Goal: Task Accomplishment & Management: Manage account settings

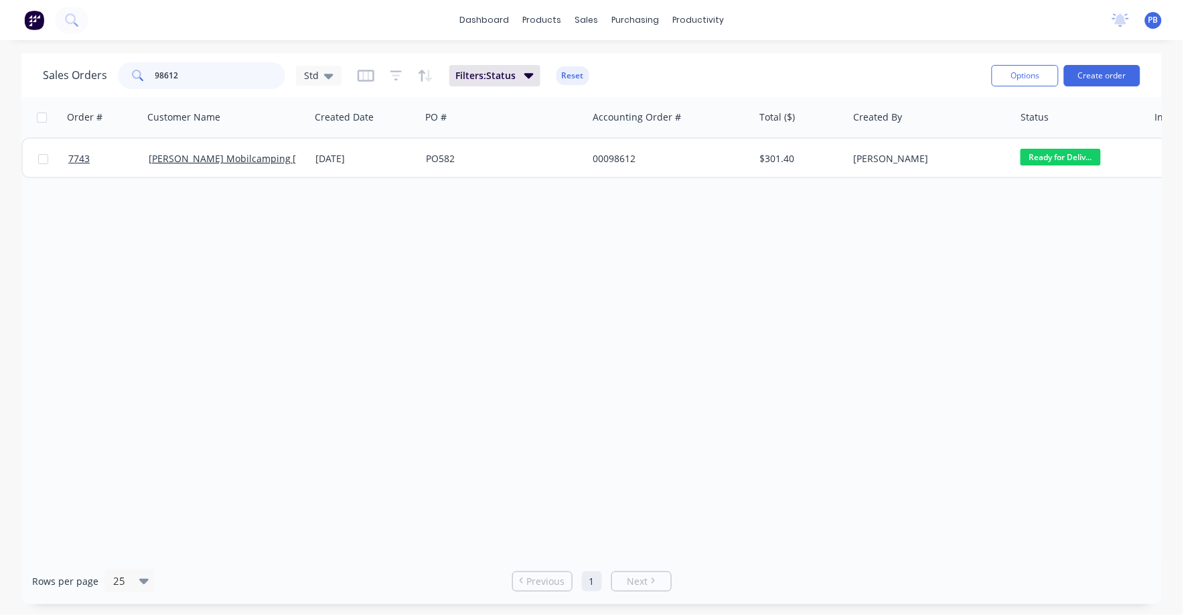
click at [198, 72] on input "98612" at bounding box center [220, 75] width 131 height 27
type input "98270"
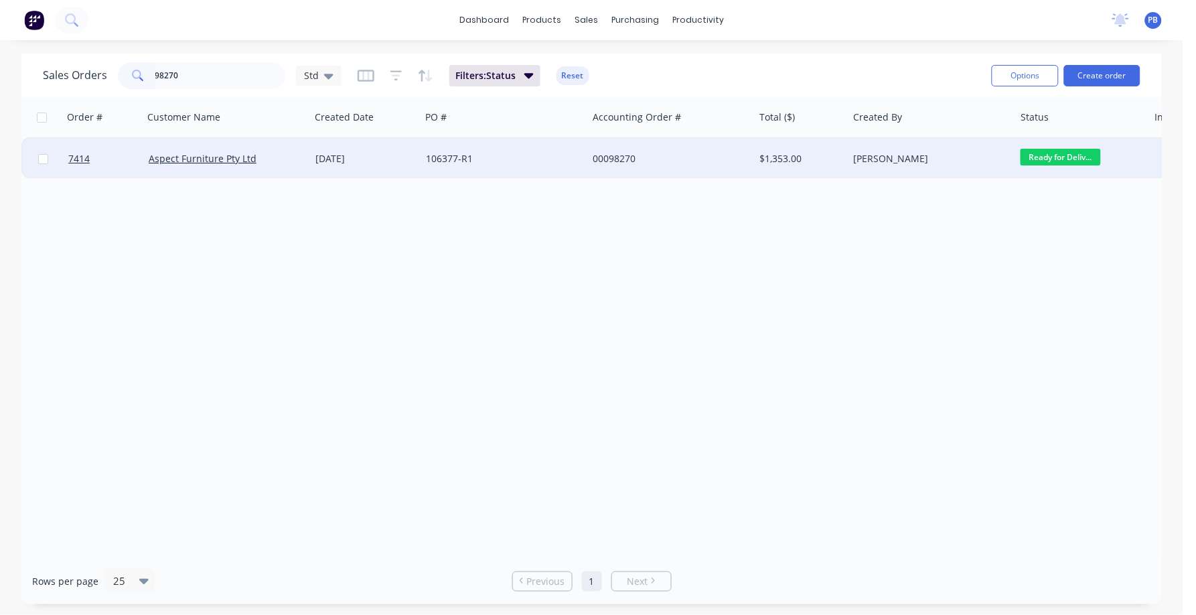
click at [617, 158] on div "00098270" at bounding box center [667, 158] width 149 height 13
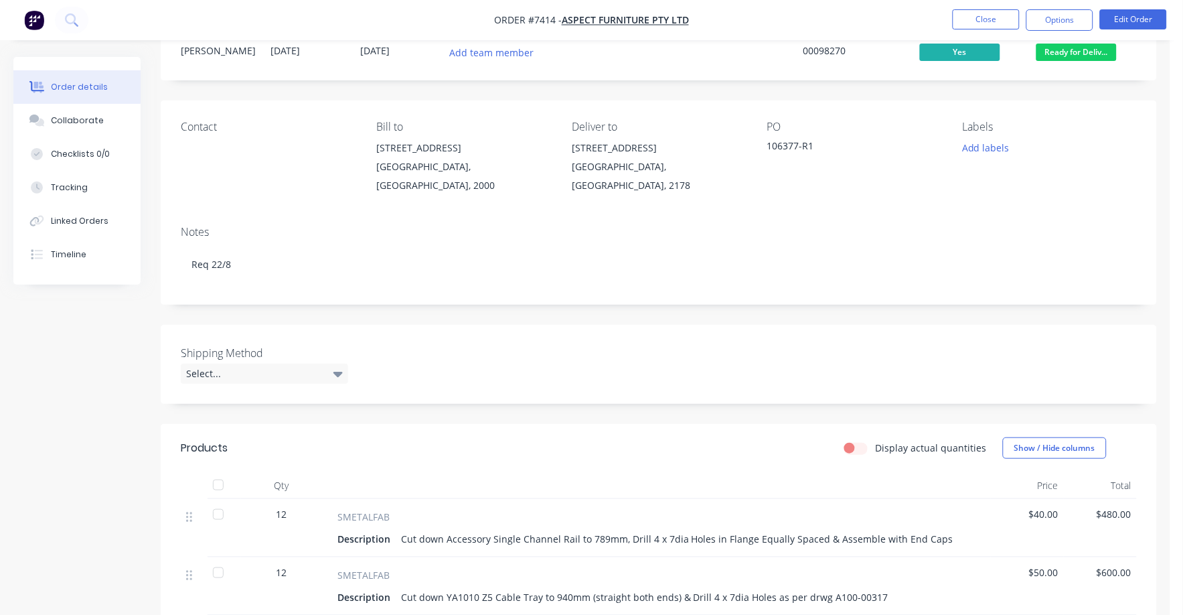
scroll to position [167, 0]
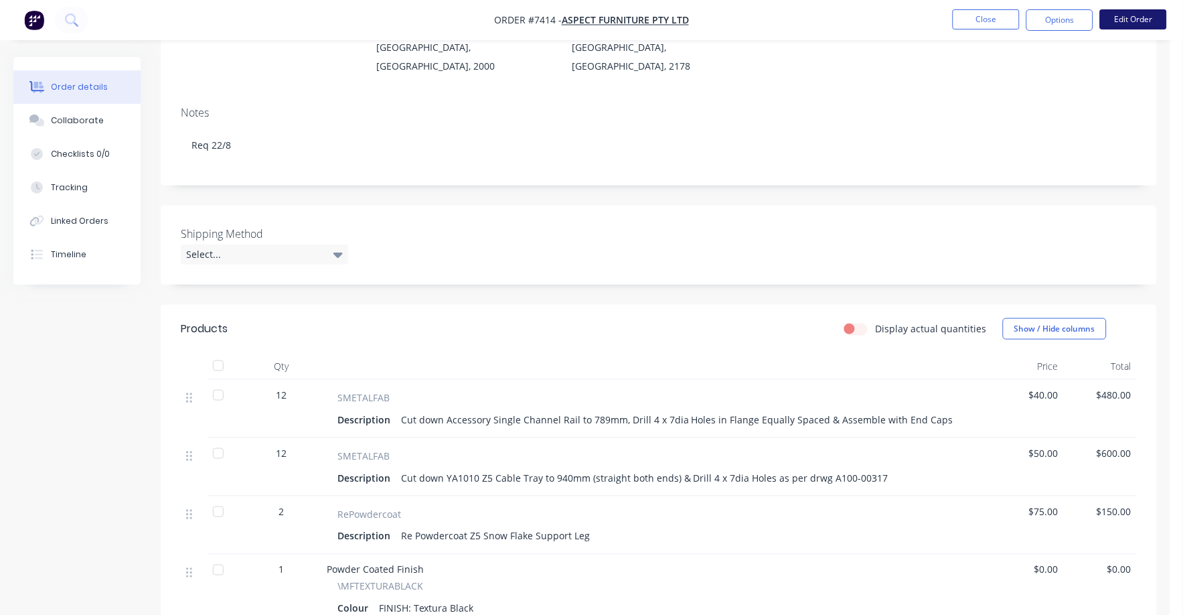
click at [1146, 12] on button "Edit Order" at bounding box center [1133, 19] width 67 height 20
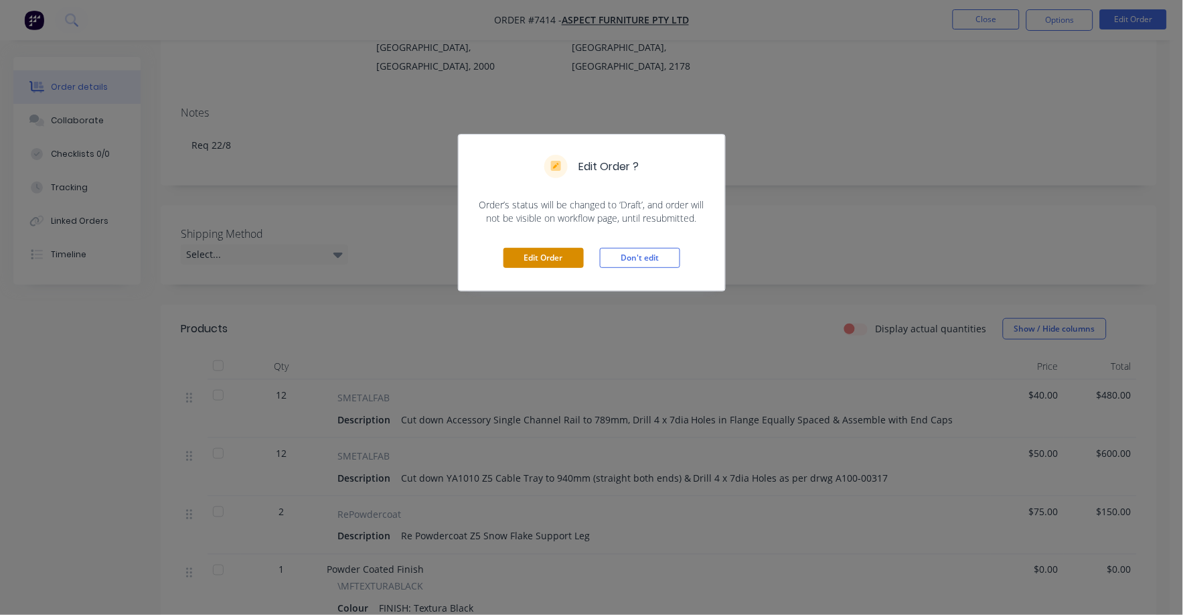
click at [539, 256] on button "Edit Order" at bounding box center [543, 258] width 80 height 20
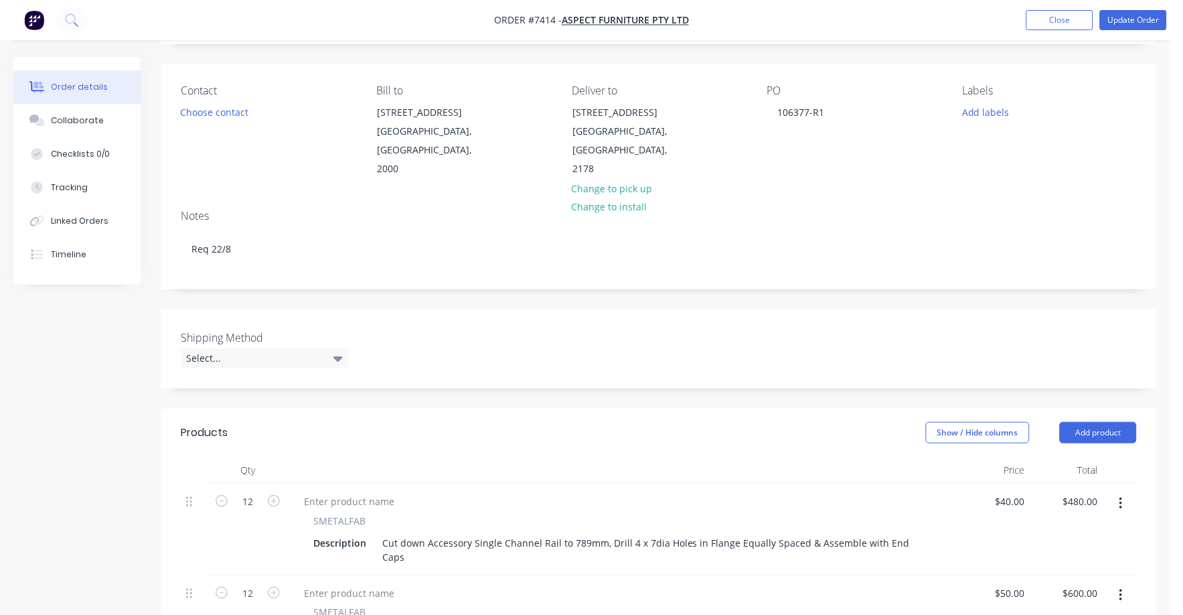
scroll to position [251, 0]
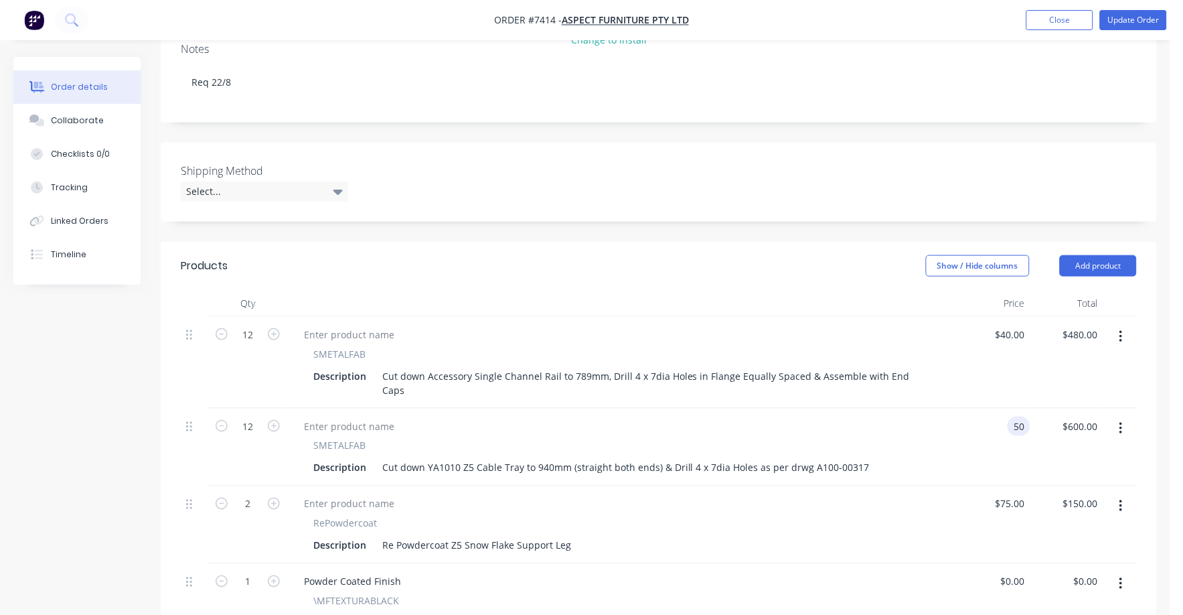
click at [1012, 416] on div "50 50" at bounding box center [1019, 425] width 23 height 19
type input "$18.00"
type input "$216.00"
click at [931, 486] on div "RePowdercoat Description Re Powdercoat Z5 Snow Flake Support Leg" at bounding box center [623, 525] width 670 height 78
click at [1018, 416] on input "18" at bounding box center [1021, 425] width 17 height 19
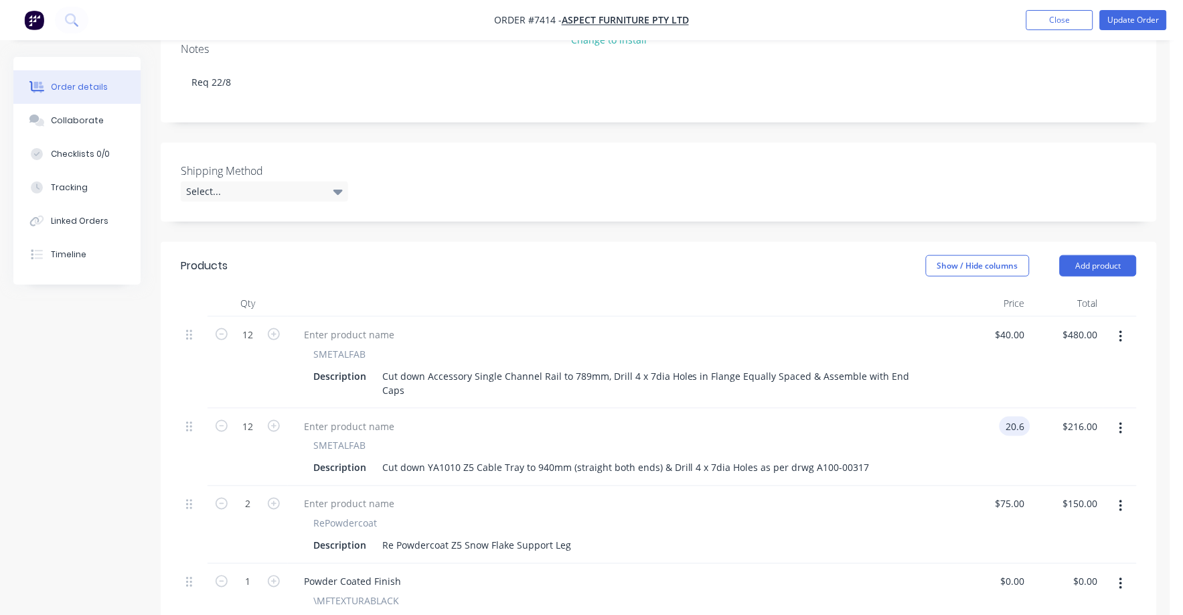
type input "$20.60"
type input "$247.20"
click at [815, 416] on div at bounding box center [622, 425] width 659 height 19
drag, startPoint x: 1012, startPoint y: 316, endPoint x: 1077, endPoint y: 317, distance: 65.6
click at [1014, 325] on input "40" at bounding box center [1012, 334] width 36 height 19
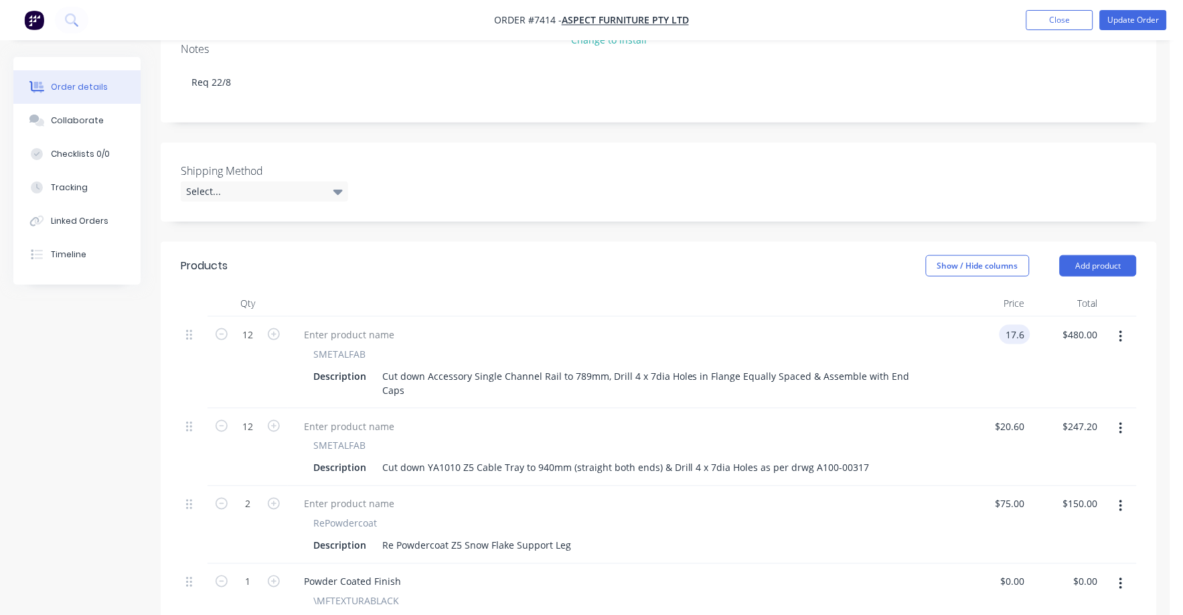
type input "$17.60"
type input "$211.20"
click at [906, 494] on div at bounding box center [622, 503] width 659 height 19
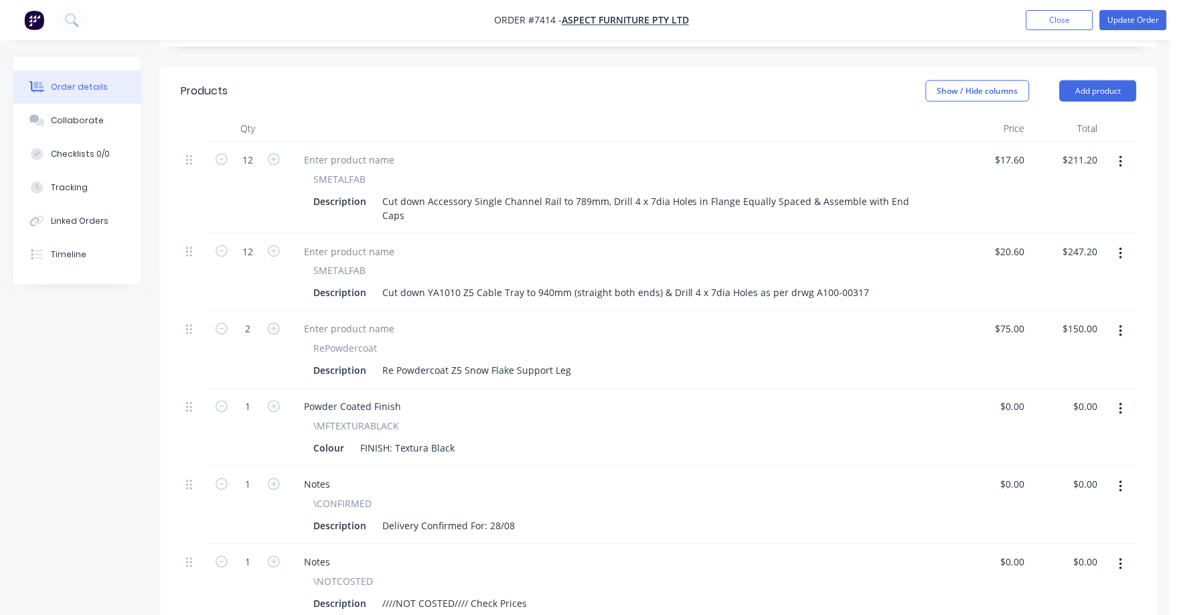
scroll to position [502, 0]
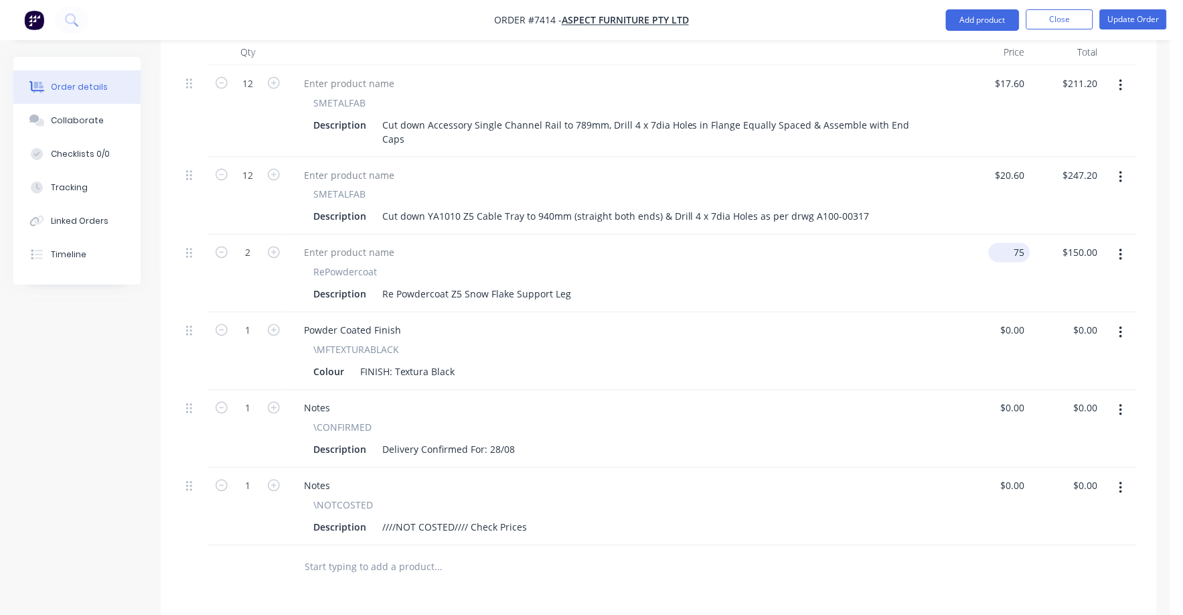
click at [1019, 243] on input "75" at bounding box center [1012, 252] width 36 height 19
type input "$10.00"
type input "$20.00"
click at [979, 313] on div "$0.00 $0.00" at bounding box center [993, 352] width 73 height 78
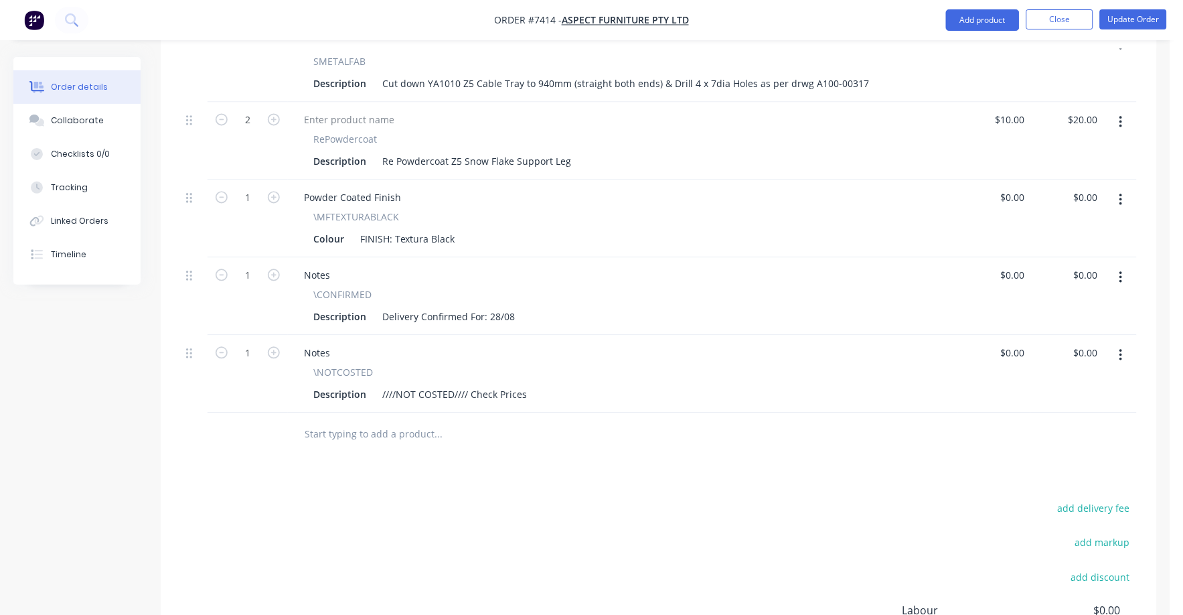
scroll to position [669, 0]
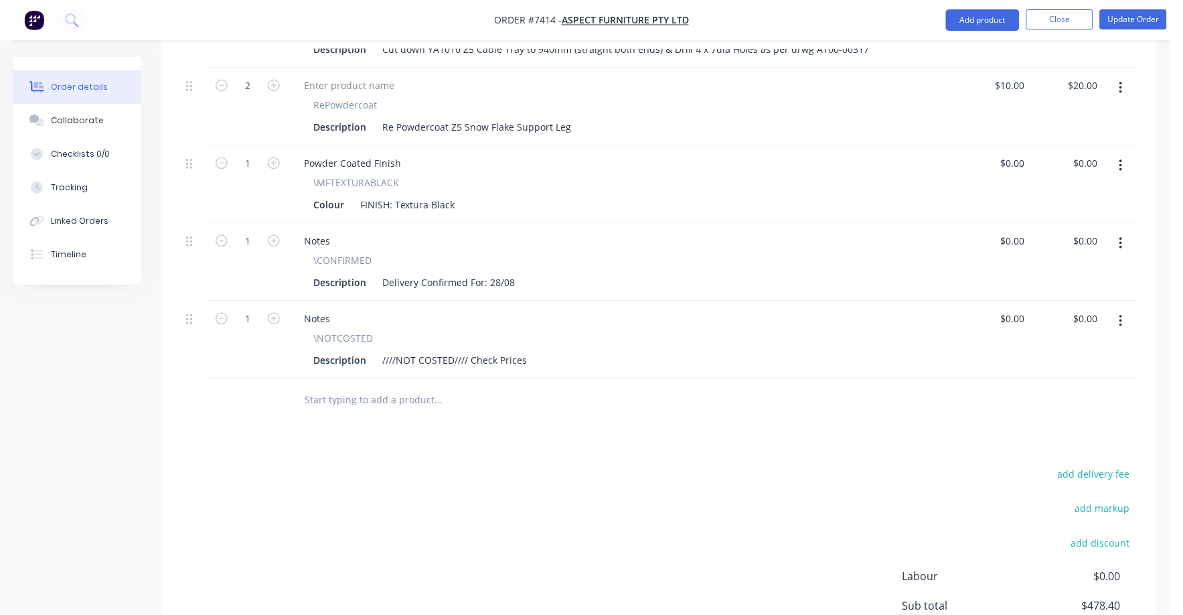
click at [1119, 309] on button "button" at bounding box center [1120, 321] width 31 height 24
click at [1038, 427] on div "Delete" at bounding box center [1073, 436] width 103 height 19
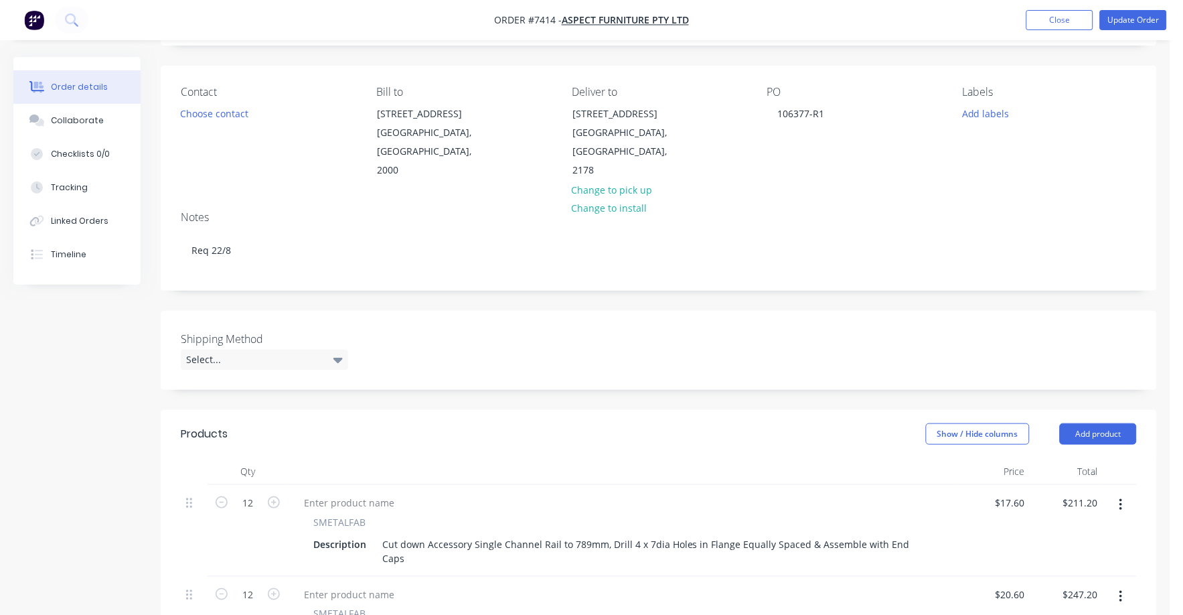
scroll to position [0, 0]
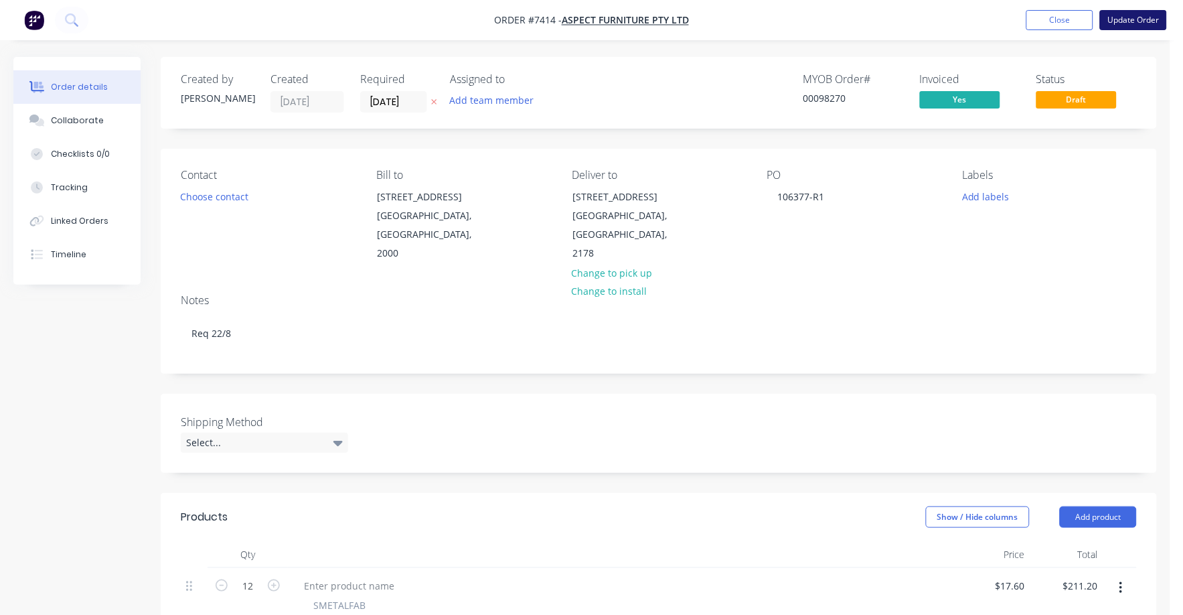
click at [1123, 16] on button "Update Order" at bounding box center [1133, 20] width 67 height 20
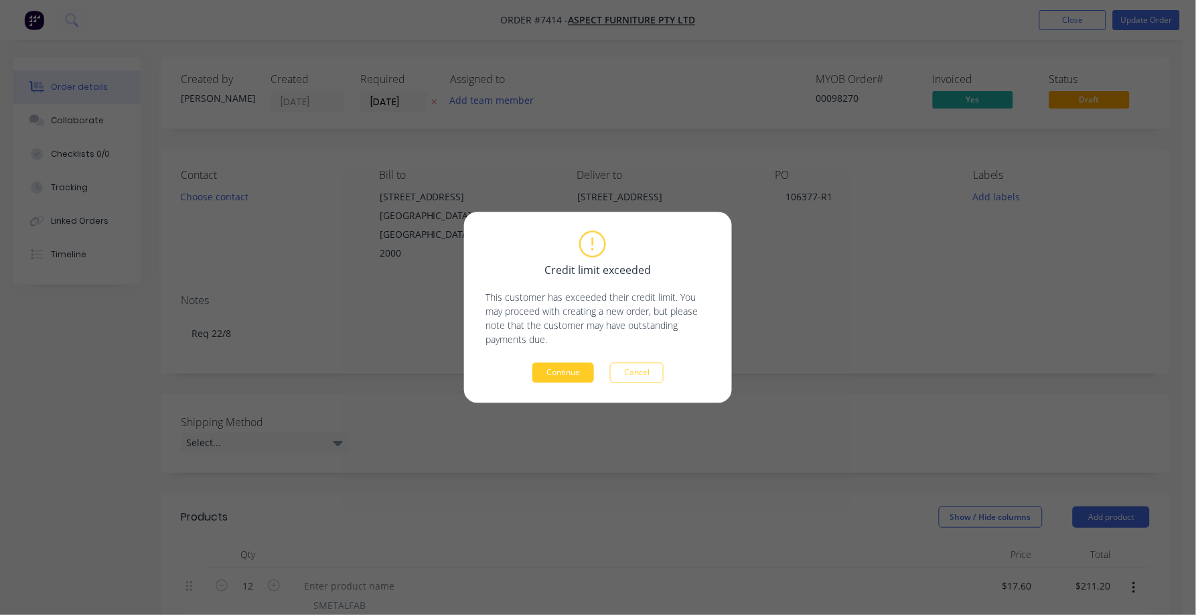
drag, startPoint x: 584, startPoint y: 384, endPoint x: 580, endPoint y: 377, distance: 7.5
click at [580, 377] on div "Credit limit exceeded This customer has exceeded their credit limit. You may pr…" at bounding box center [598, 307] width 268 height 191
click at [580, 376] on button "Continue" at bounding box center [563, 373] width 62 height 20
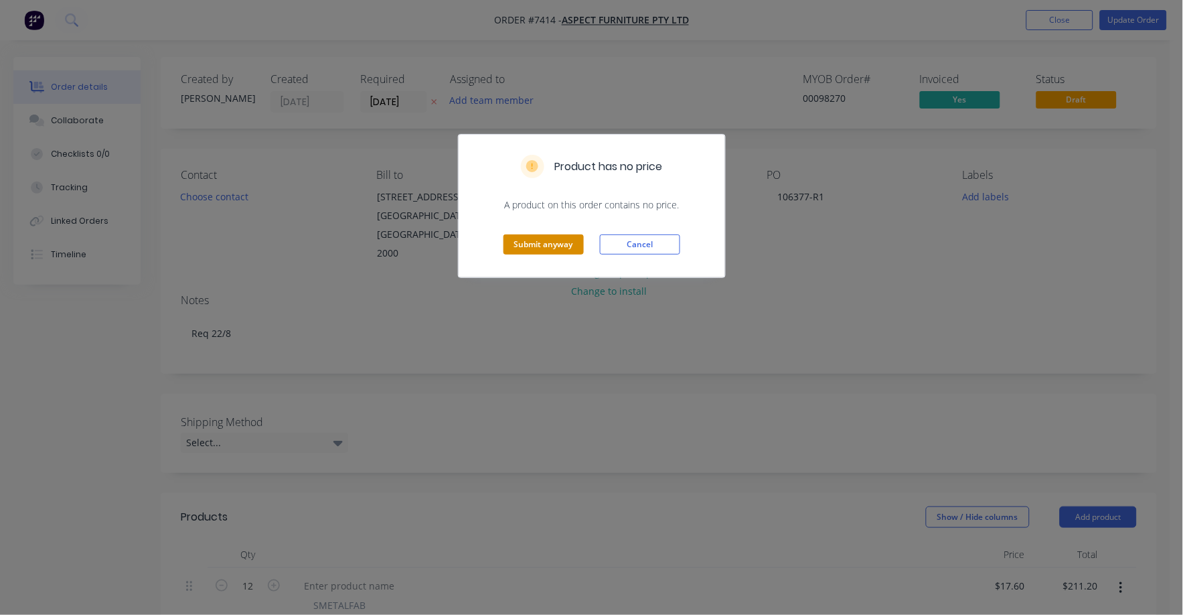
drag, startPoint x: 552, startPoint y: 222, endPoint x: 549, endPoint y: 242, distance: 20.3
click at [551, 226] on div "Submit anyway Cancel" at bounding box center [592, 245] width 266 height 66
click at [549, 244] on button "Submit anyway" at bounding box center [543, 244] width 80 height 20
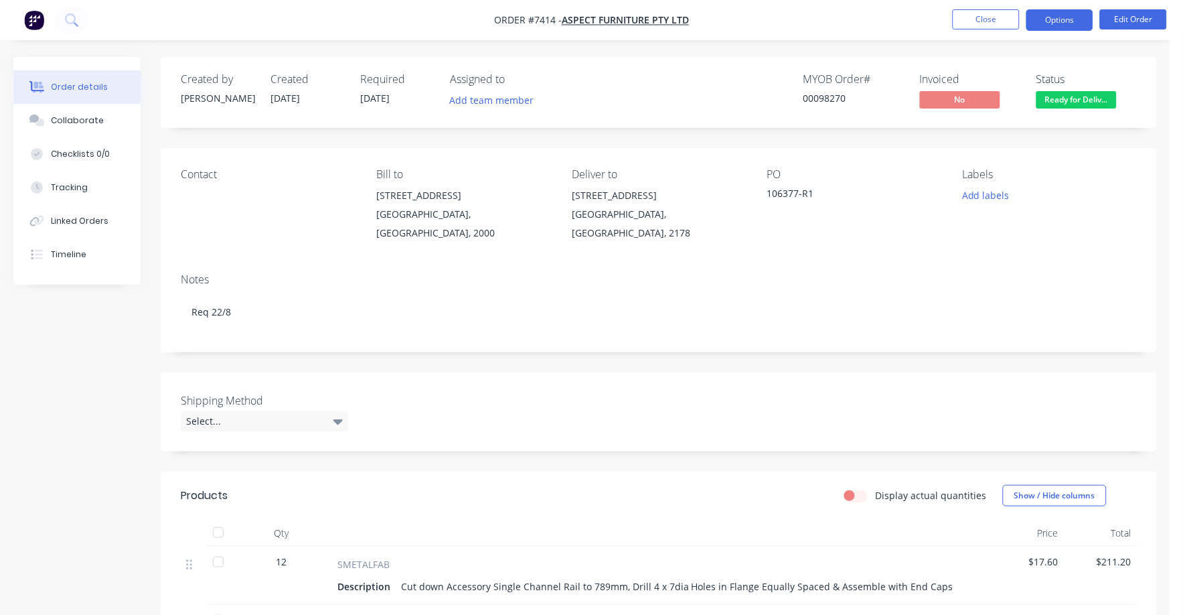
click at [1060, 27] on button "Options" at bounding box center [1059, 19] width 67 height 21
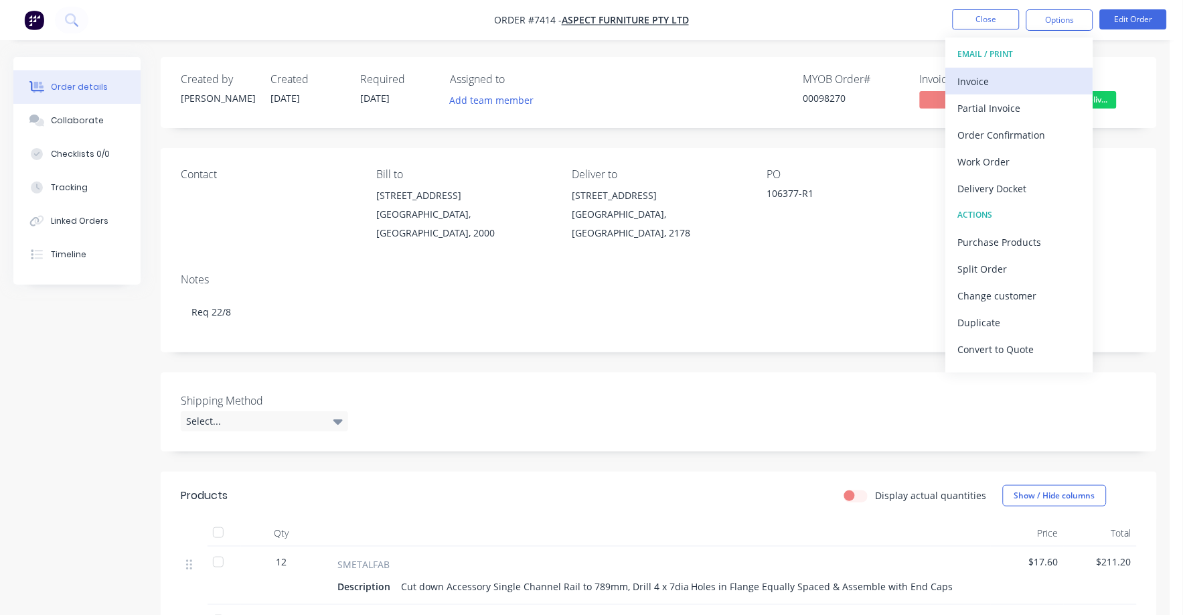
click at [993, 81] on div "Invoice" at bounding box center [1019, 81] width 123 height 19
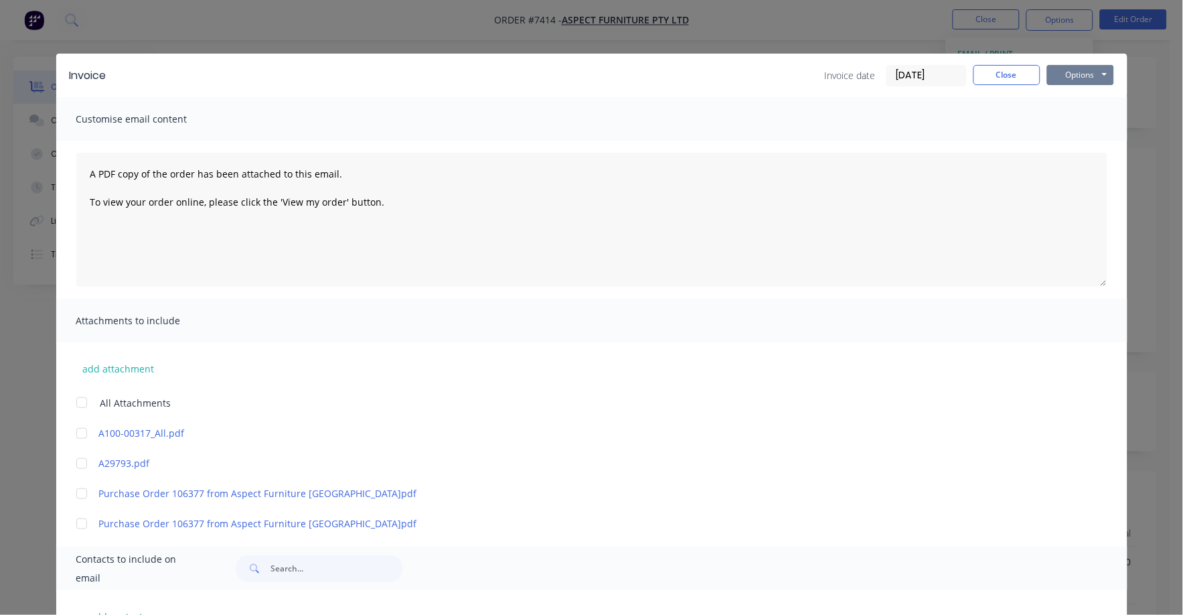
click at [1082, 70] on button "Options" at bounding box center [1080, 75] width 67 height 20
click at [1068, 118] on button "Print" at bounding box center [1090, 121] width 86 height 22
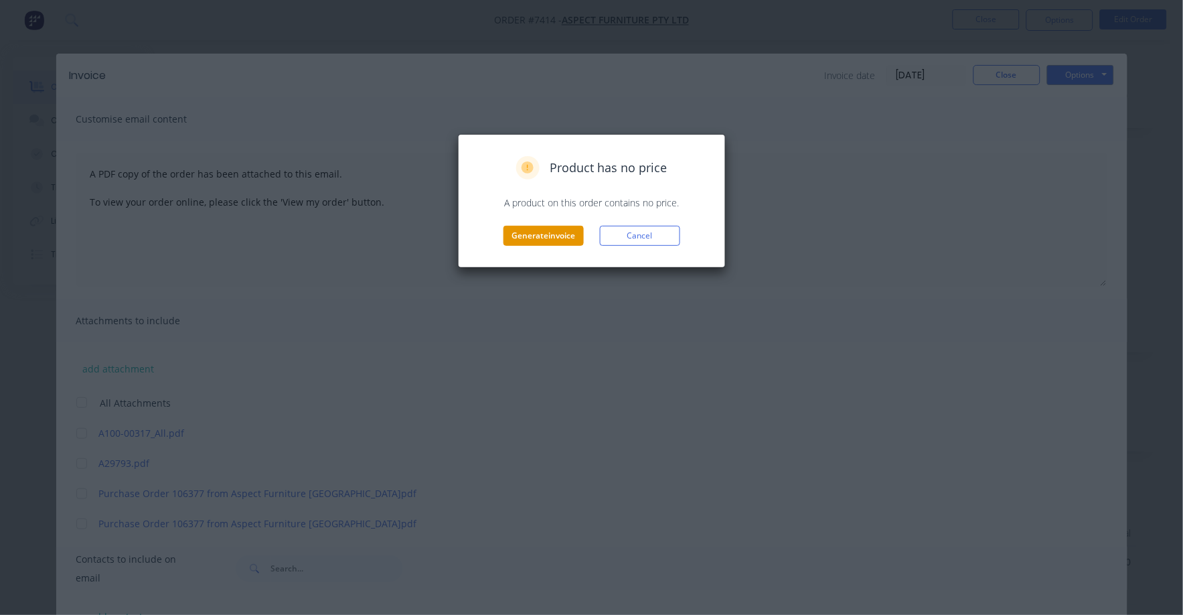
click at [538, 238] on button "Generate invoice" at bounding box center [543, 236] width 80 height 20
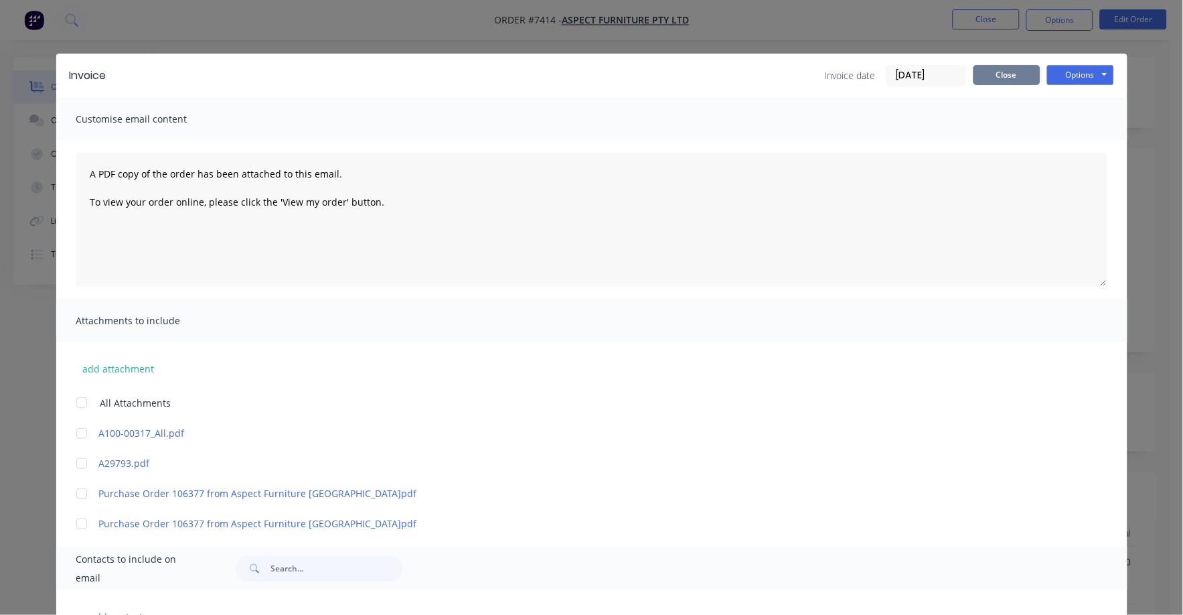
click at [1008, 82] on button "Close" at bounding box center [1006, 75] width 67 height 20
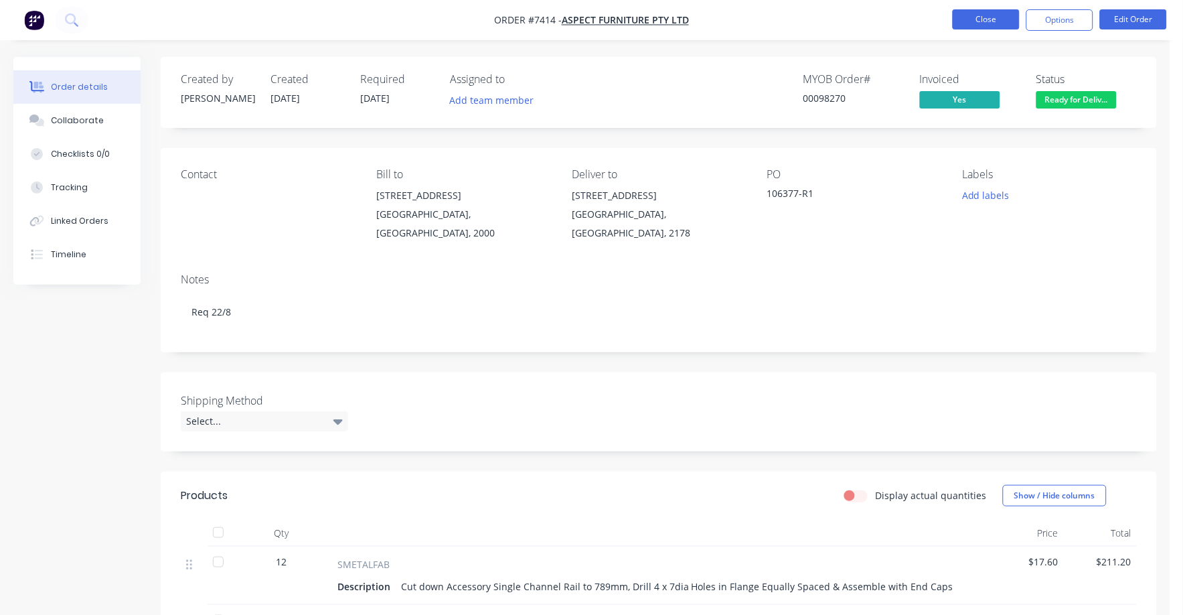
click at [984, 22] on button "Close" at bounding box center [986, 19] width 67 height 20
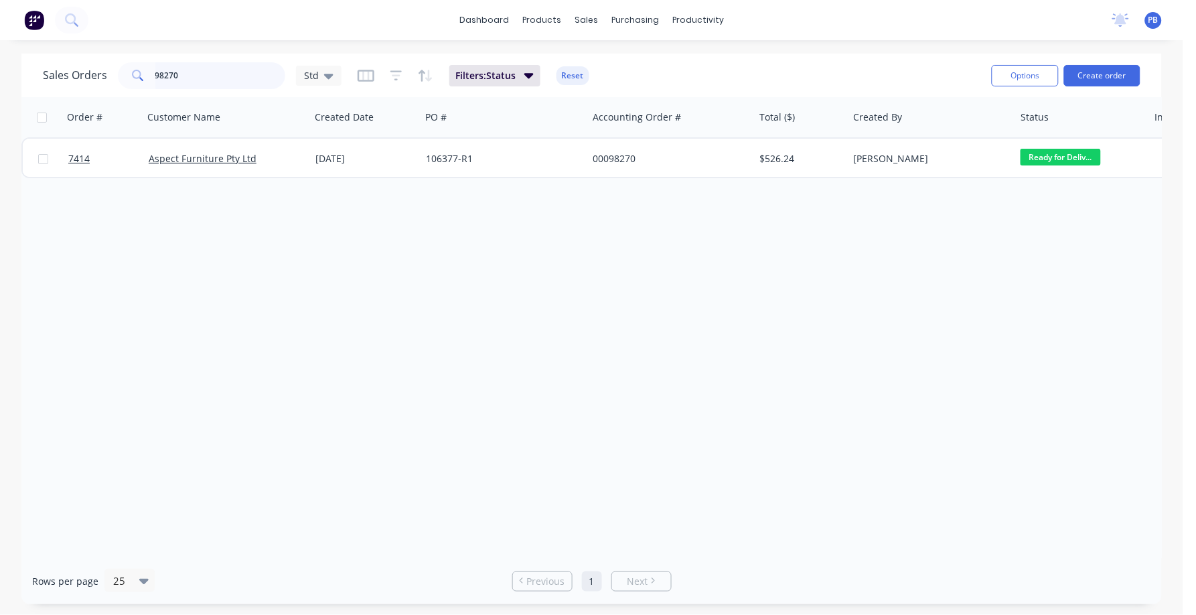
click at [214, 68] on input "98270" at bounding box center [220, 75] width 131 height 27
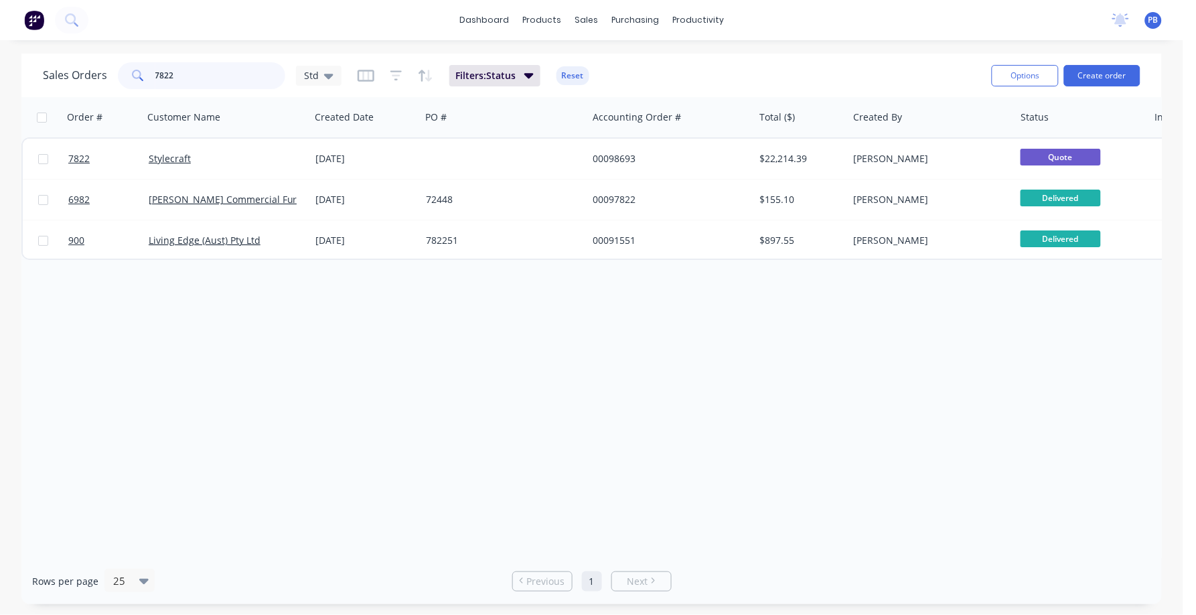
click at [184, 76] on input "7822" at bounding box center [220, 75] width 131 height 27
type input "7834"
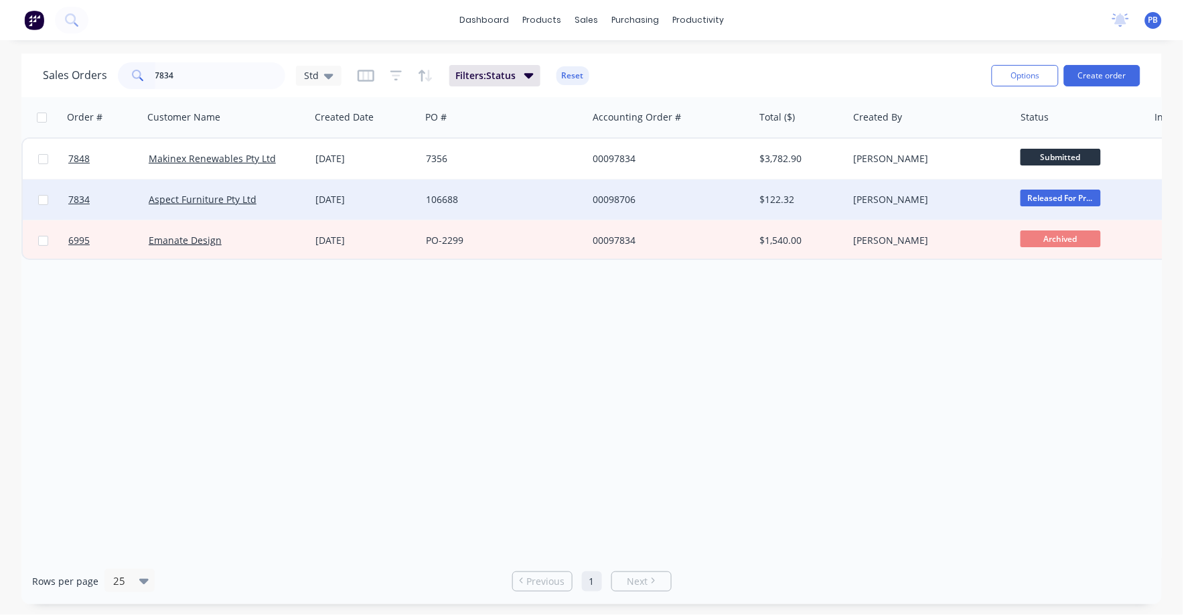
click at [619, 188] on div "00098706" at bounding box center [670, 199] width 167 height 40
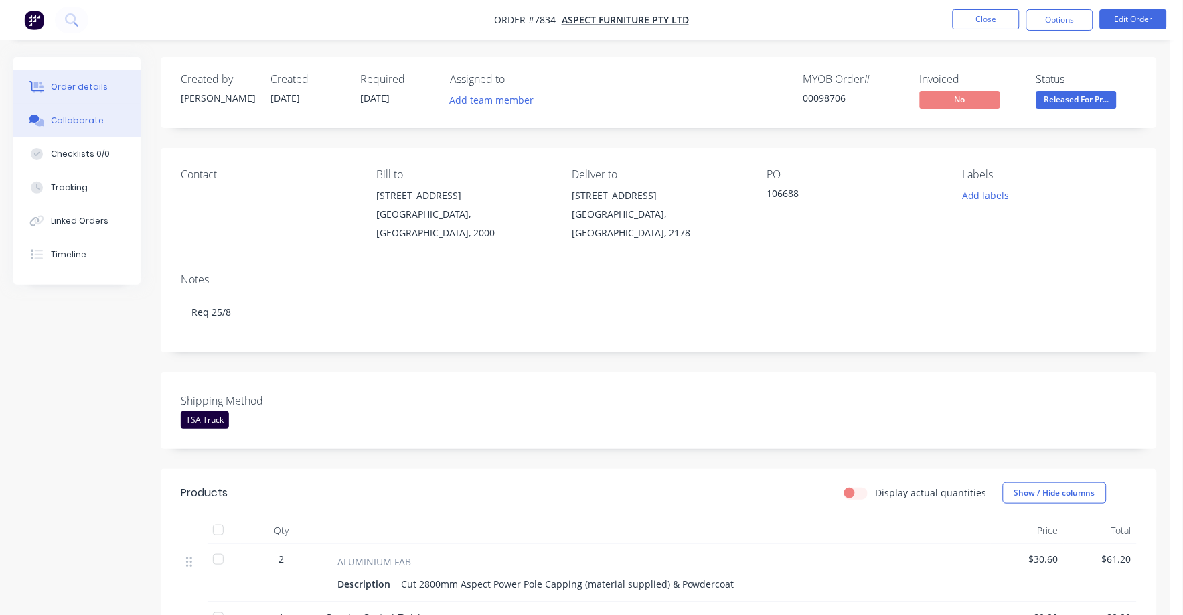
click at [86, 112] on button "Collaborate" at bounding box center [76, 120] width 127 height 33
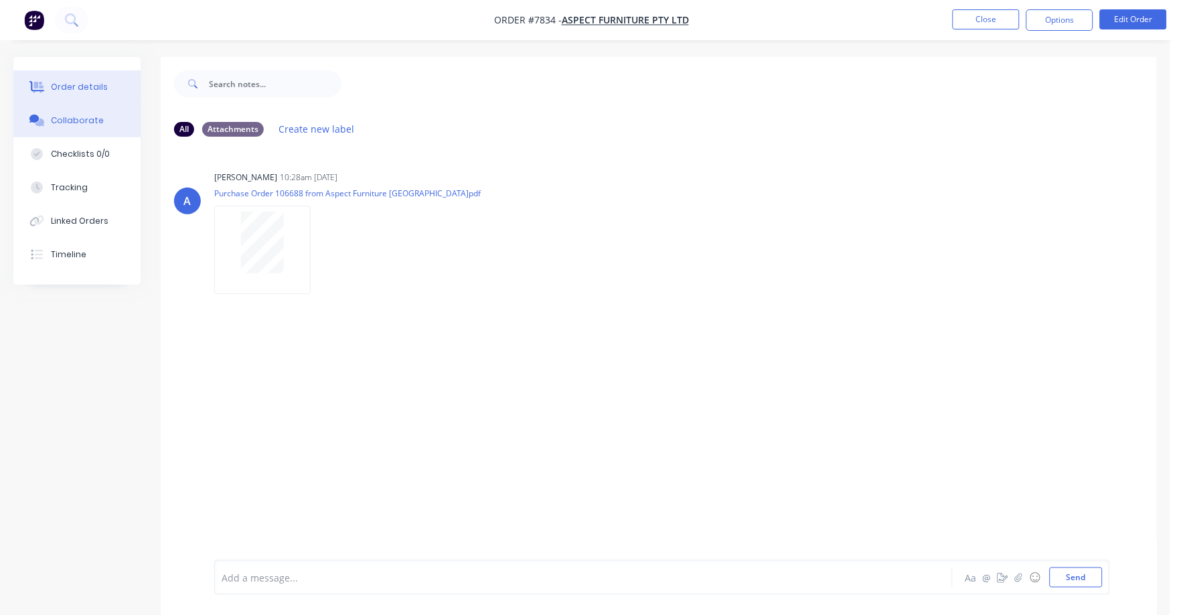
click at [76, 81] on div "Order details" at bounding box center [79, 87] width 57 height 12
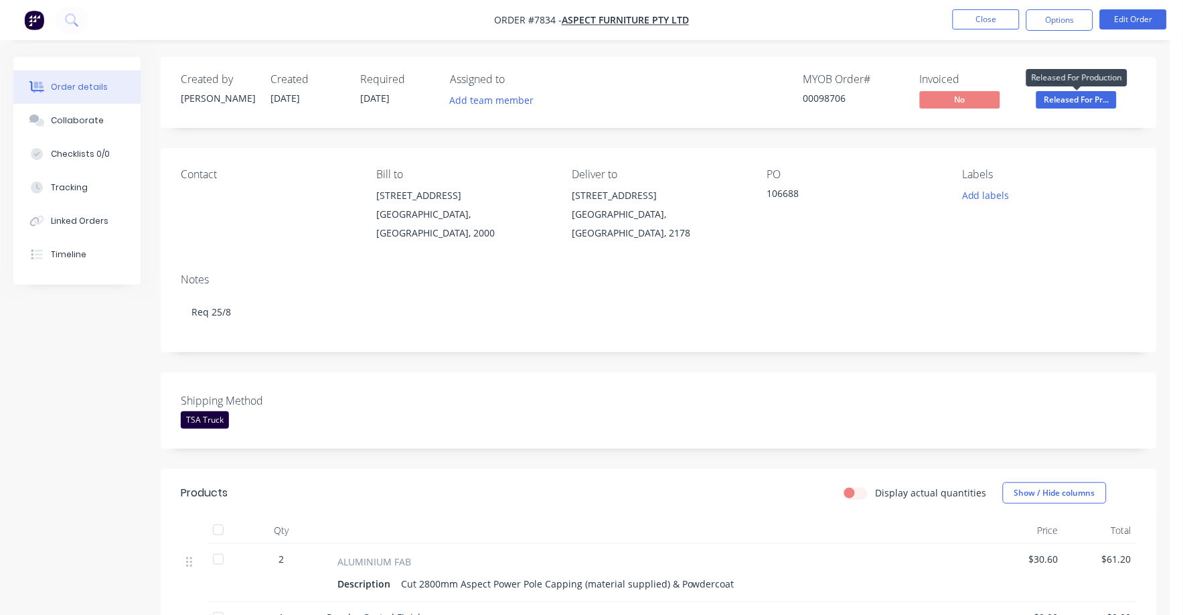
click at [1052, 100] on span "Released For Pr..." at bounding box center [1076, 99] width 80 height 17
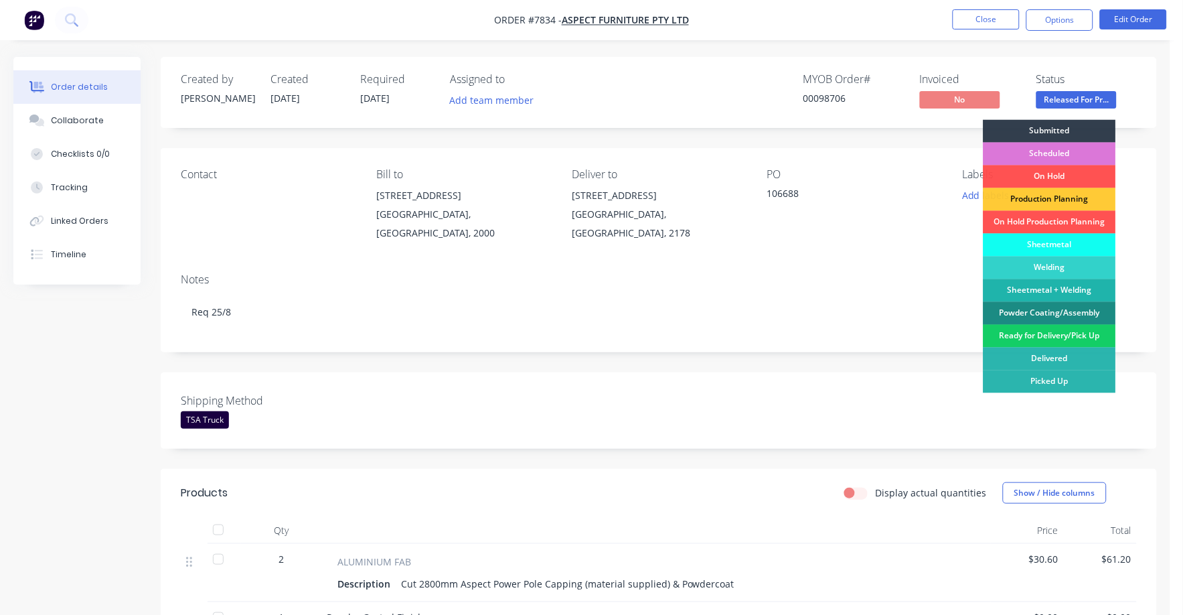
click at [1034, 333] on div "Ready for Delivery/Pick Up" at bounding box center [1050, 336] width 133 height 23
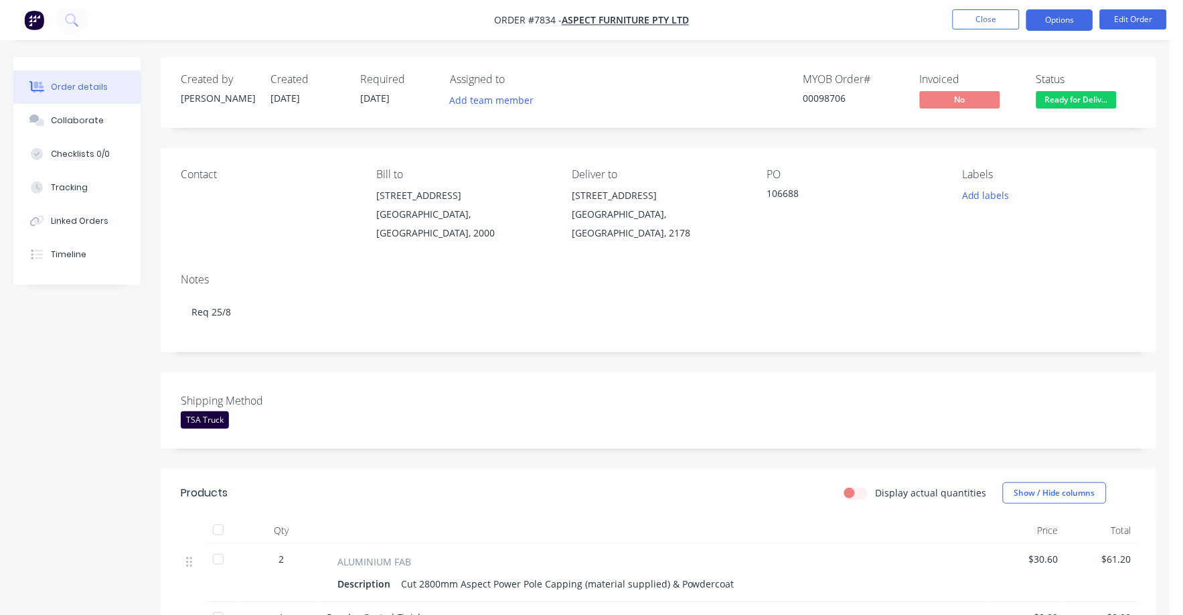
click at [1077, 23] on button "Options" at bounding box center [1059, 19] width 67 height 21
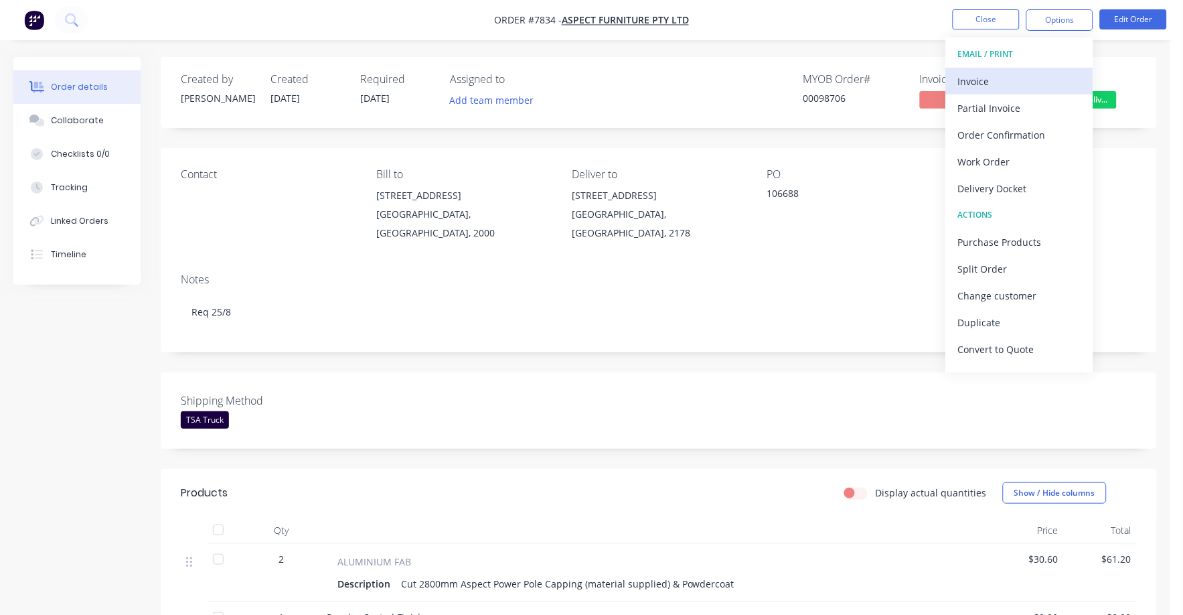
click at [971, 80] on div "Invoice" at bounding box center [1019, 81] width 123 height 19
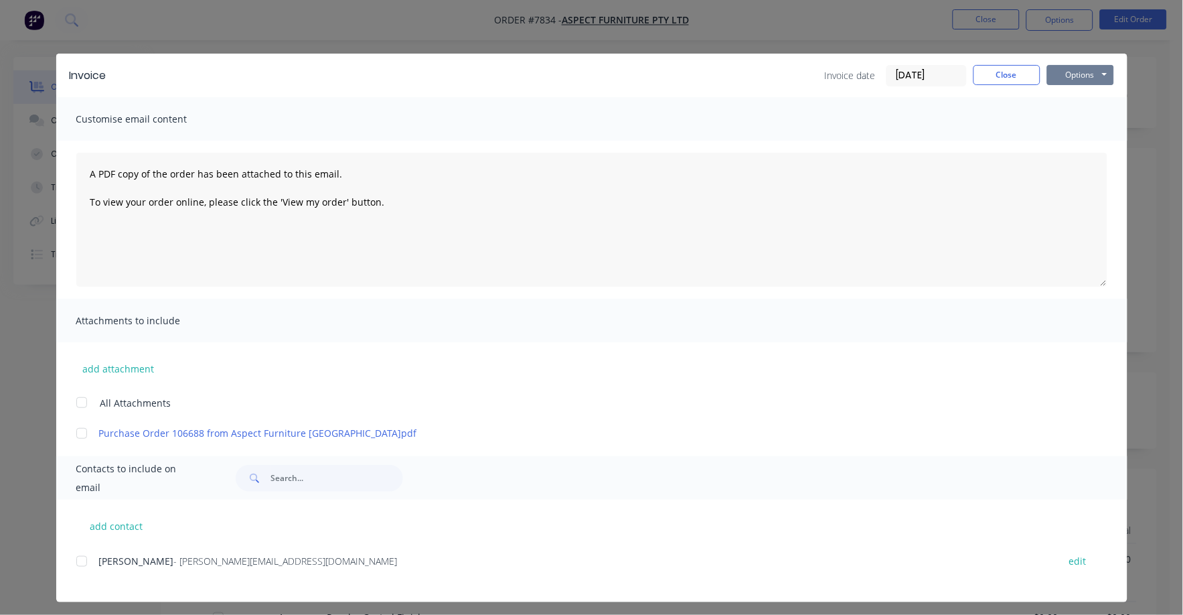
drag, startPoint x: 1084, startPoint y: 72, endPoint x: 1083, endPoint y: 78, distance: 6.8
click at [1084, 72] on button "Options" at bounding box center [1080, 75] width 67 height 20
click at [1072, 114] on button "Print" at bounding box center [1090, 121] width 86 height 22
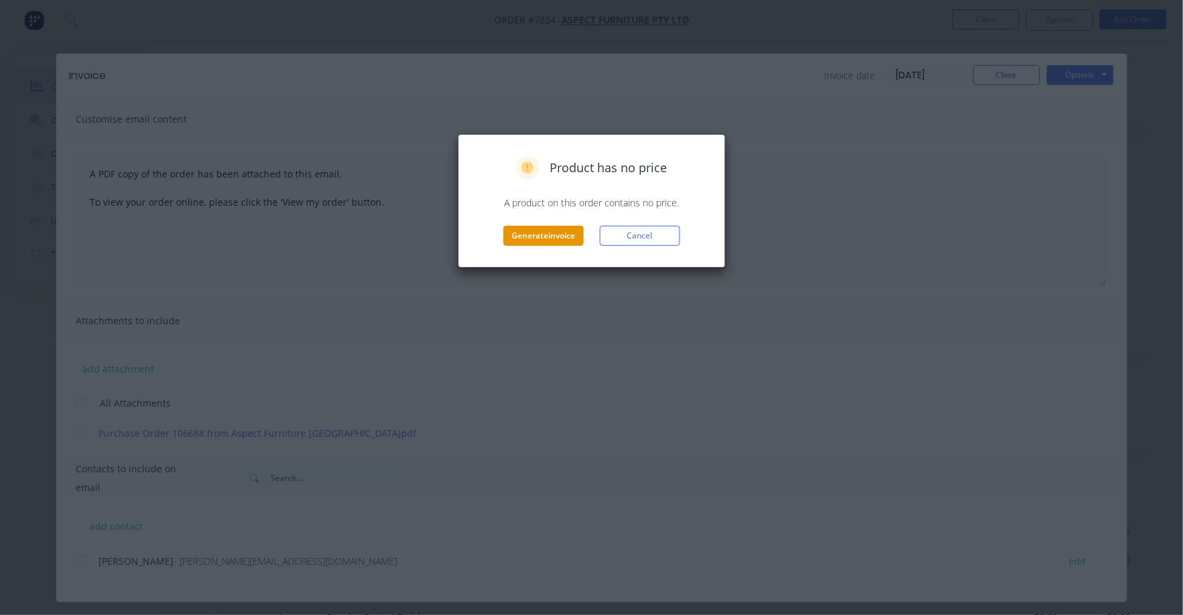
click at [555, 240] on button "Generate invoice" at bounding box center [543, 236] width 80 height 20
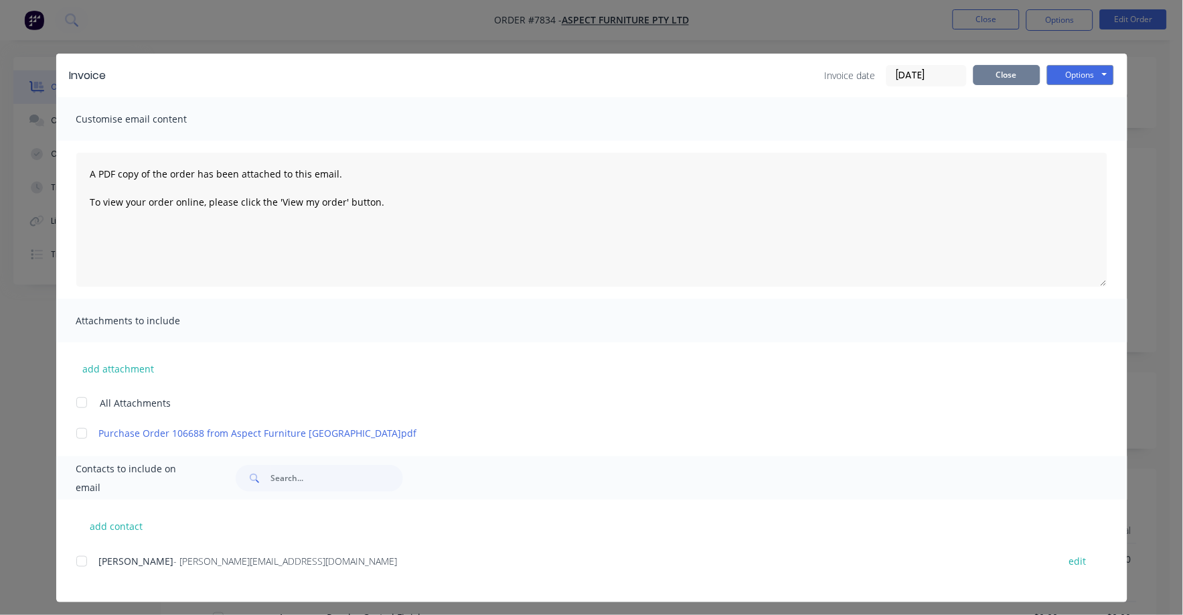
click at [1002, 66] on button "Close" at bounding box center [1006, 75] width 67 height 20
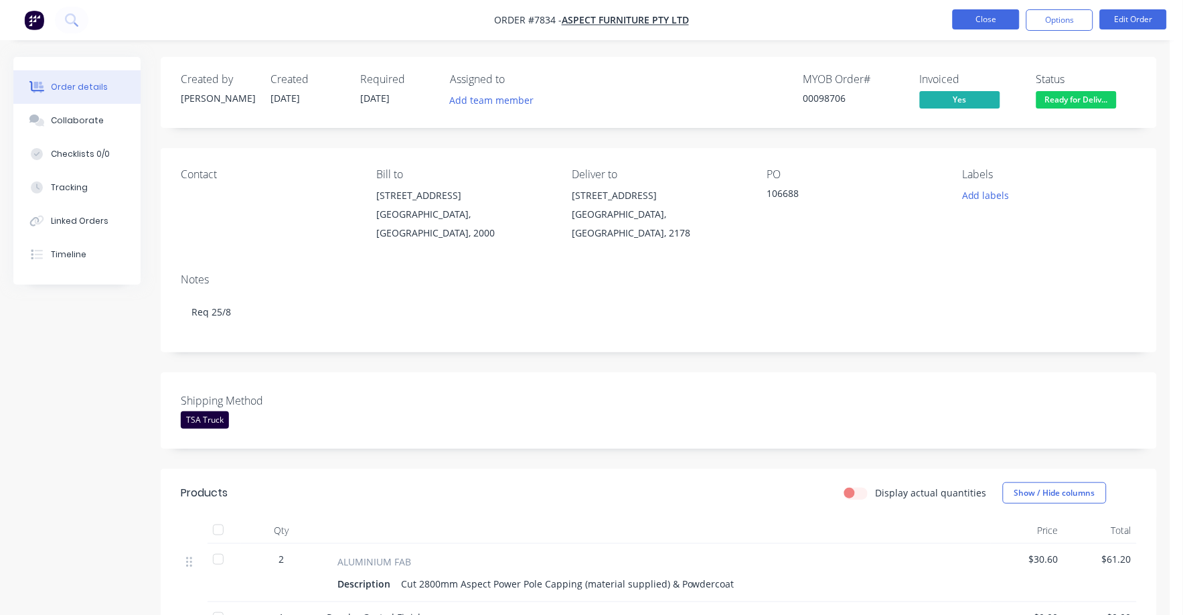
click at [982, 16] on button "Close" at bounding box center [986, 19] width 67 height 20
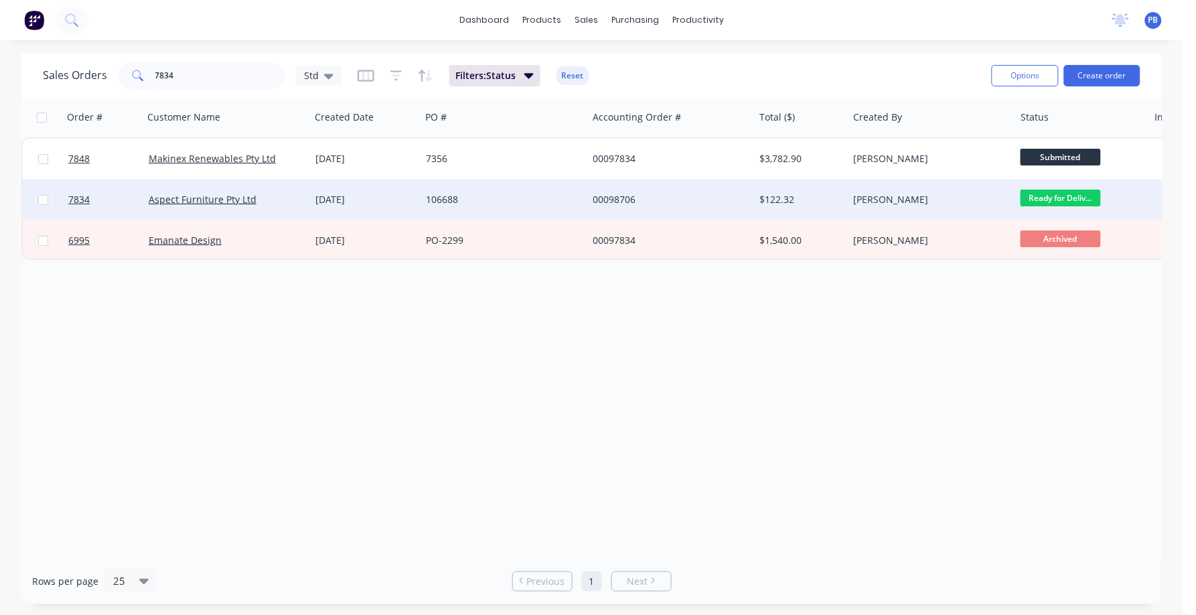
click at [613, 199] on div "00098706" at bounding box center [667, 199] width 149 height 13
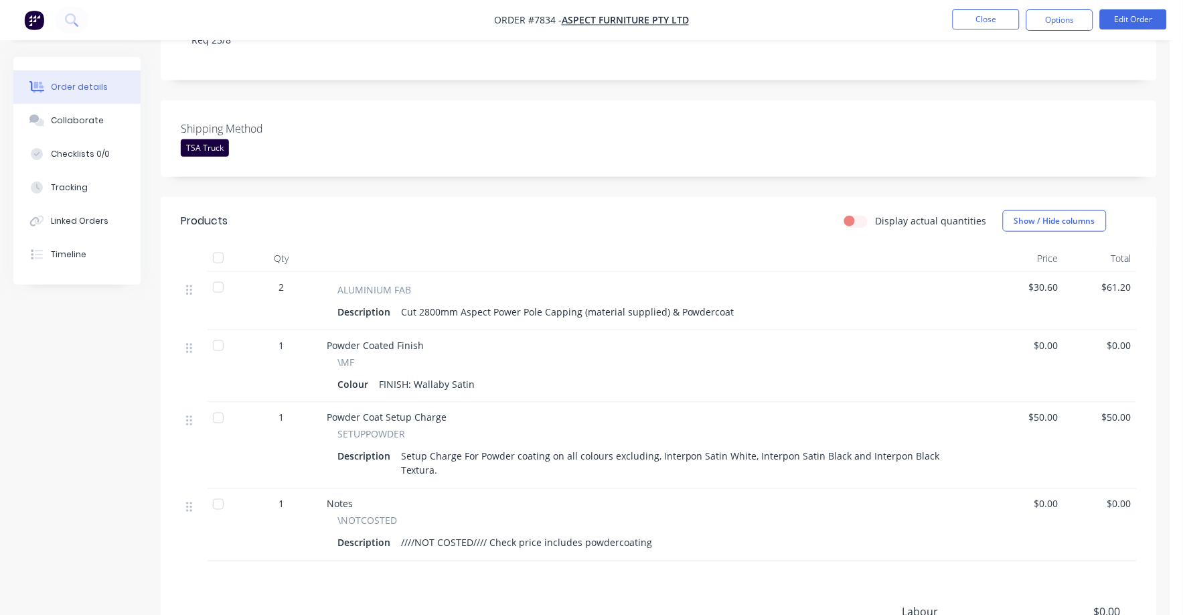
scroll to position [400, 0]
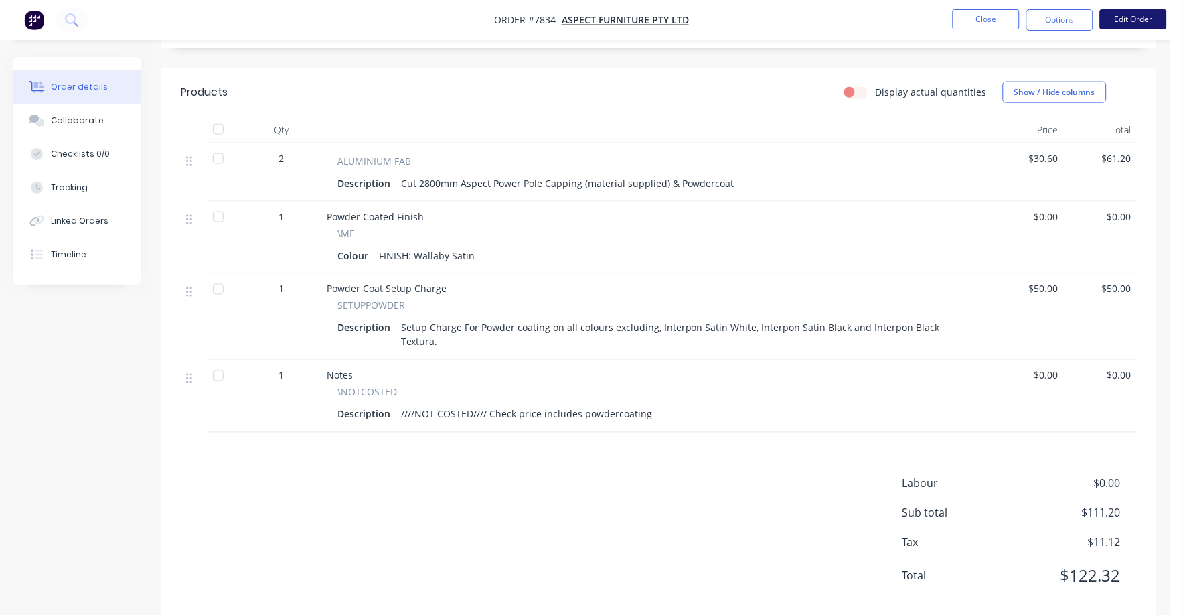
click at [1121, 17] on button "Edit Order" at bounding box center [1133, 19] width 67 height 20
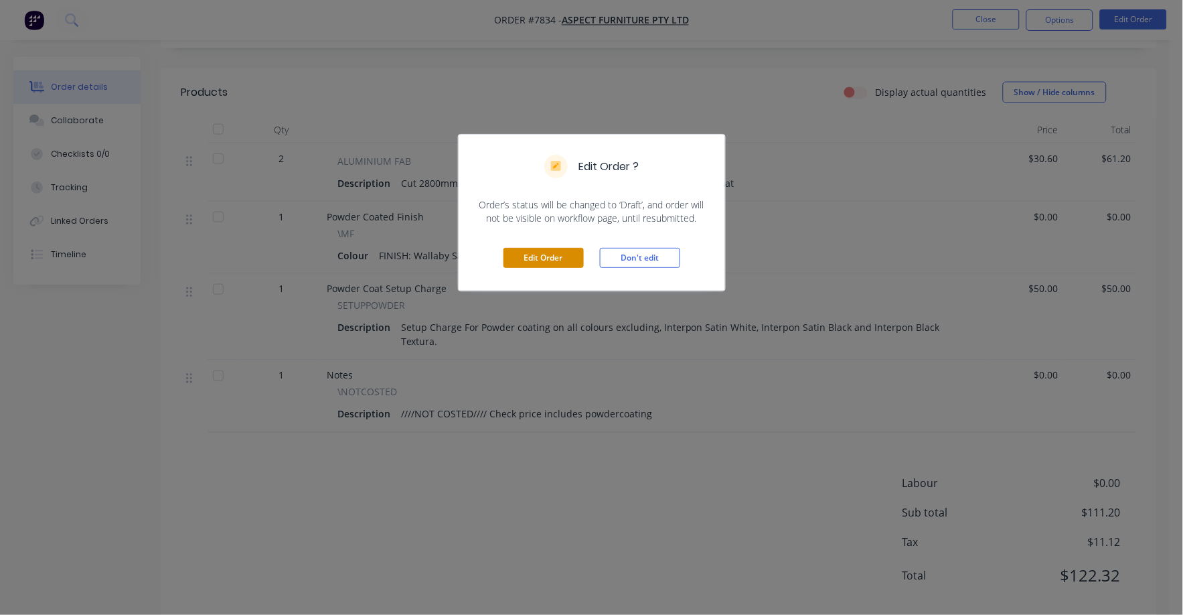
click at [536, 262] on button "Edit Order" at bounding box center [543, 258] width 80 height 20
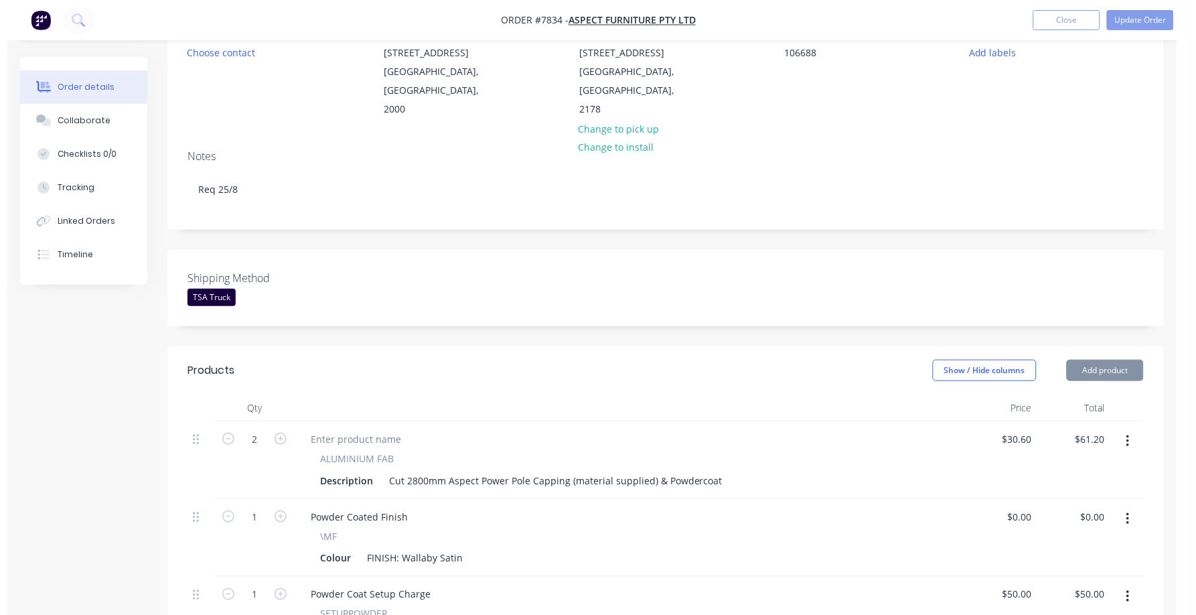
scroll to position [502, 0]
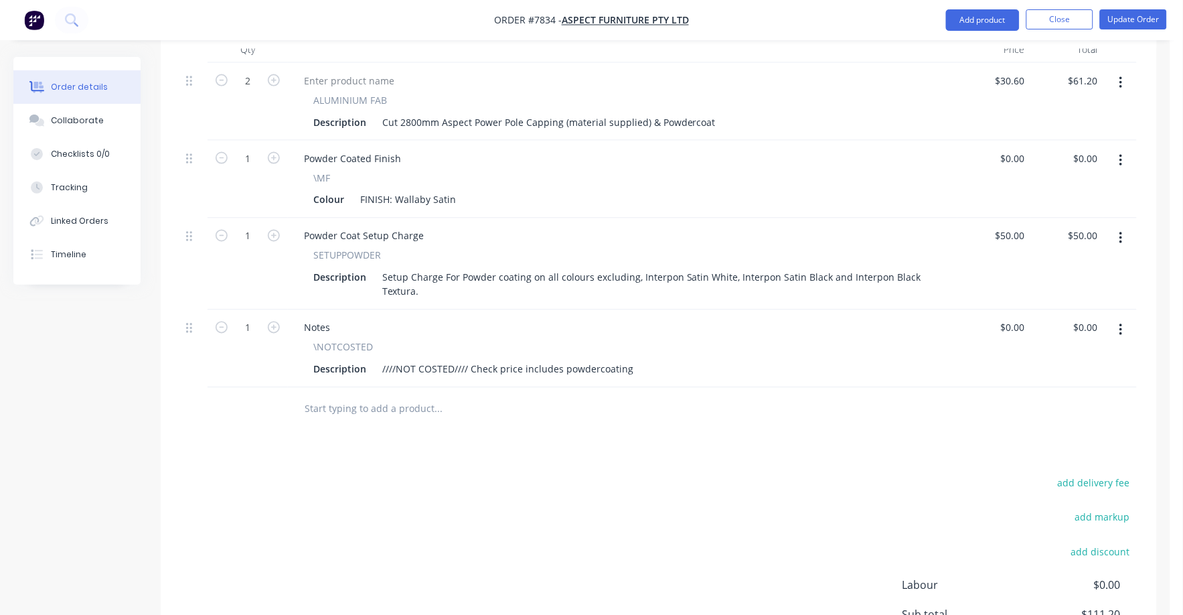
click at [1121, 323] on icon "button" at bounding box center [1120, 330] width 3 height 15
click at [1046, 436] on div "Delete" at bounding box center [1073, 445] width 103 height 19
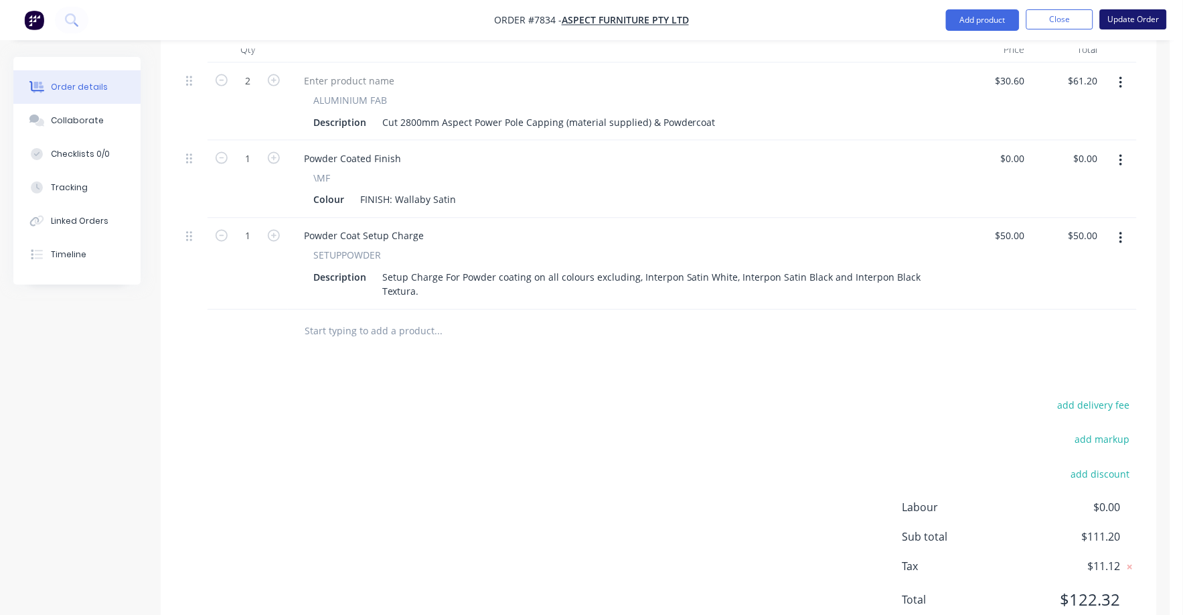
click at [1134, 20] on button "Update Order" at bounding box center [1133, 19] width 67 height 20
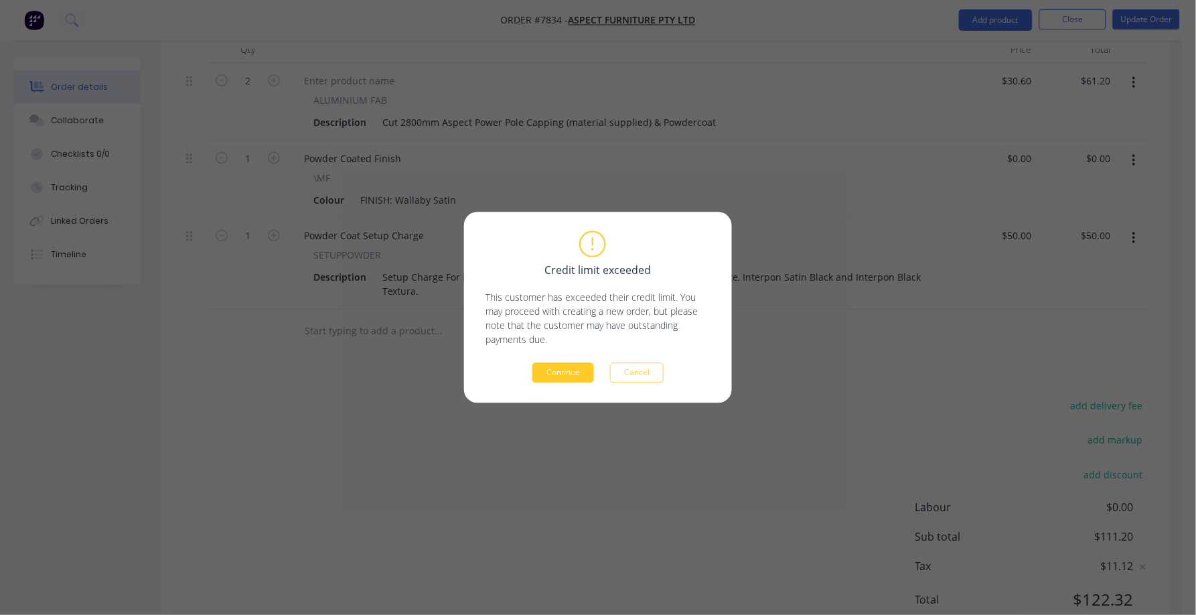
click at [573, 369] on button "Continue" at bounding box center [563, 373] width 62 height 20
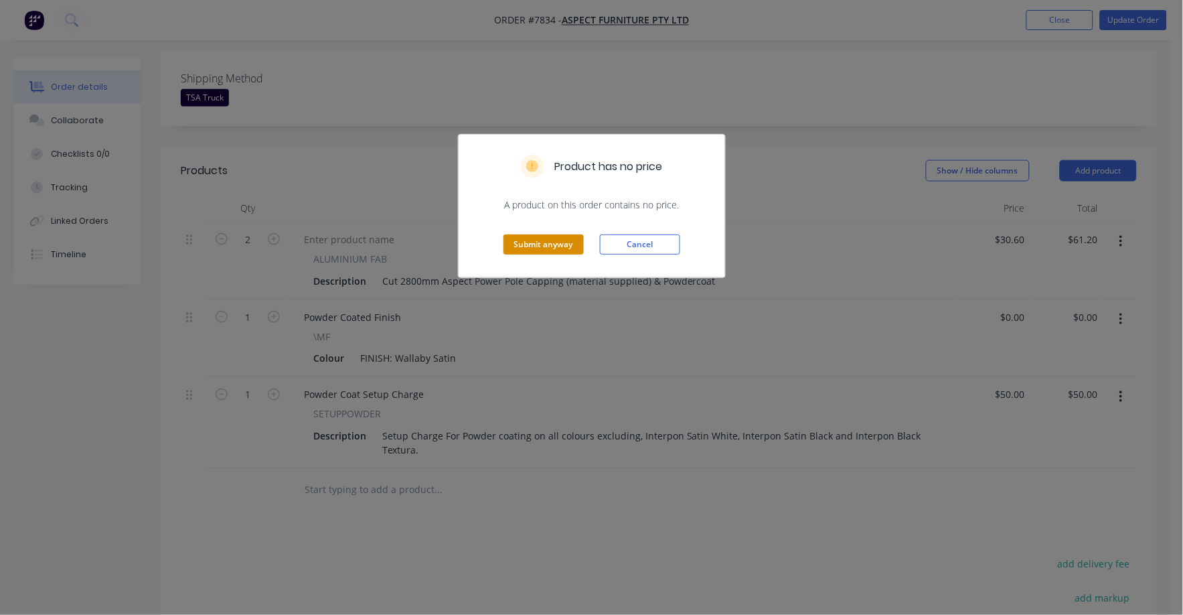
click at [526, 235] on button "Submit anyway" at bounding box center [543, 244] width 80 height 20
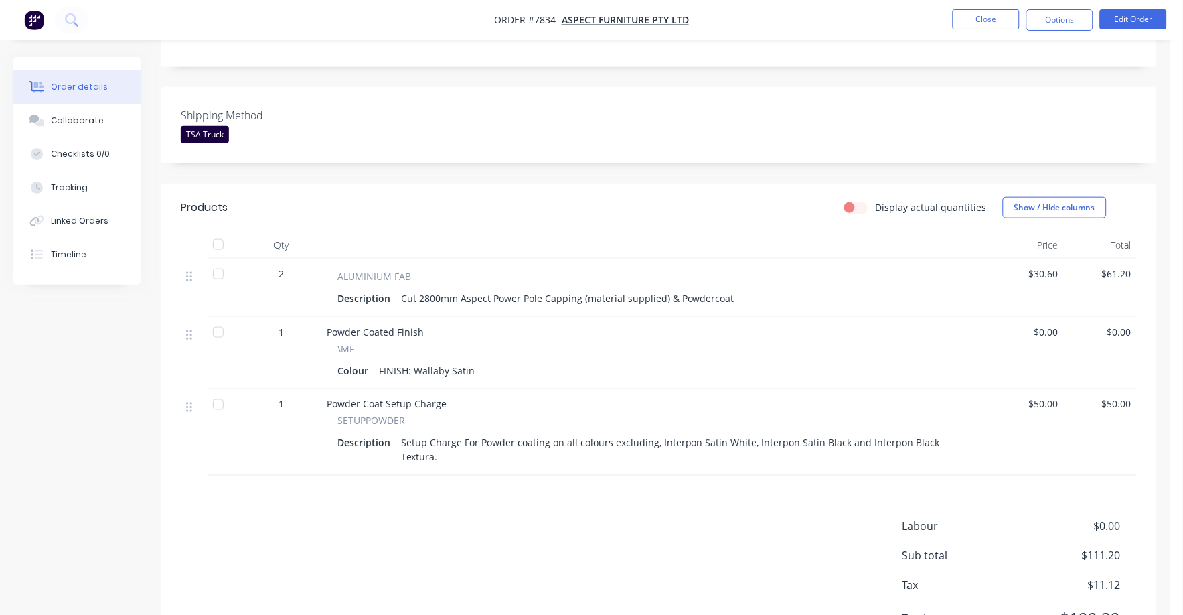
scroll to position [327, 0]
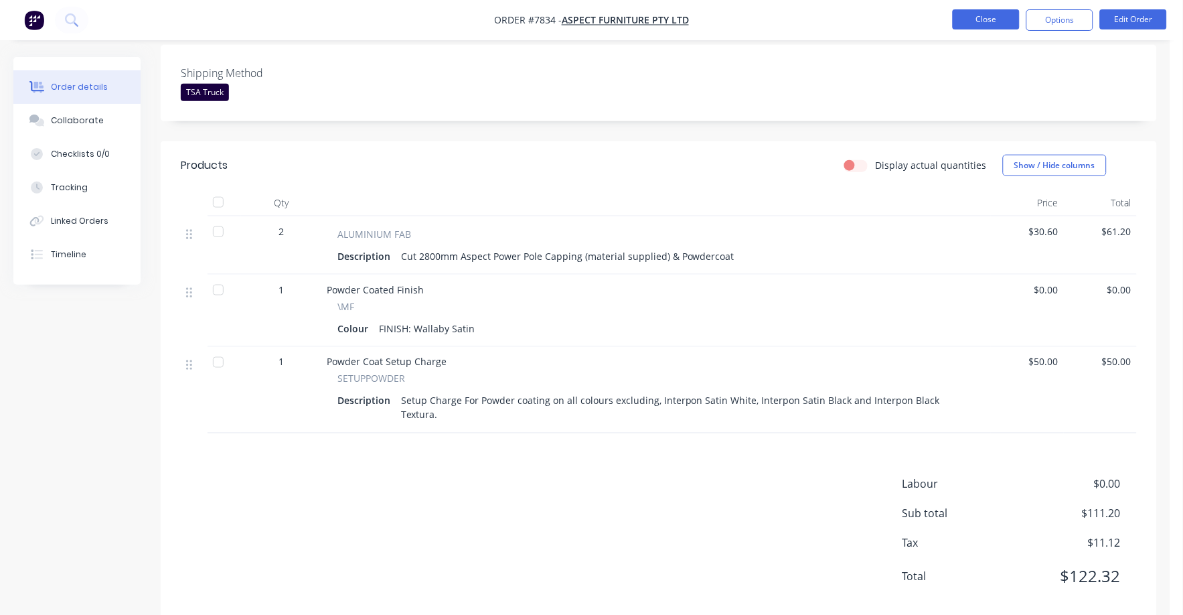
click at [988, 17] on button "Close" at bounding box center [986, 19] width 67 height 20
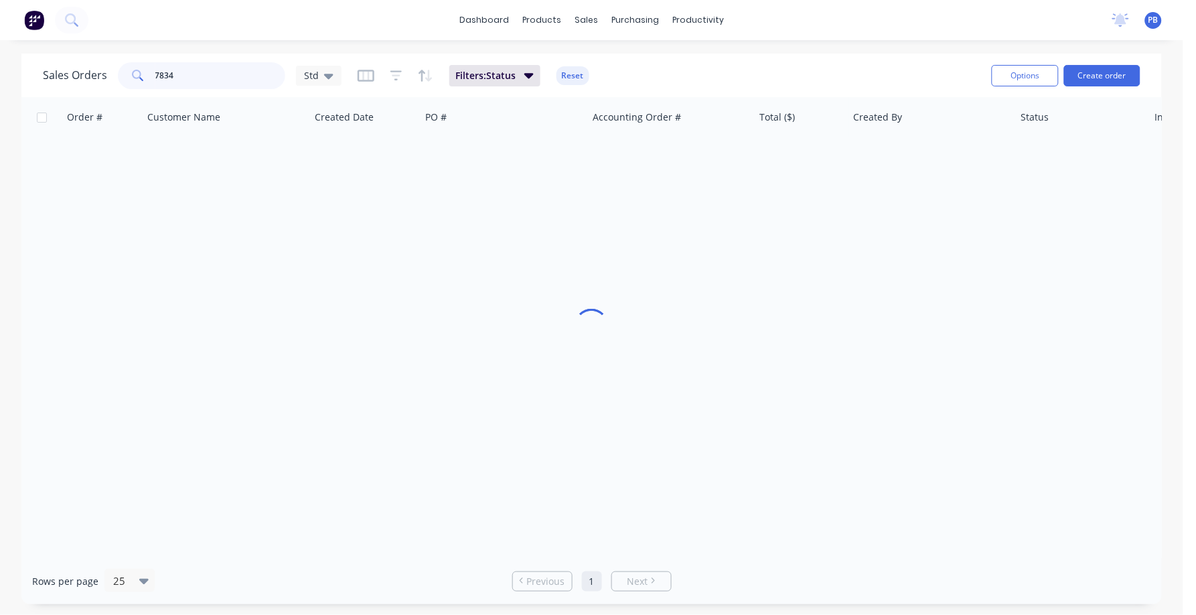
drag, startPoint x: 239, startPoint y: 86, endPoint x: 130, endPoint y: 76, distance: 109.7
click at [130, 76] on div "7834" at bounding box center [201, 75] width 167 height 27
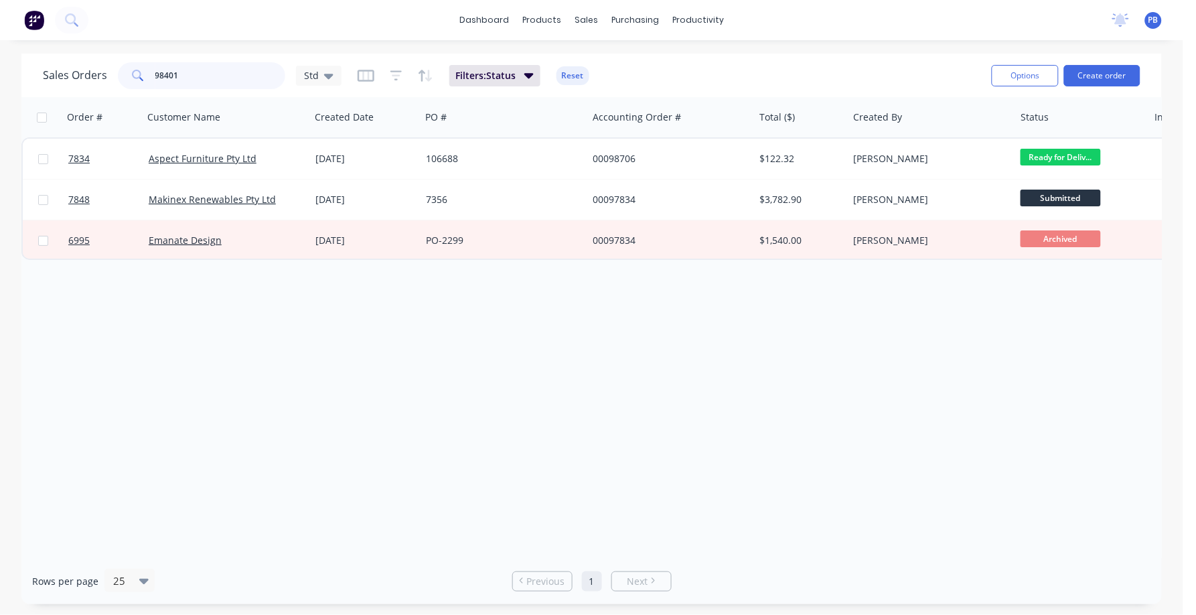
type input "98401"
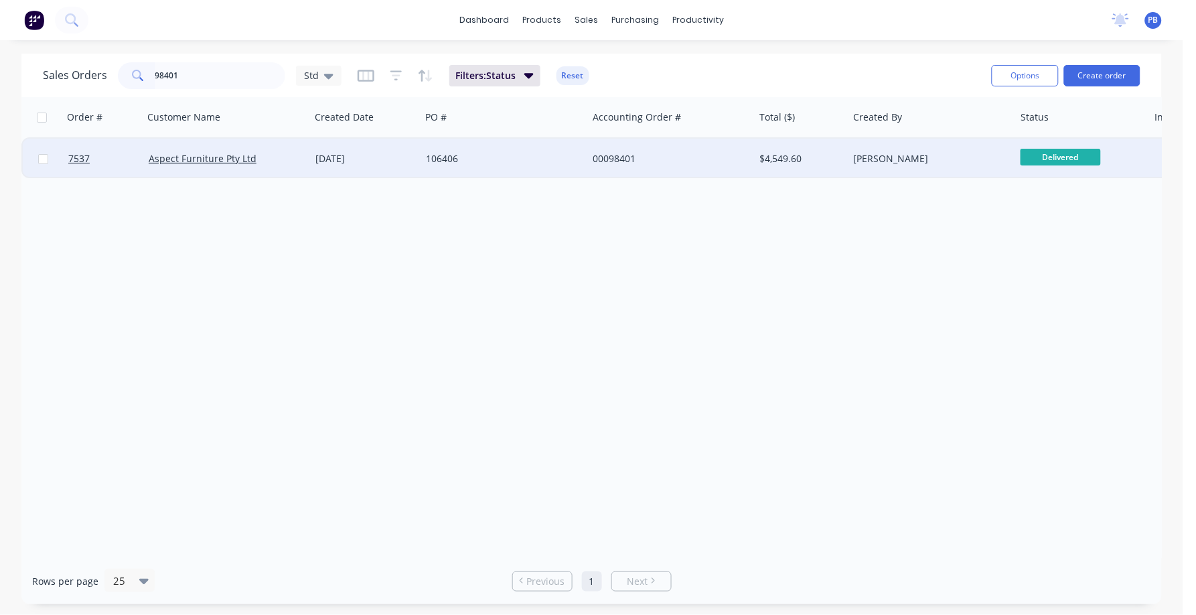
click at [608, 157] on div "00098401" at bounding box center [667, 158] width 149 height 13
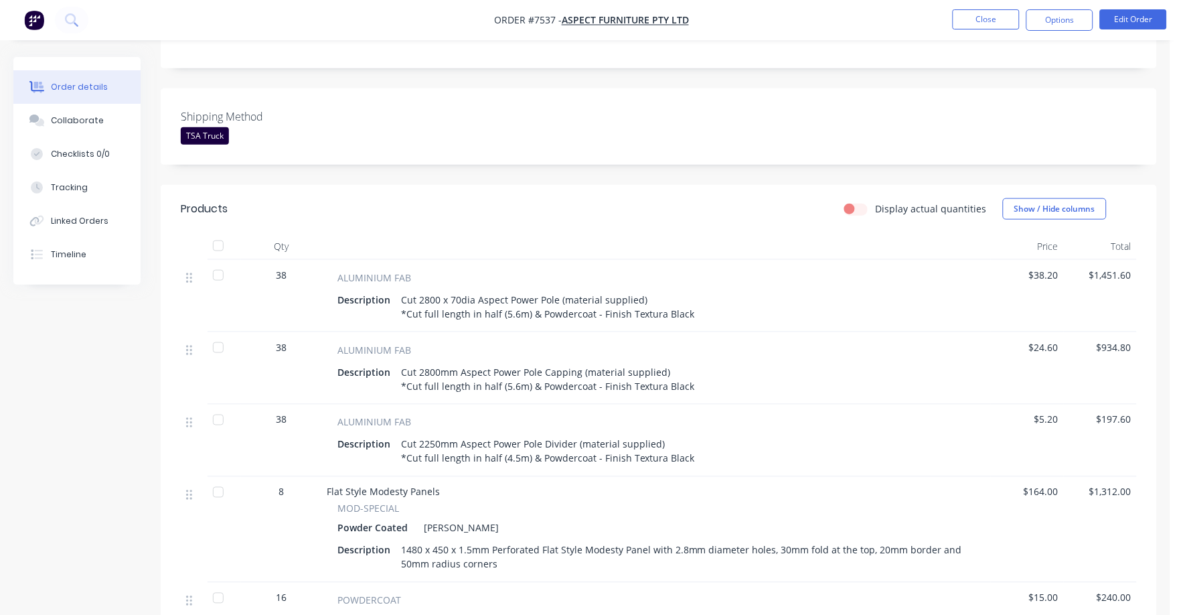
scroll to position [232, 0]
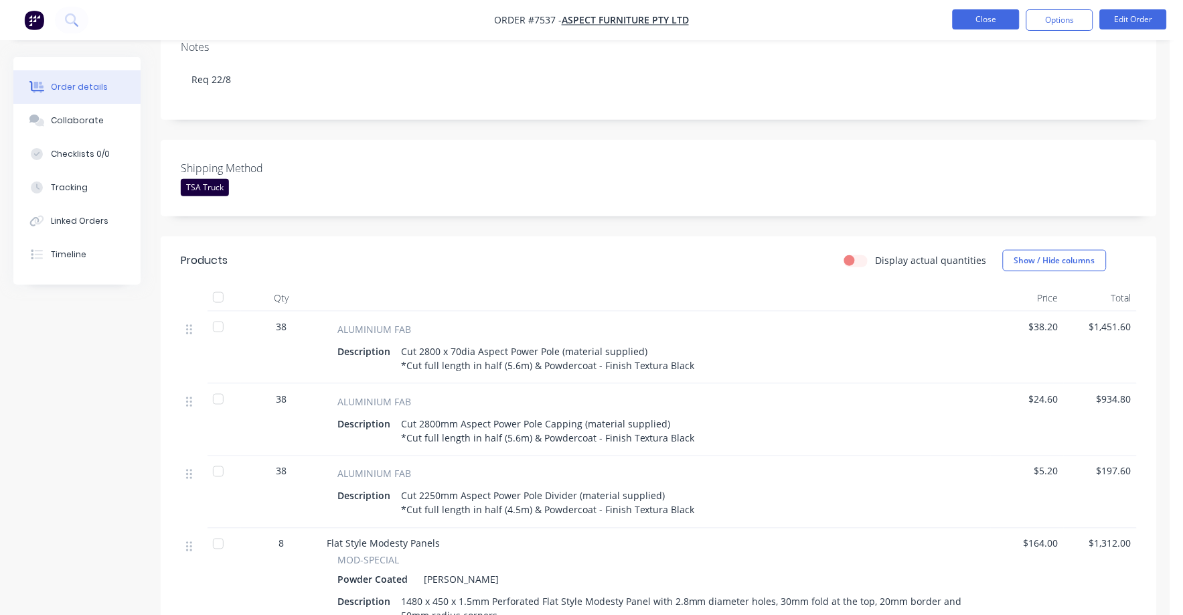
click at [988, 19] on button "Close" at bounding box center [986, 19] width 67 height 20
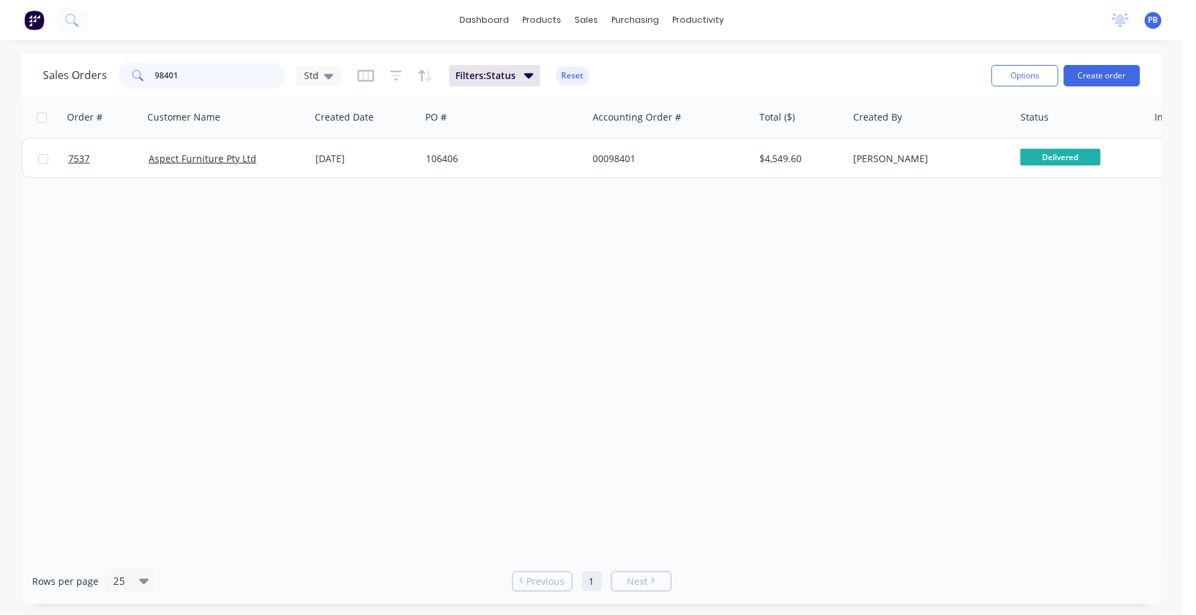
drag, startPoint x: 193, startPoint y: 77, endPoint x: 150, endPoint y: 72, distance: 43.8
click at [150, 72] on div "98401" at bounding box center [201, 75] width 167 height 27
click at [211, 77] on input "98401" at bounding box center [220, 75] width 131 height 27
click at [289, 75] on div "Sales Orders 98568 Std" at bounding box center [192, 75] width 299 height 27
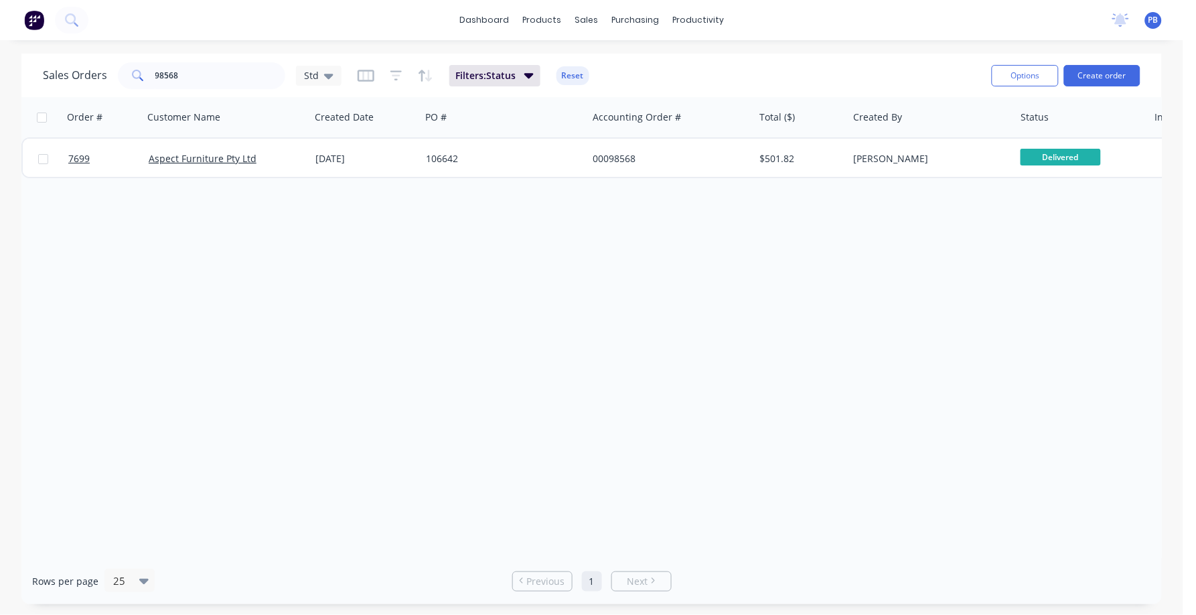
click at [289, 75] on div "Sales Orders 98568 Std" at bounding box center [192, 75] width 299 height 27
click at [237, 74] on input "98568" at bounding box center [220, 75] width 131 height 27
type input "98707"
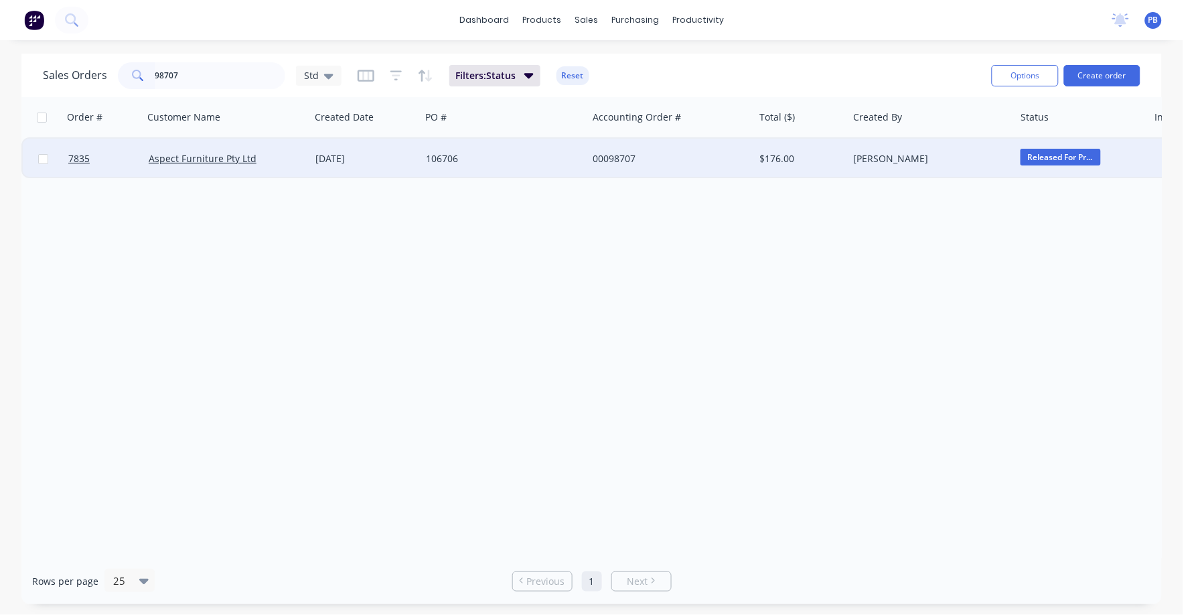
click at [613, 156] on div "00098707" at bounding box center [667, 158] width 149 height 13
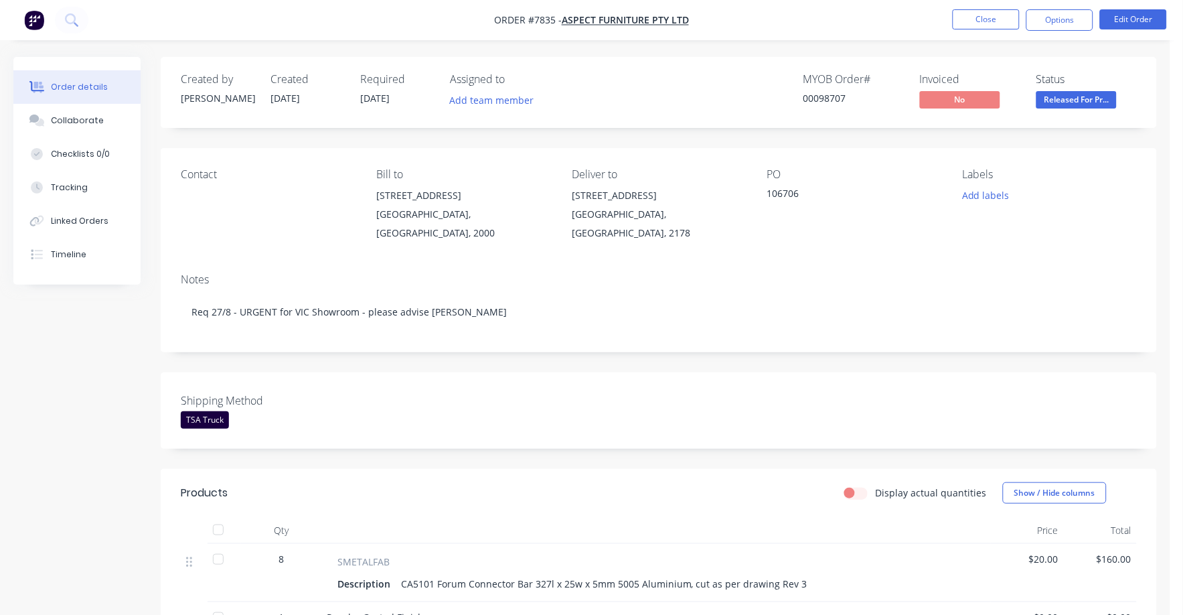
click at [1068, 101] on span "Released For Pr..." at bounding box center [1076, 99] width 80 height 17
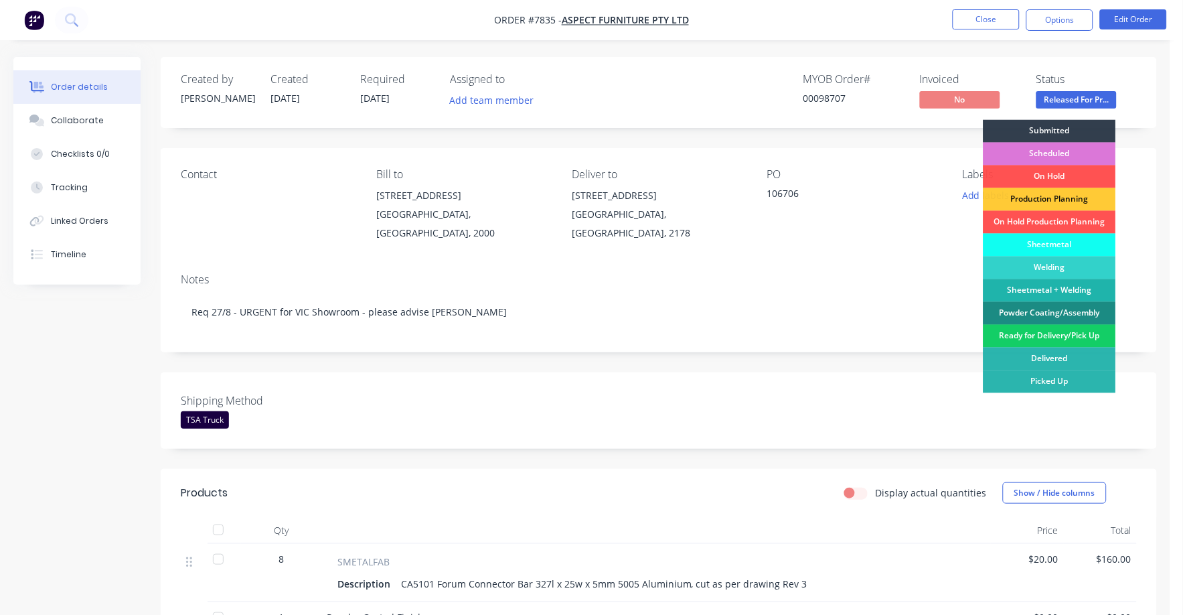
click at [1052, 336] on div "Ready for Delivery/Pick Up" at bounding box center [1050, 336] width 133 height 23
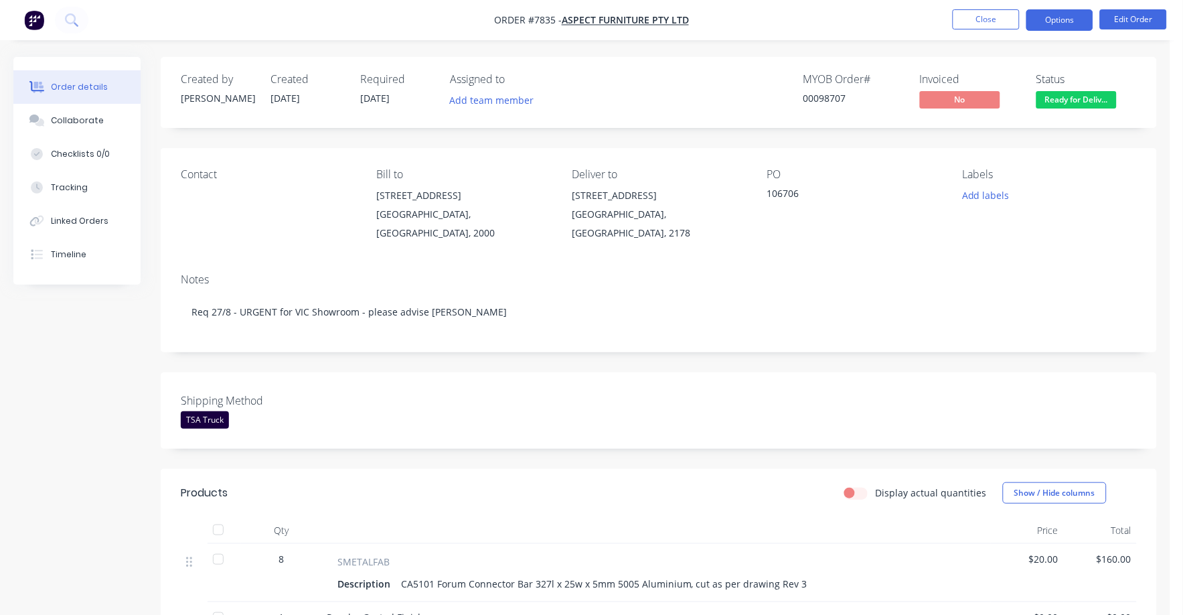
click at [1058, 17] on button "Options" at bounding box center [1059, 19] width 67 height 21
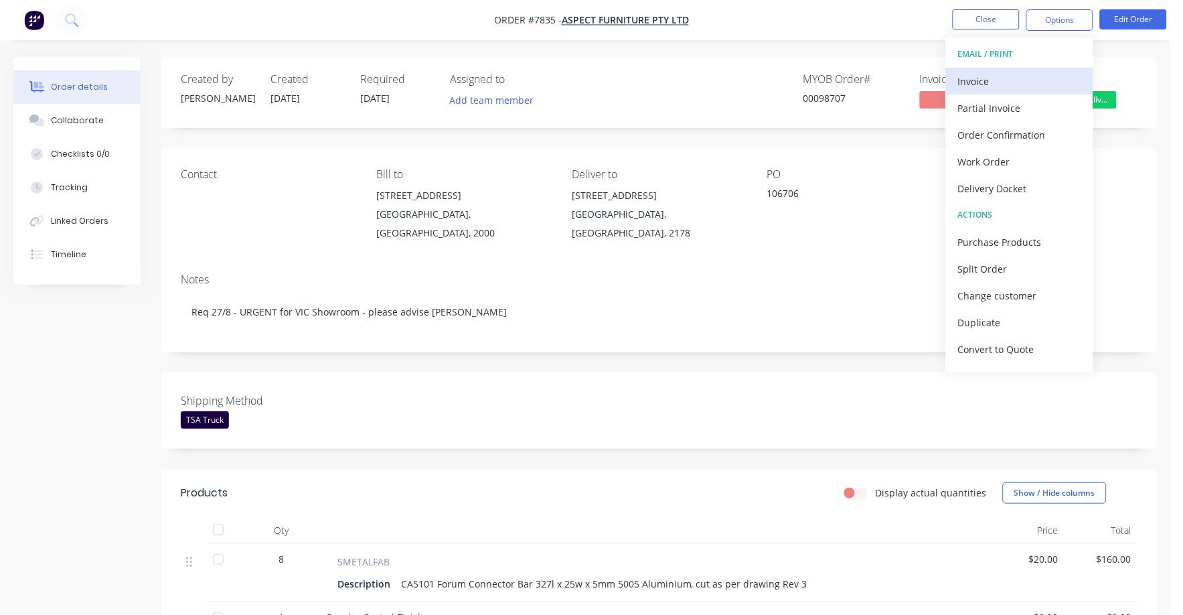
click at [987, 77] on div "Invoice" at bounding box center [1019, 81] width 123 height 19
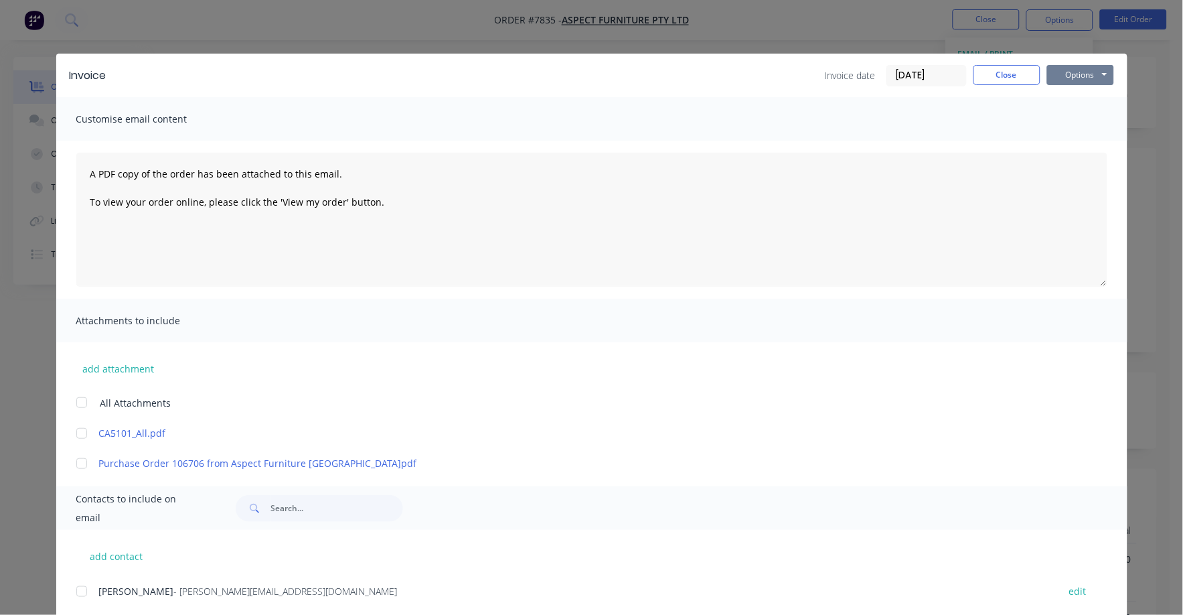
click at [1054, 73] on button "Options" at bounding box center [1080, 75] width 67 height 20
click at [1061, 121] on button "Print" at bounding box center [1090, 121] width 86 height 22
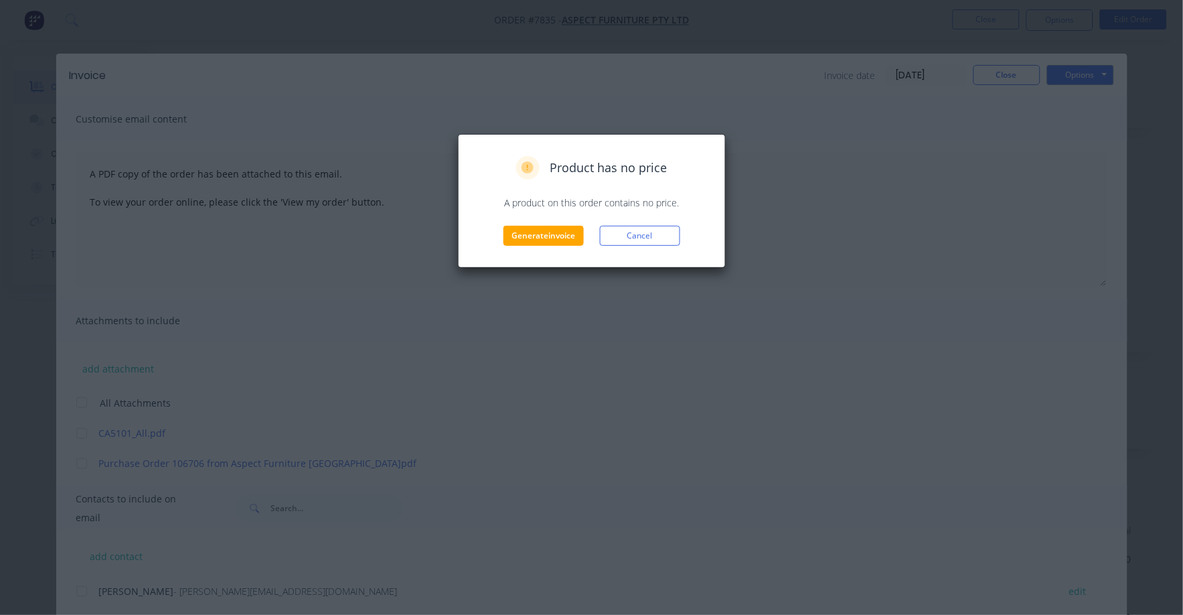
click at [535, 248] on div "Product has no price A product on this order contains no price. Generate invoic…" at bounding box center [592, 201] width 268 height 134
click at [542, 236] on button "Generate invoice" at bounding box center [543, 236] width 80 height 20
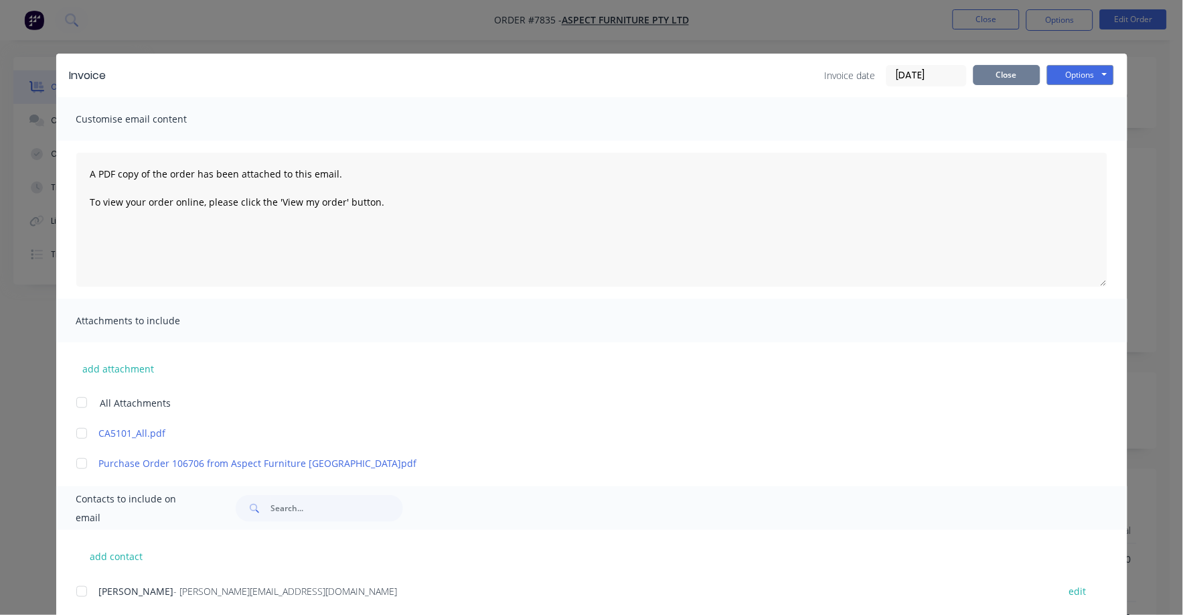
click at [974, 78] on button "Close" at bounding box center [1006, 75] width 67 height 20
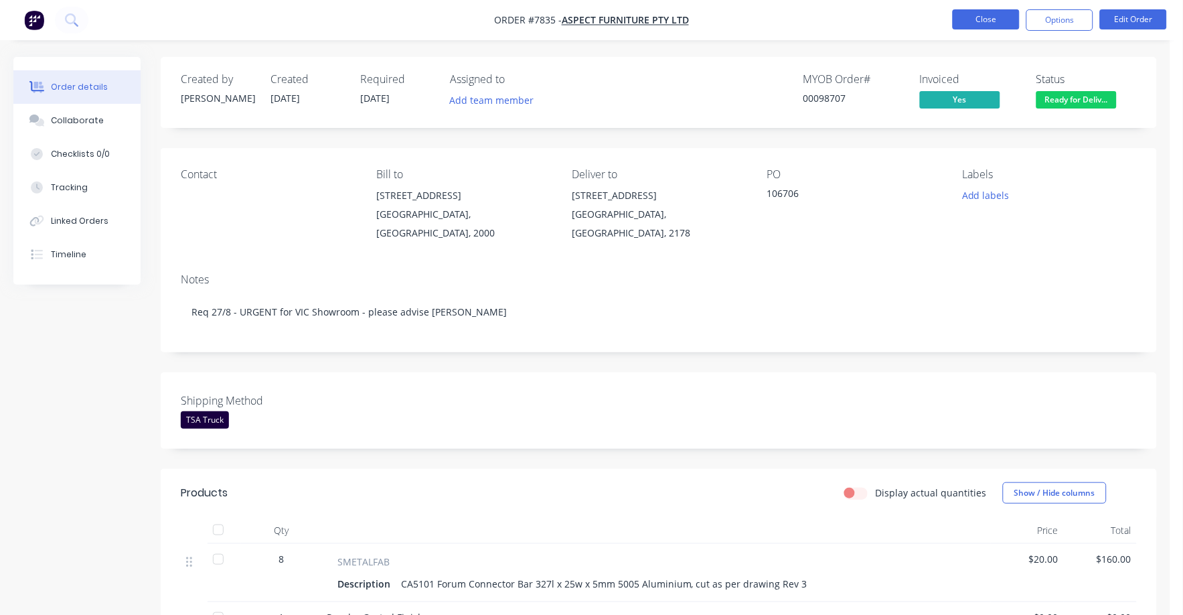
click at [989, 17] on button "Close" at bounding box center [986, 19] width 67 height 20
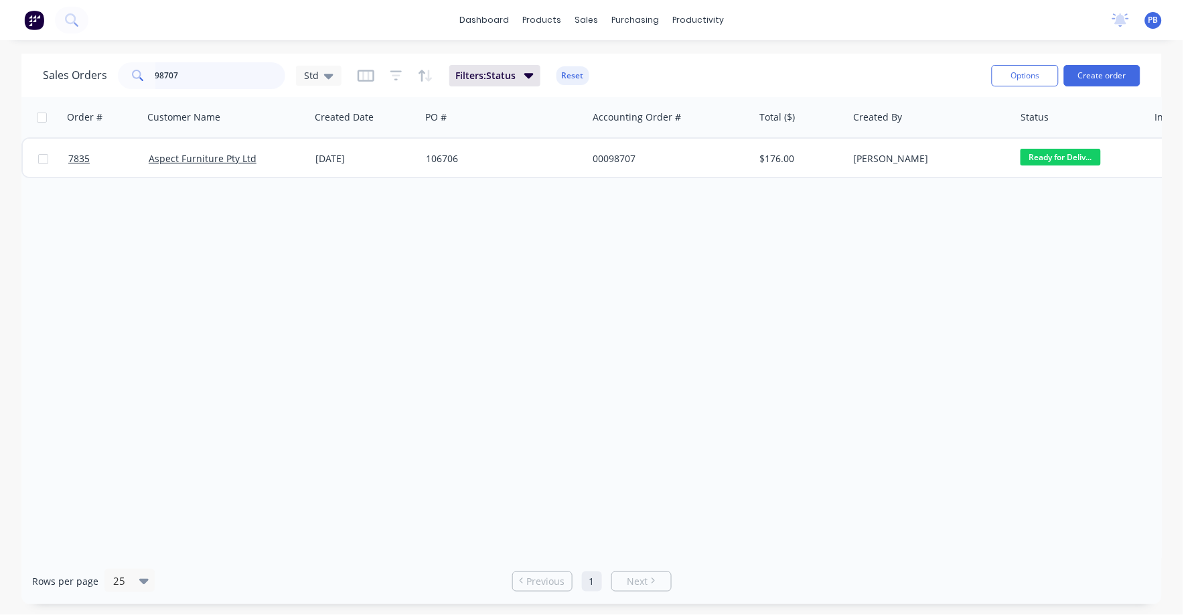
click at [214, 94] on div "Sales Orders 98707 Std Filters: Status Reset Options Create order" at bounding box center [591, 76] width 1140 height 44
click at [211, 90] on div "Sales Orders 98707 Std Filters: Status Reset" at bounding box center [512, 75] width 938 height 33
click at [211, 87] on input "98707" at bounding box center [220, 75] width 131 height 27
click at [211, 82] on input "98707" at bounding box center [220, 75] width 131 height 27
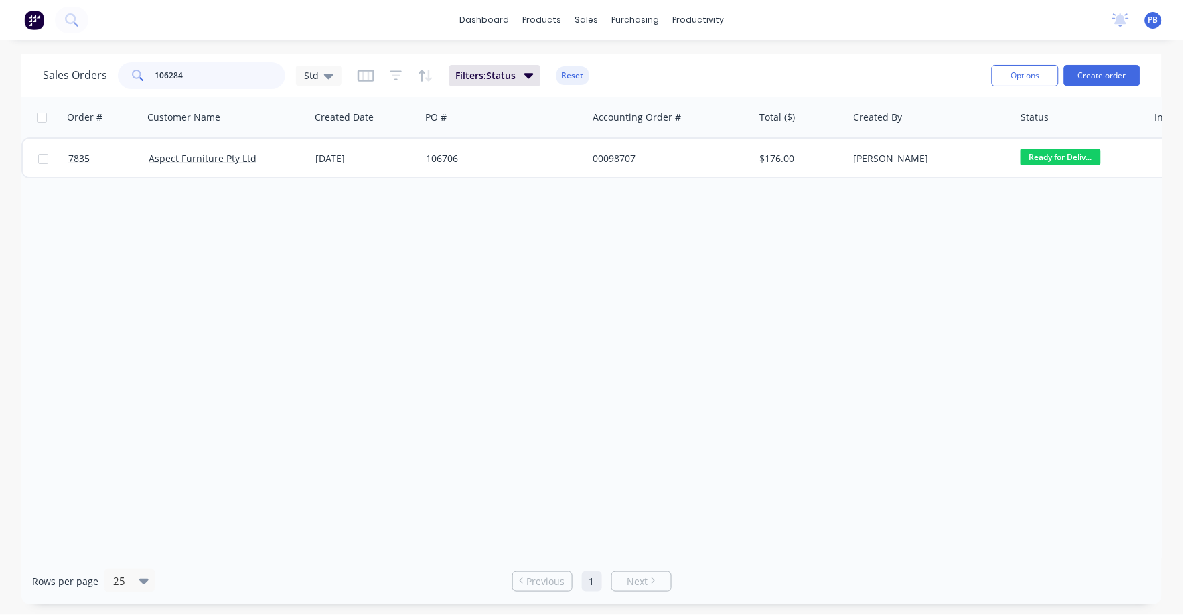
type input "106284"
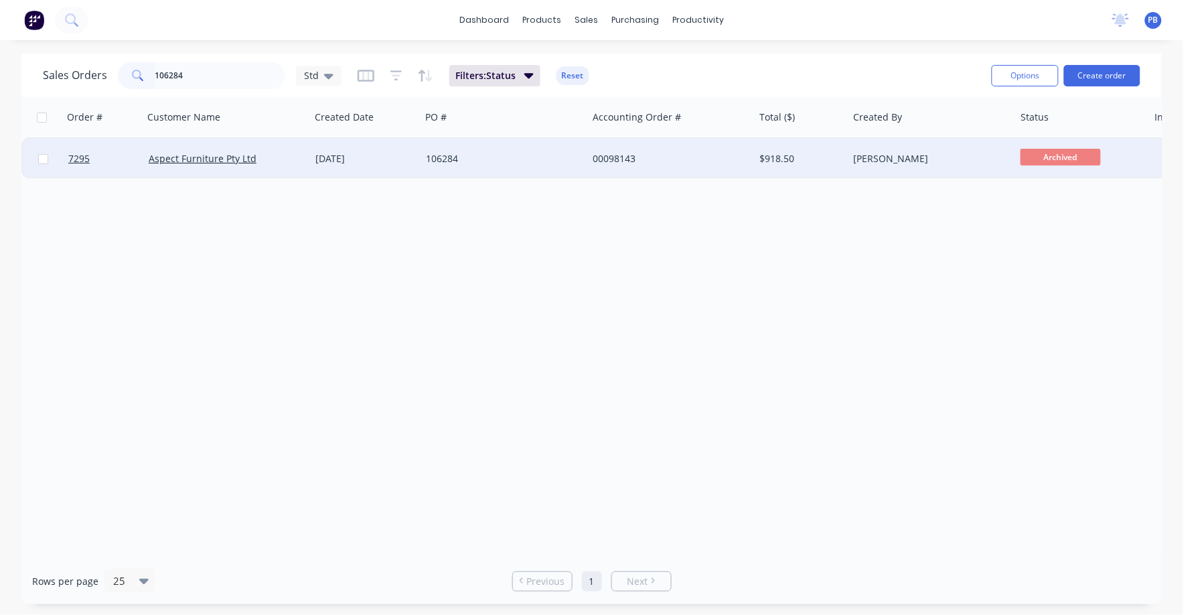
click at [448, 154] on div "106284" at bounding box center [500, 158] width 149 height 13
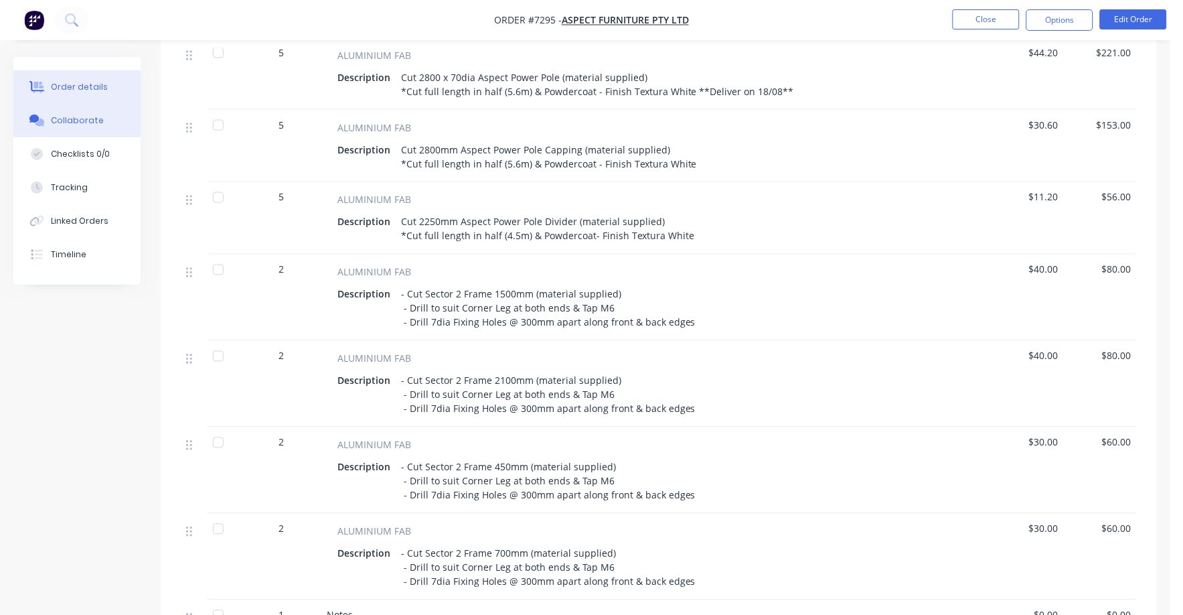
scroll to position [502, 0]
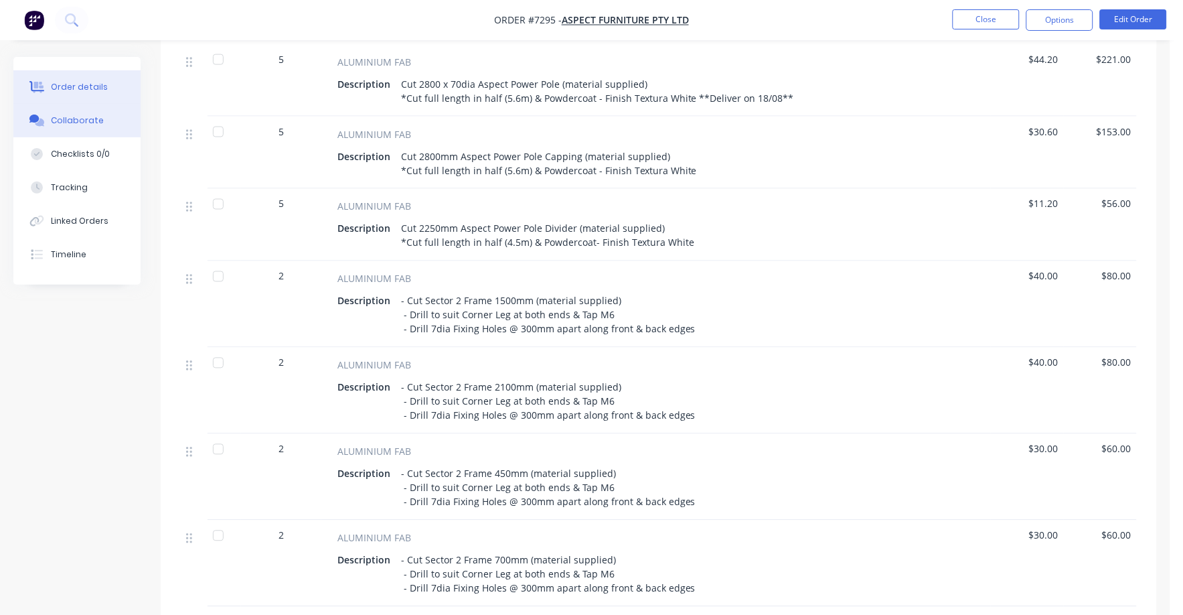
click at [80, 112] on button "Collaborate" at bounding box center [76, 120] width 127 height 33
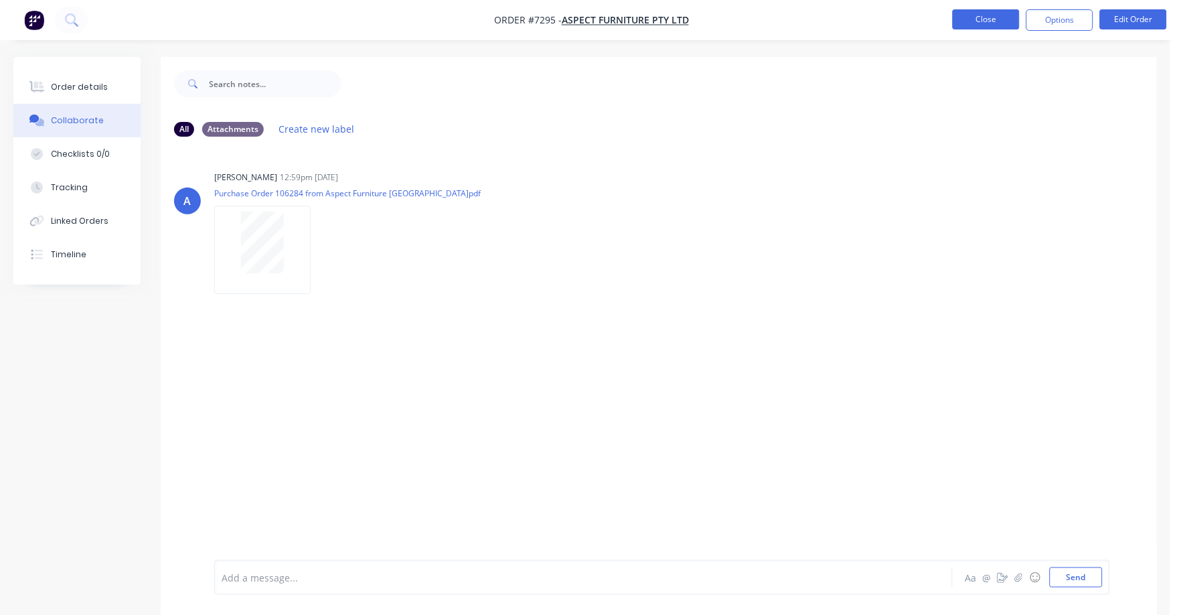
click at [992, 17] on button "Close" at bounding box center [986, 19] width 67 height 20
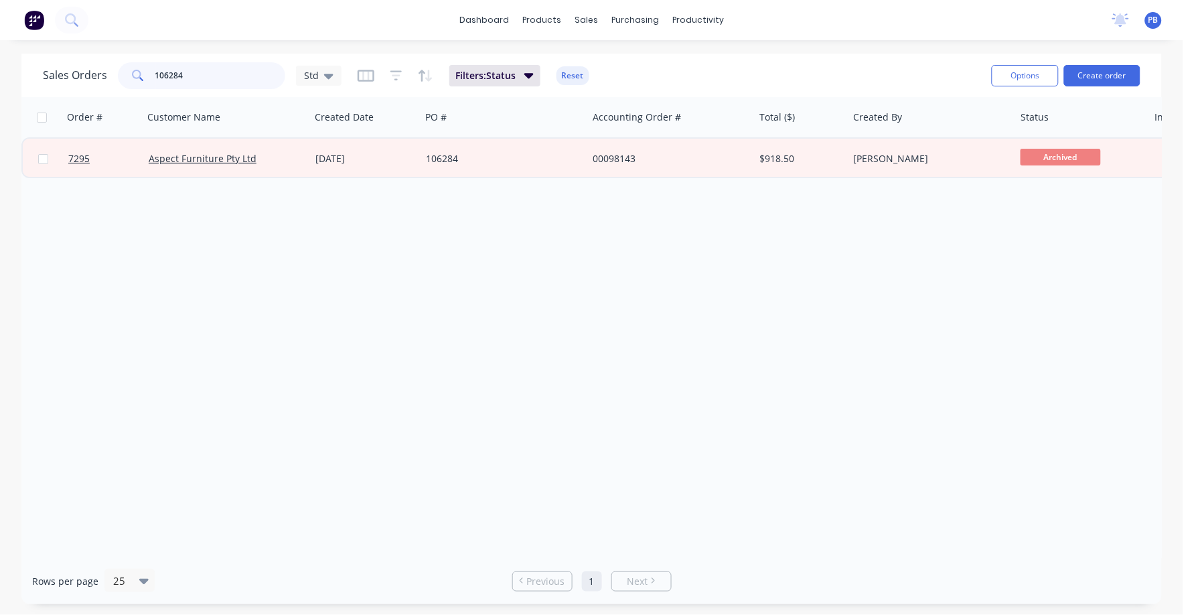
click at [198, 75] on input "106284" at bounding box center [220, 75] width 131 height 27
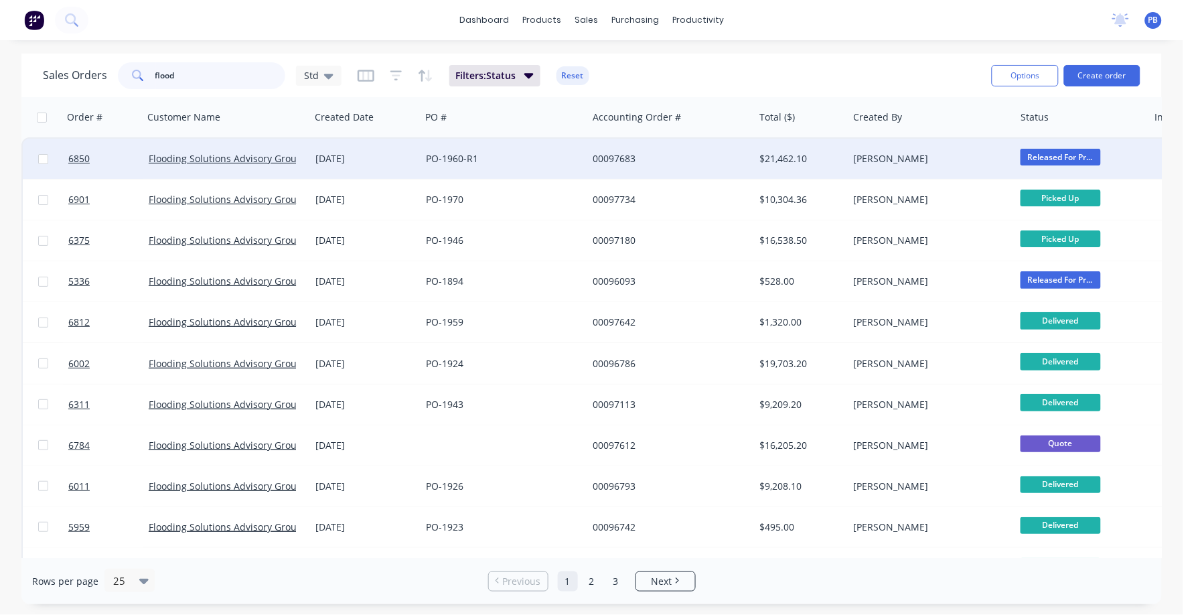
type input "flood"
click at [777, 153] on div "$21,462.10" at bounding box center [799, 158] width 78 height 13
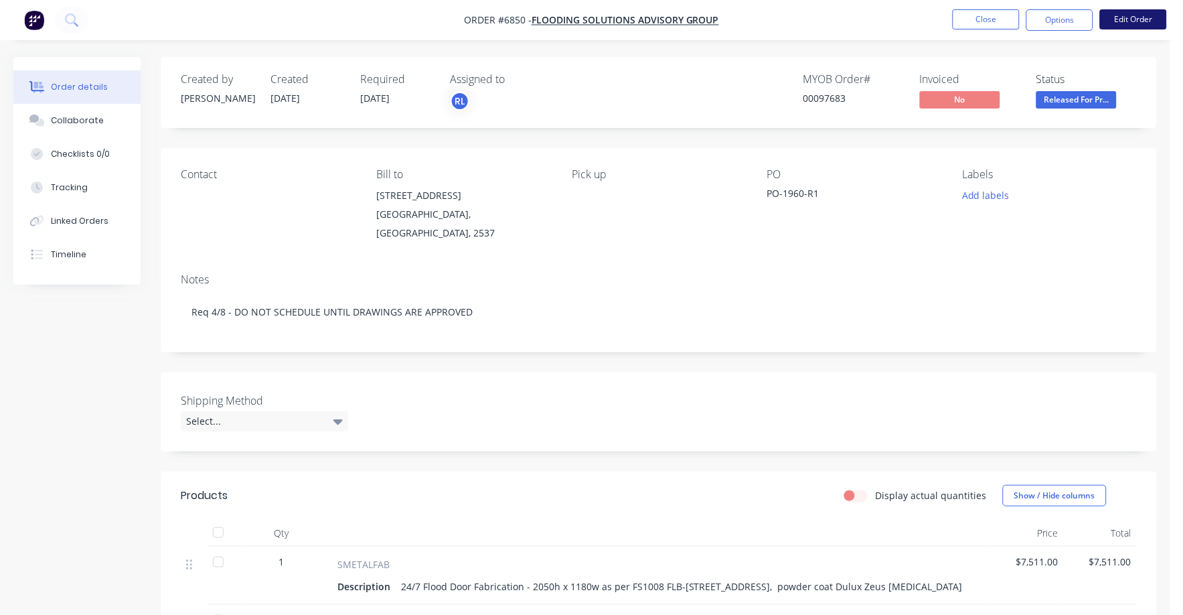
click at [1143, 14] on button "Edit Order" at bounding box center [1133, 19] width 67 height 20
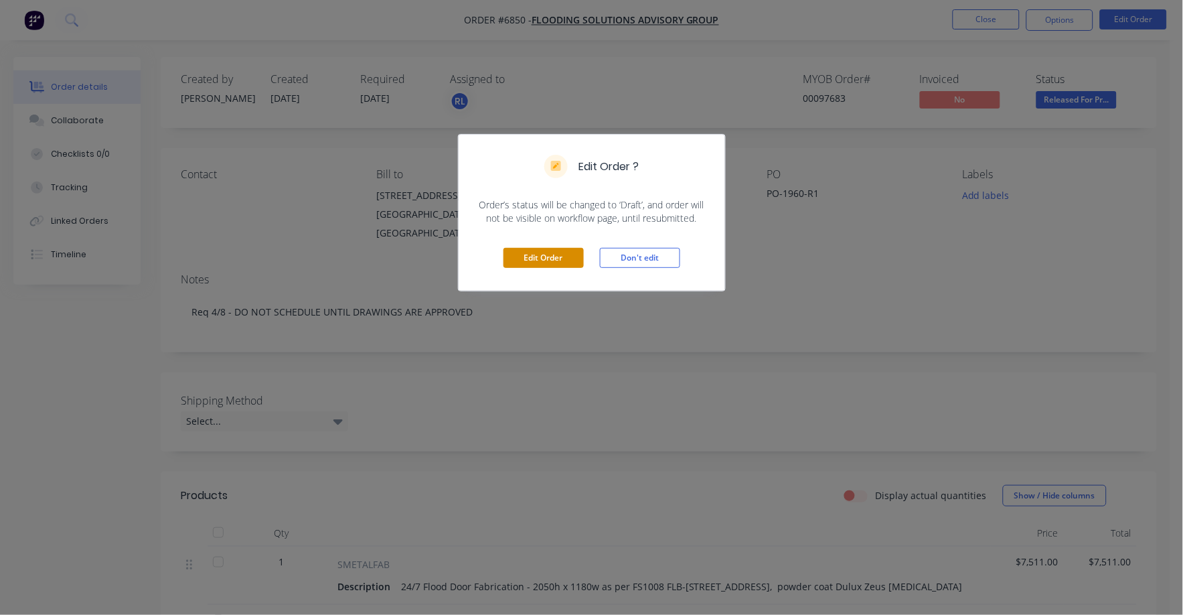
click at [522, 254] on button "Edit Order" at bounding box center [543, 258] width 80 height 20
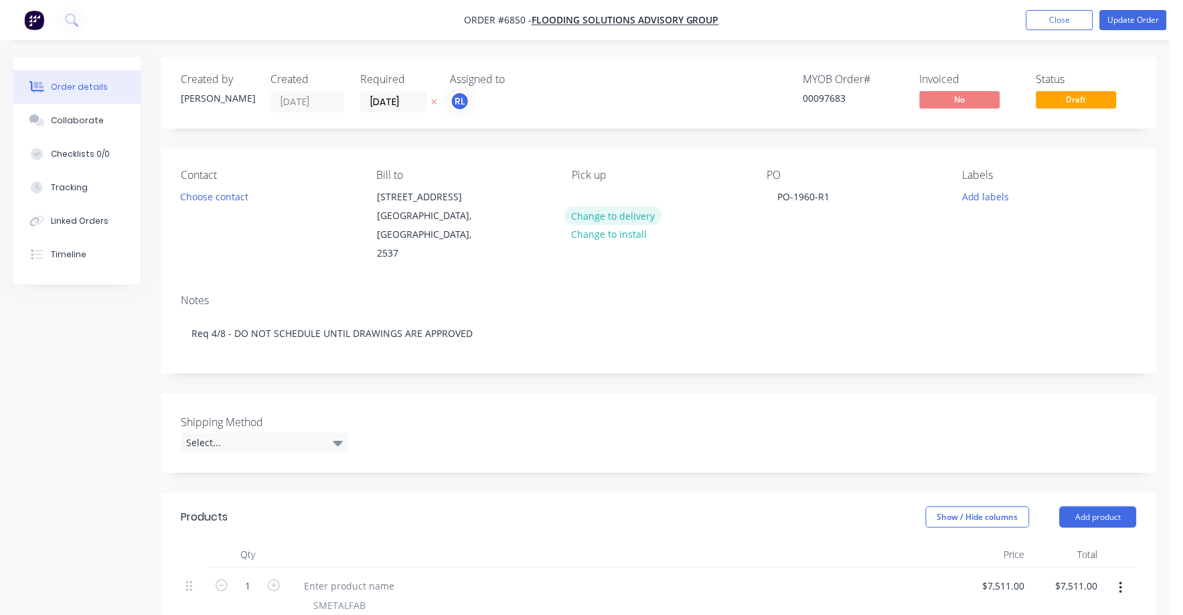
click at [635, 209] on button "Change to delivery" at bounding box center [613, 215] width 98 height 18
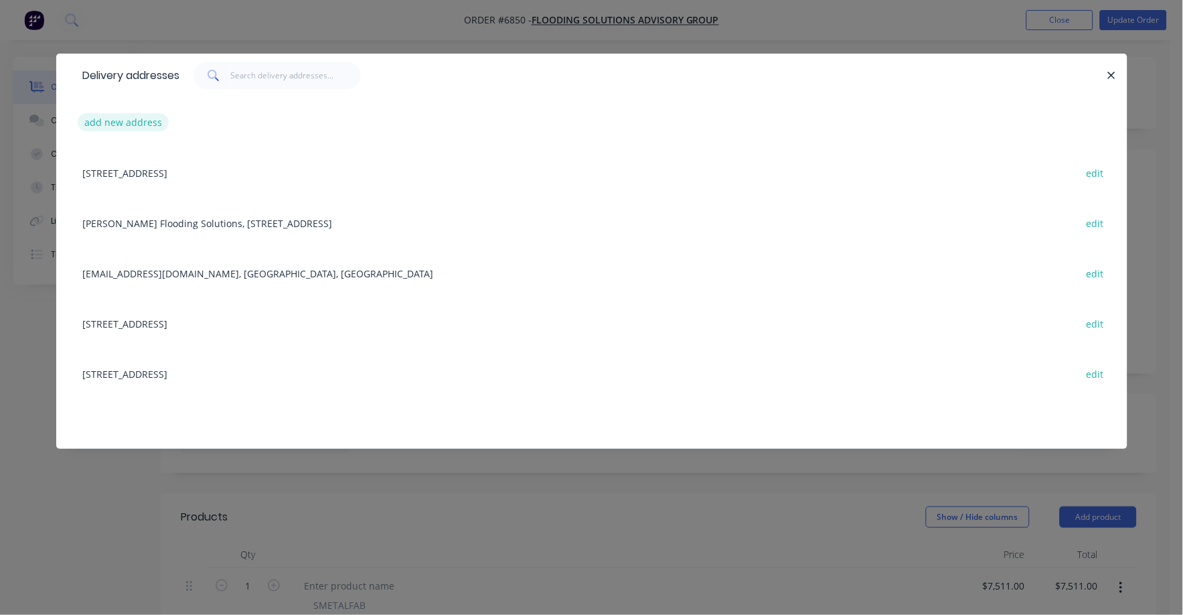
click at [129, 117] on button "add new address" at bounding box center [124, 122] width 92 height 18
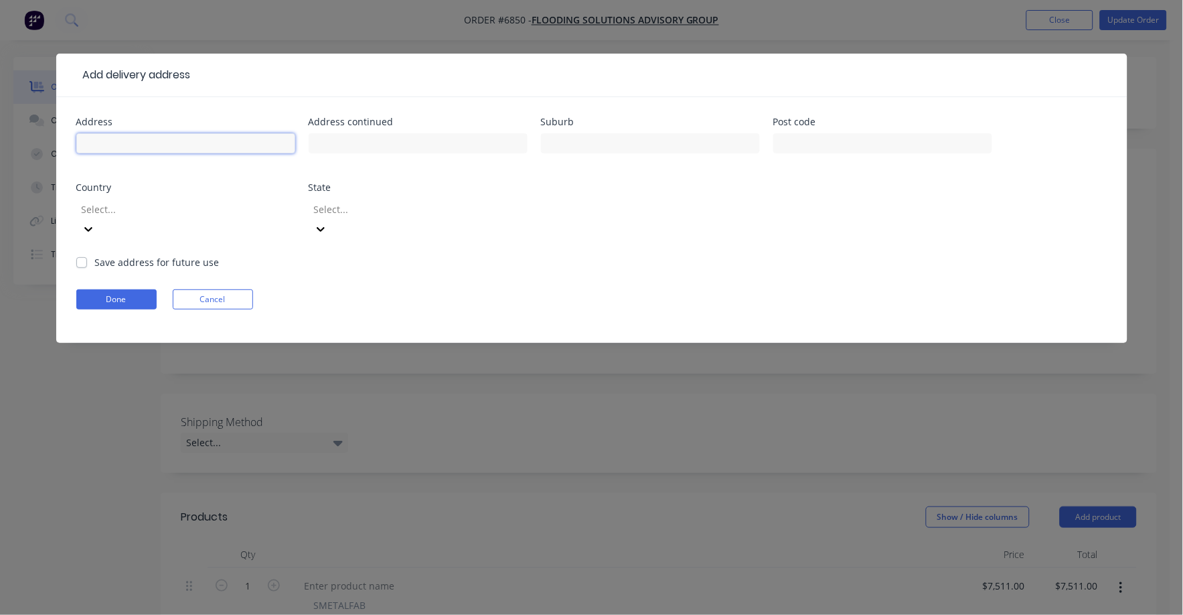
click at [98, 141] on input "text" at bounding box center [185, 143] width 219 height 20
type input "[STREET_ADDRESS] (Loading Dock)"
type input "Chatswood"
click at [139, 289] on button "Done" at bounding box center [116, 299] width 80 height 20
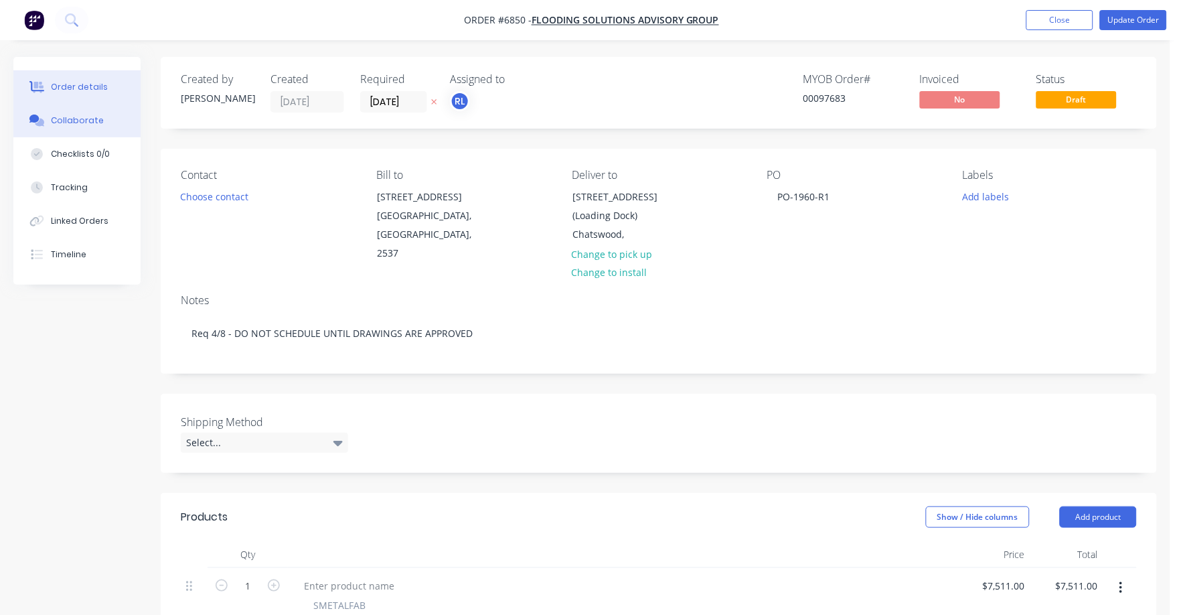
click at [88, 110] on button "Collaborate" at bounding box center [76, 120] width 127 height 33
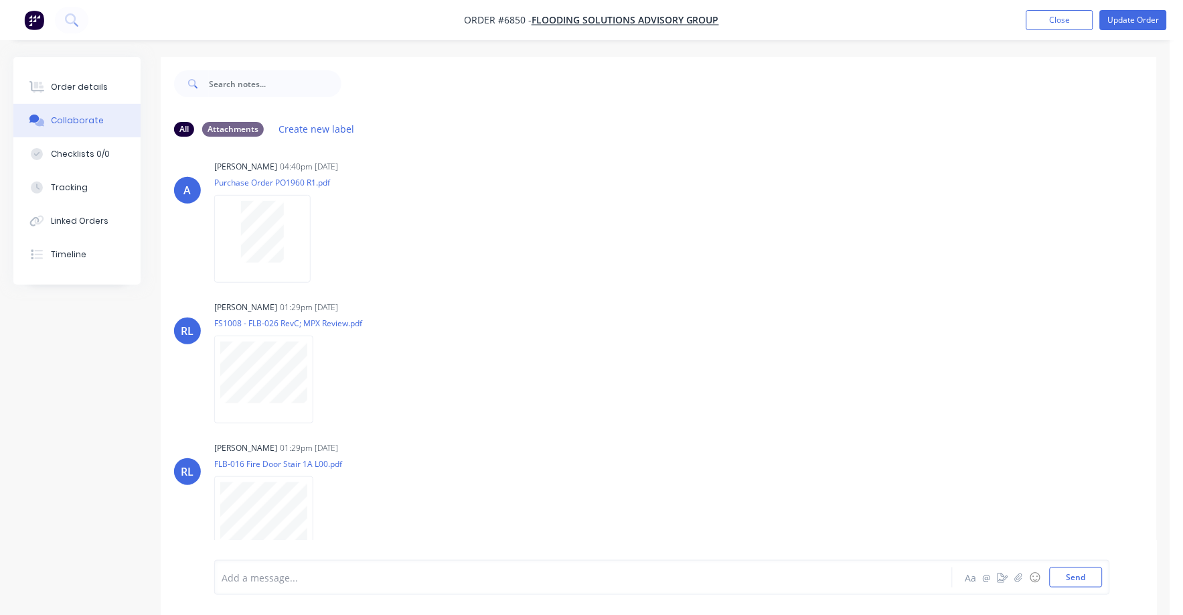
scroll to position [18, 0]
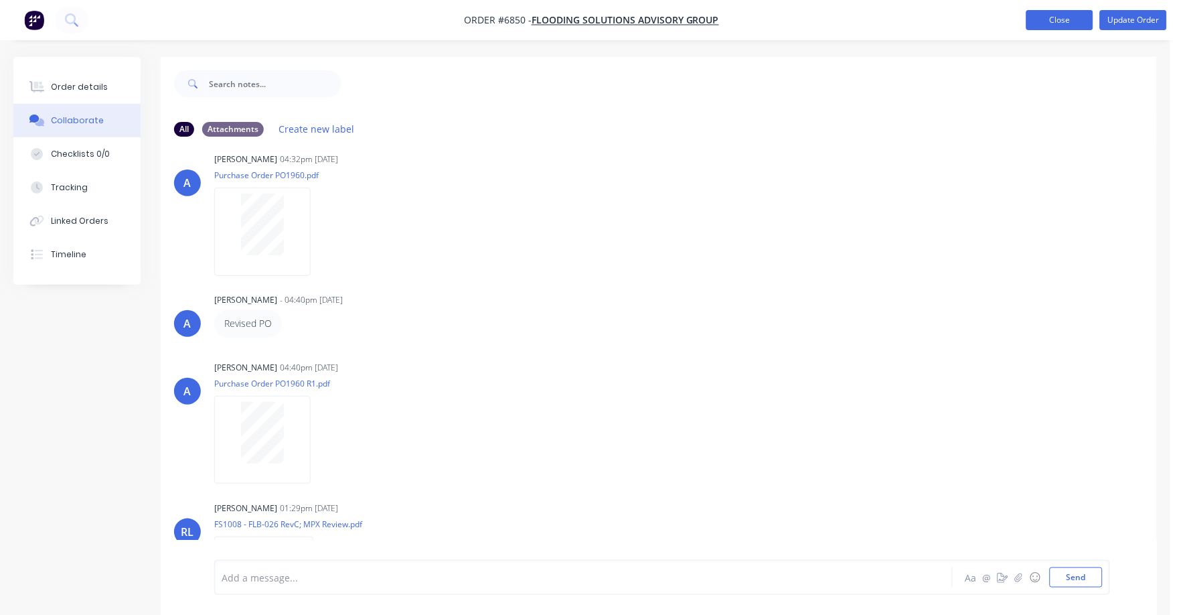
click at [1061, 16] on button "Close" at bounding box center [1059, 20] width 67 height 20
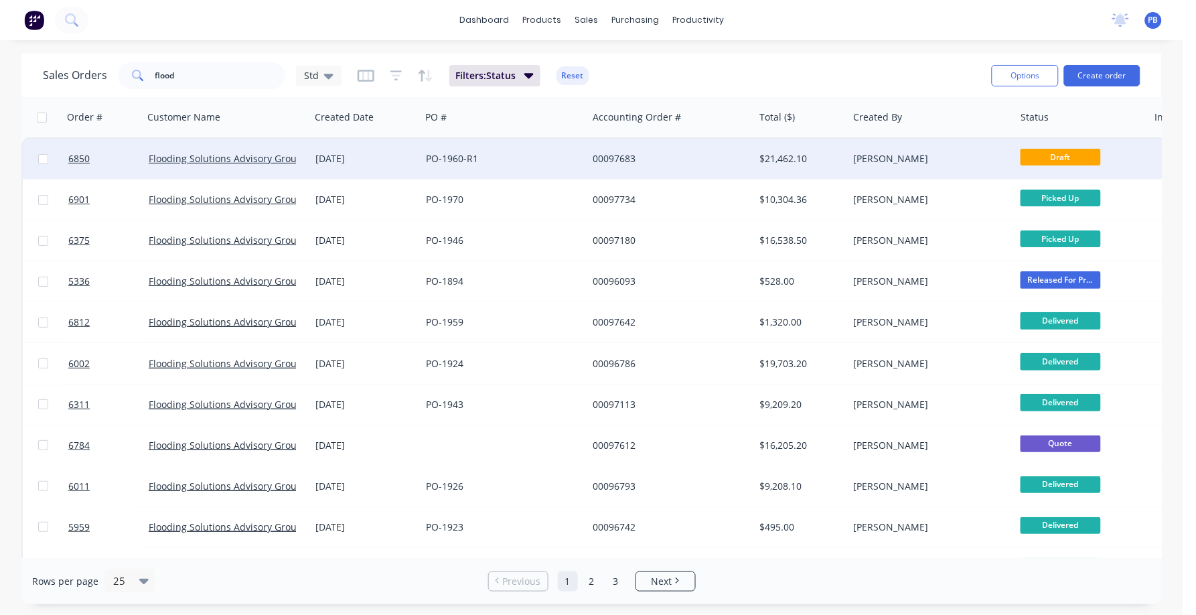
click at [789, 153] on div "$21,462.10" at bounding box center [799, 158] width 78 height 13
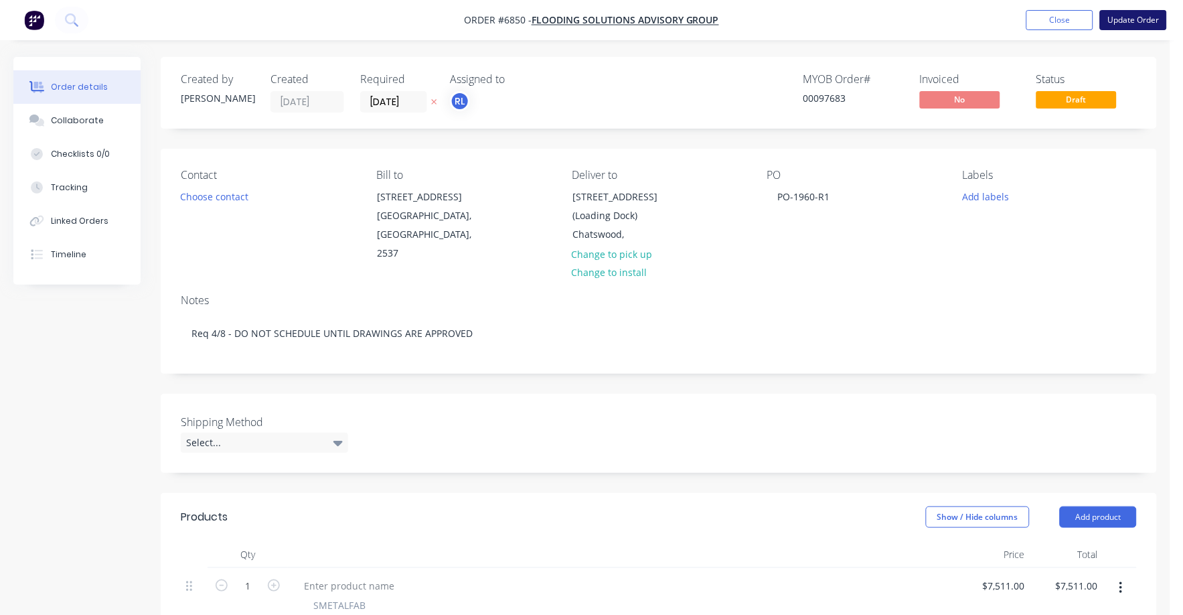
click at [1135, 15] on button "Update Order" at bounding box center [1133, 20] width 67 height 20
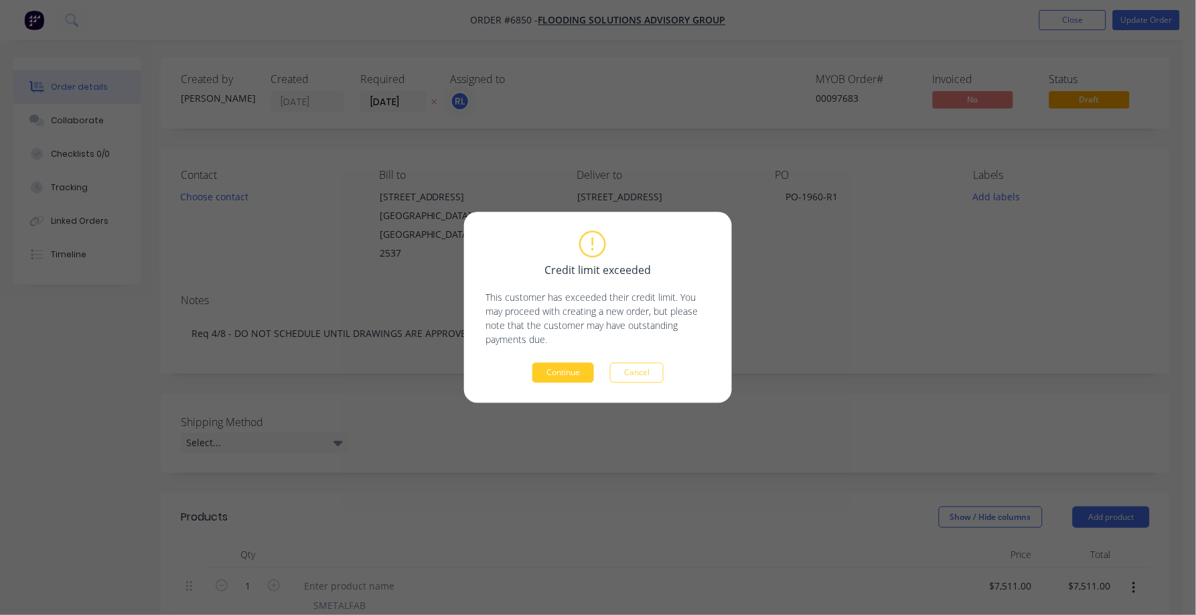
click at [572, 377] on button "Continue" at bounding box center [563, 373] width 62 height 20
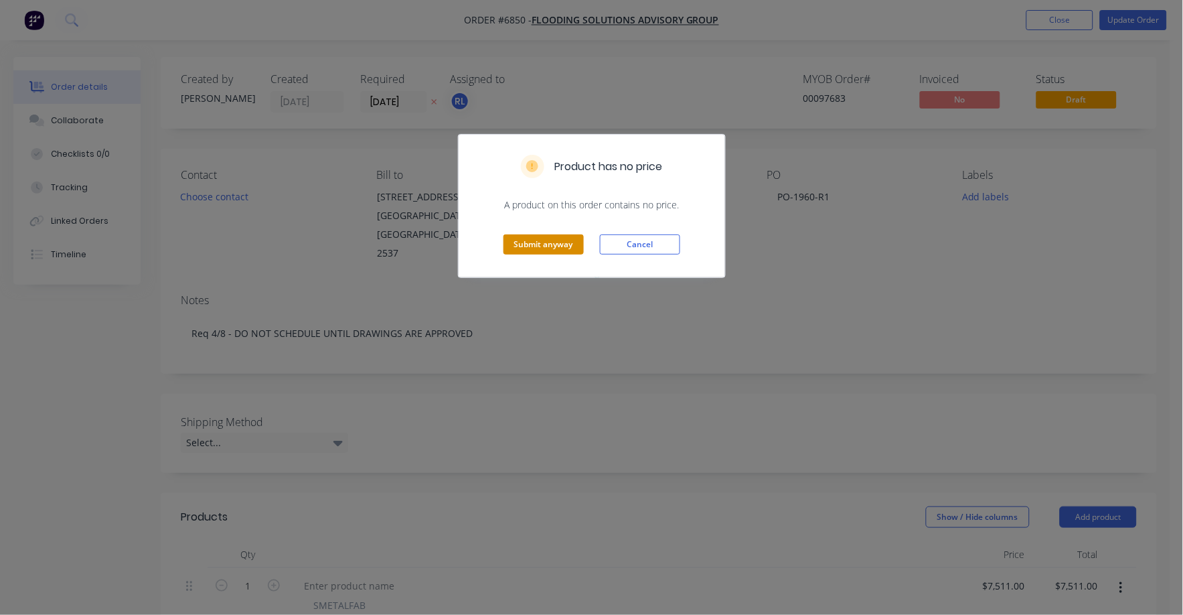
click at [516, 240] on button "Submit anyway" at bounding box center [543, 244] width 80 height 20
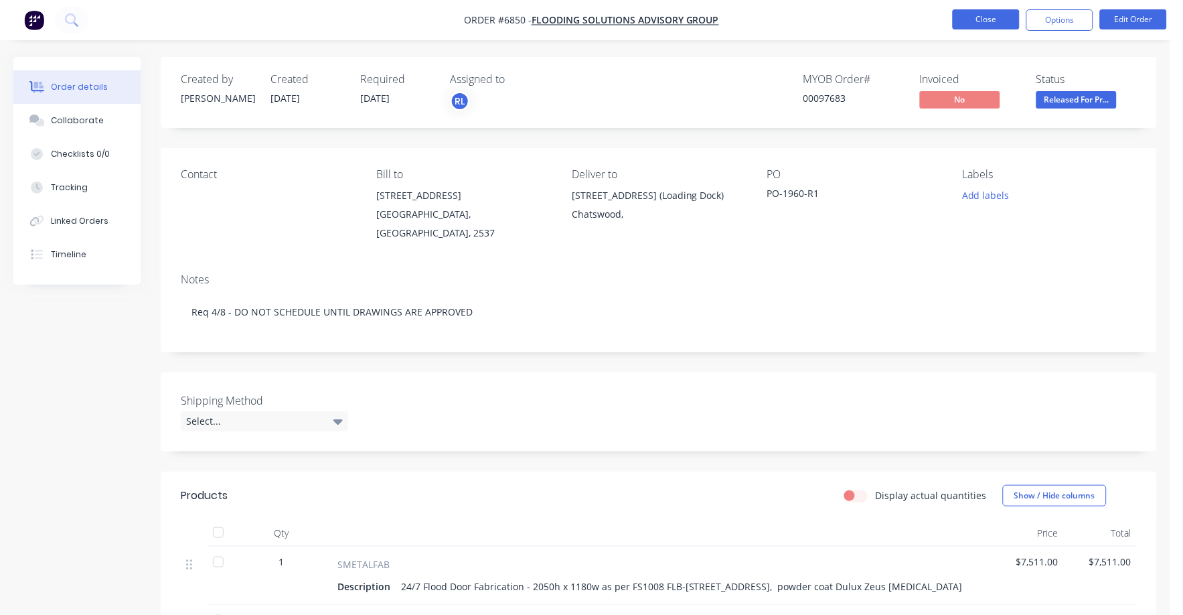
click at [979, 19] on button "Close" at bounding box center [986, 19] width 67 height 20
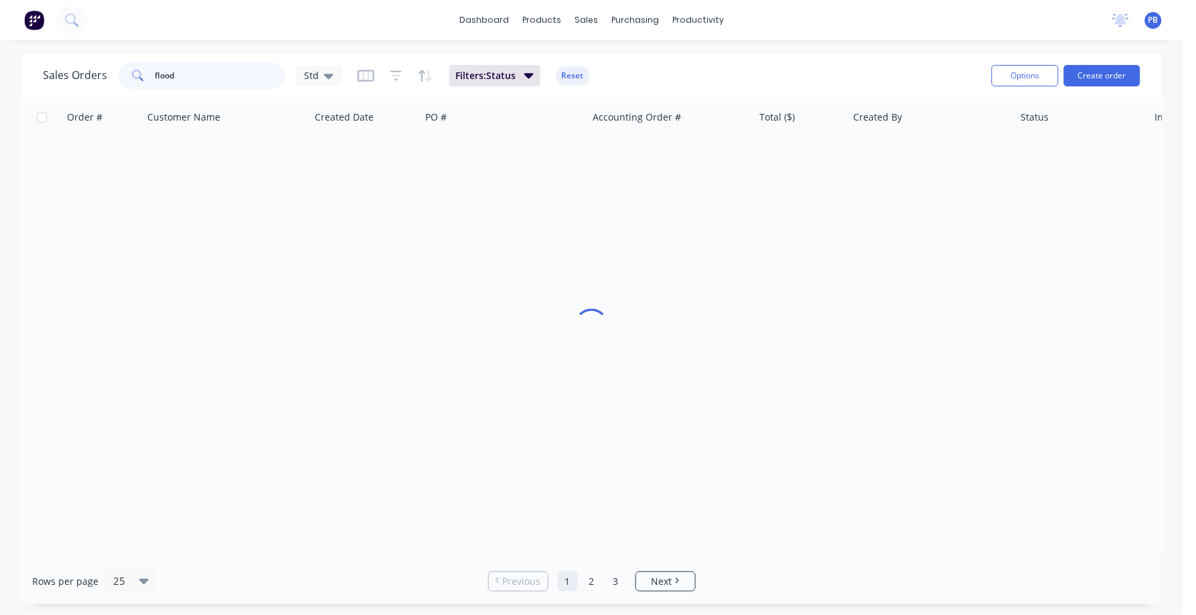
drag, startPoint x: 244, startPoint y: 79, endPoint x: 112, endPoint y: 61, distance: 132.5
click at [112, 62] on div "Sales Orders flood Std" at bounding box center [192, 75] width 299 height 27
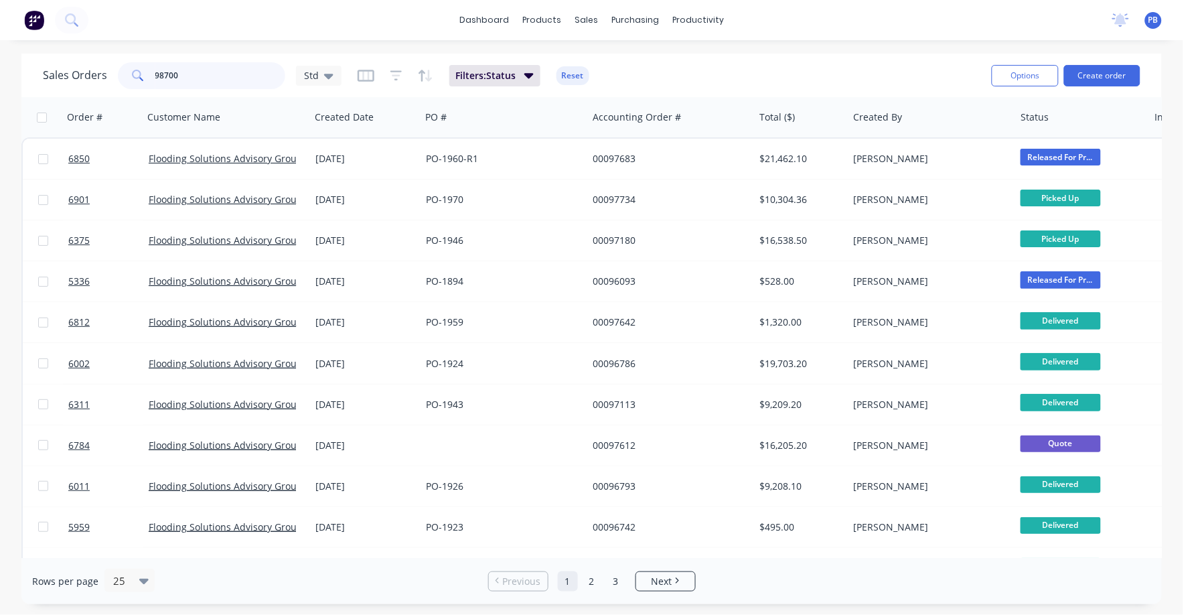
type input "98700"
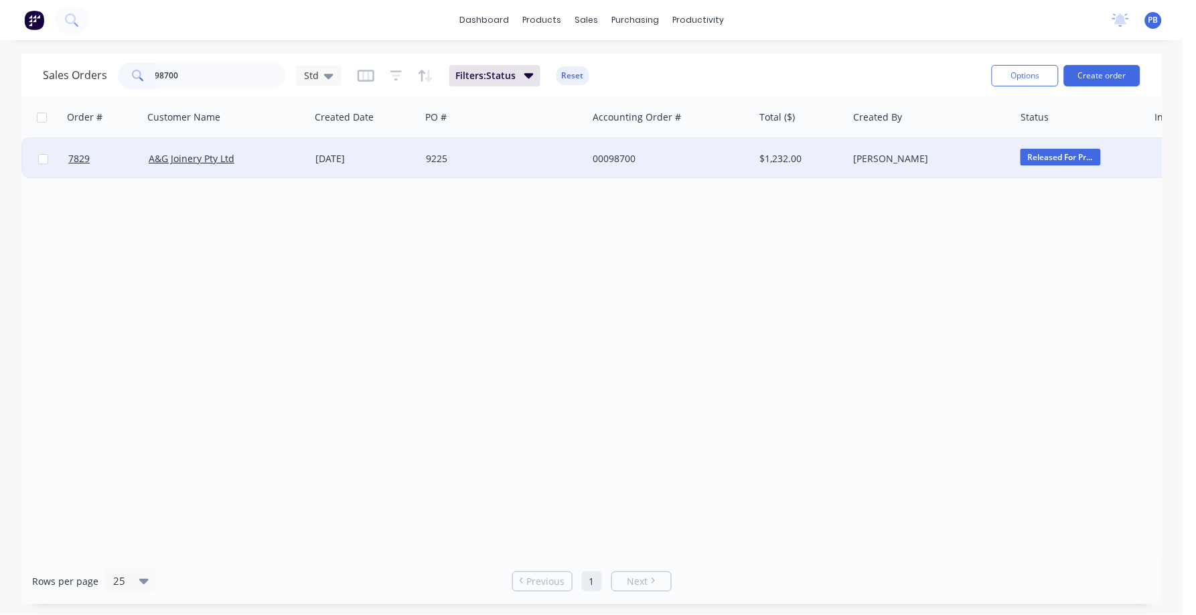
click at [617, 153] on div "00098700" at bounding box center [667, 158] width 149 height 13
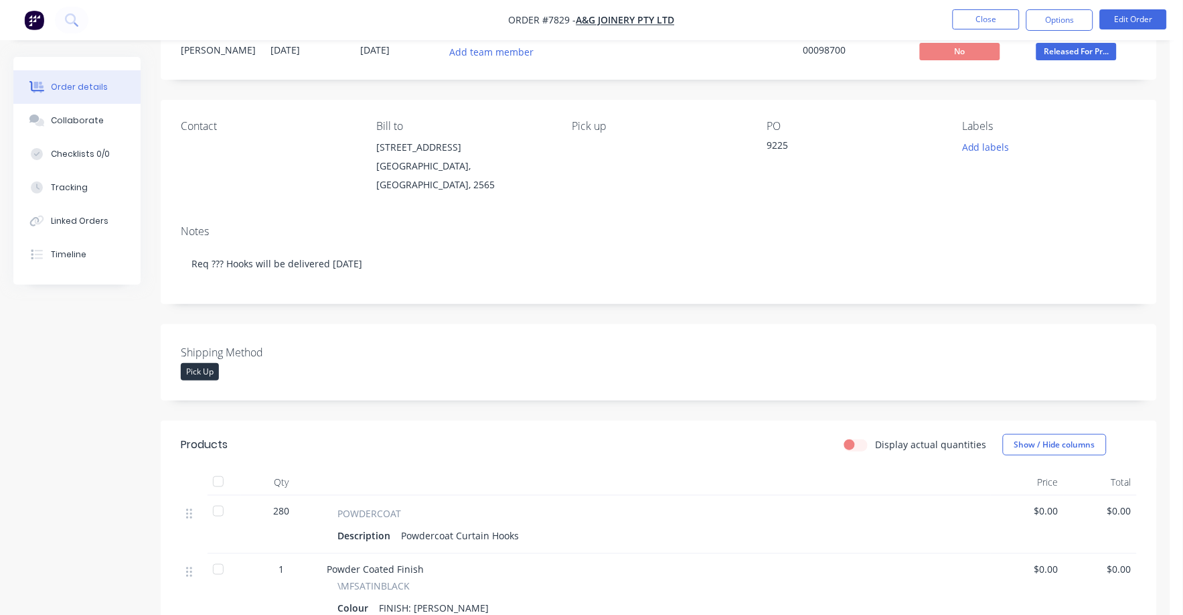
scroll to position [167, 0]
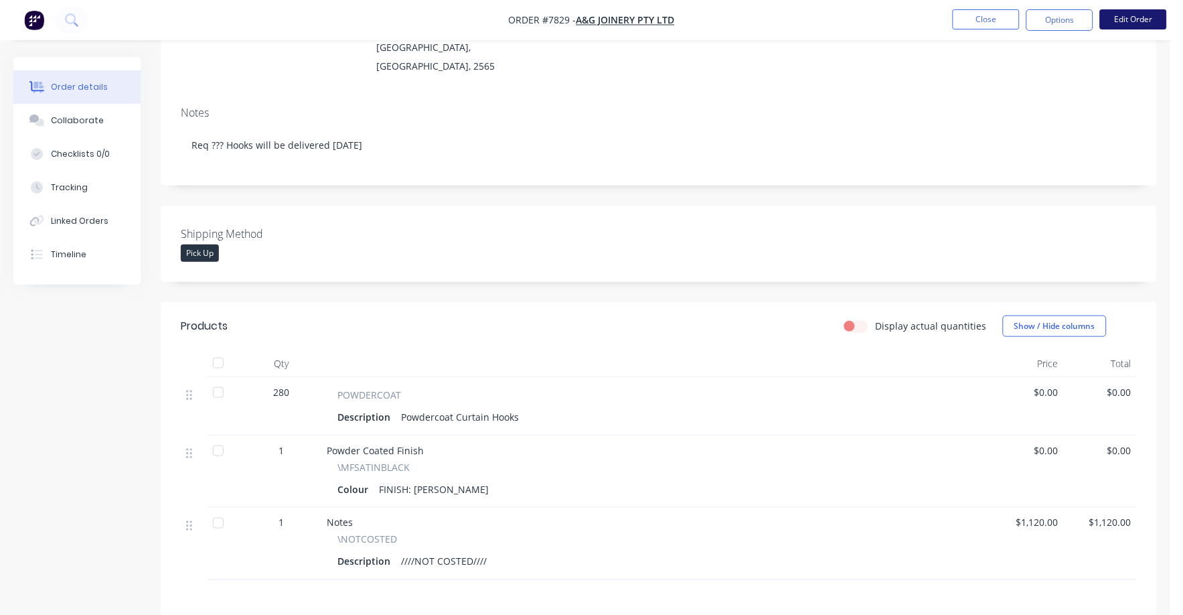
click at [1131, 15] on button "Edit Order" at bounding box center [1133, 19] width 67 height 20
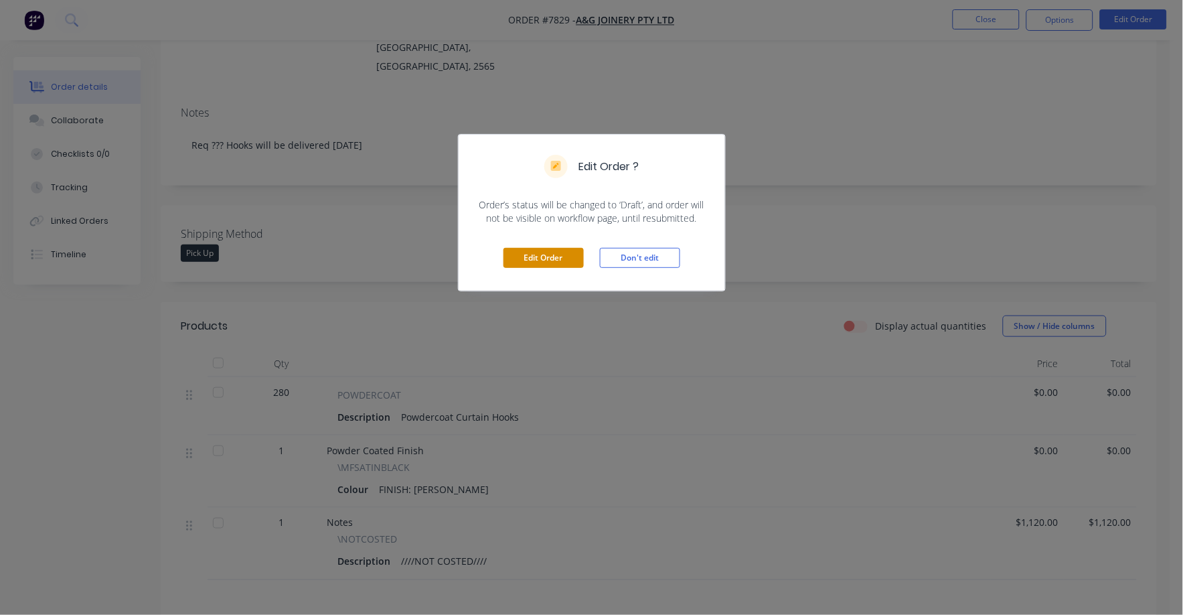
click at [551, 250] on button "Edit Order" at bounding box center [543, 258] width 80 height 20
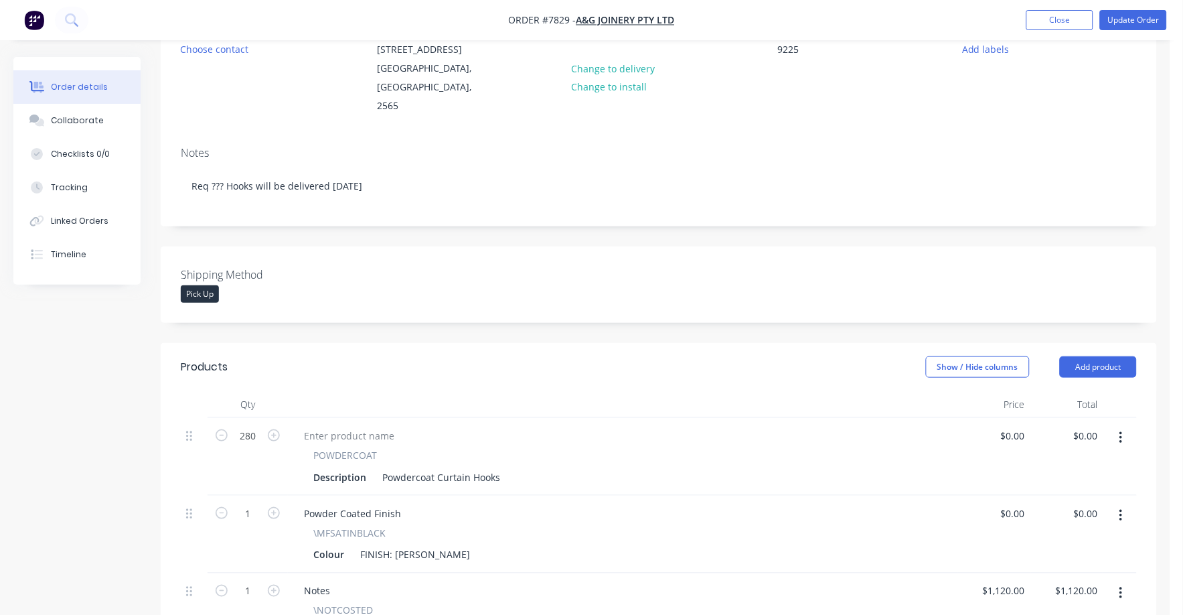
scroll to position [251, 0]
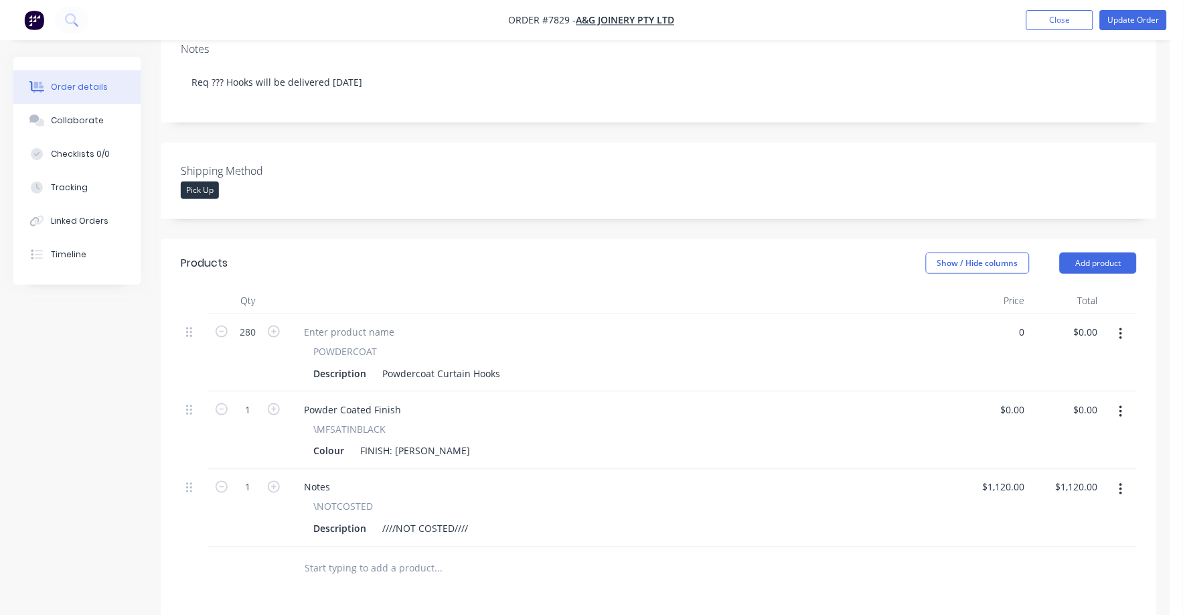
drag, startPoint x: 1013, startPoint y: 318, endPoint x: 1032, endPoint y: 317, distance: 19.5
click at [1016, 322] on input "0" at bounding box center [1015, 331] width 31 height 19
type input "$2.30"
type input "$644.00"
click at [951, 416] on div "Powder Coated Finish \MFSATINBLACK Colour FINISH: Satin Black" at bounding box center [623, 431] width 670 height 78
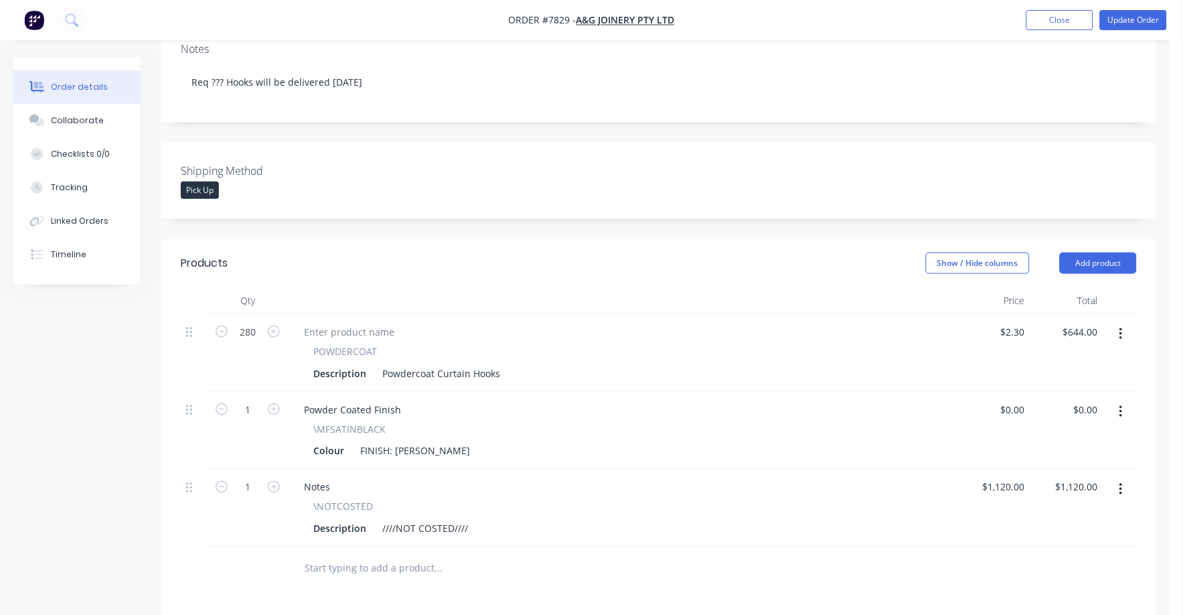
click at [1123, 482] on icon "button" at bounding box center [1120, 489] width 3 height 15
click at [1057, 595] on div "Delete" at bounding box center [1073, 604] width 103 height 19
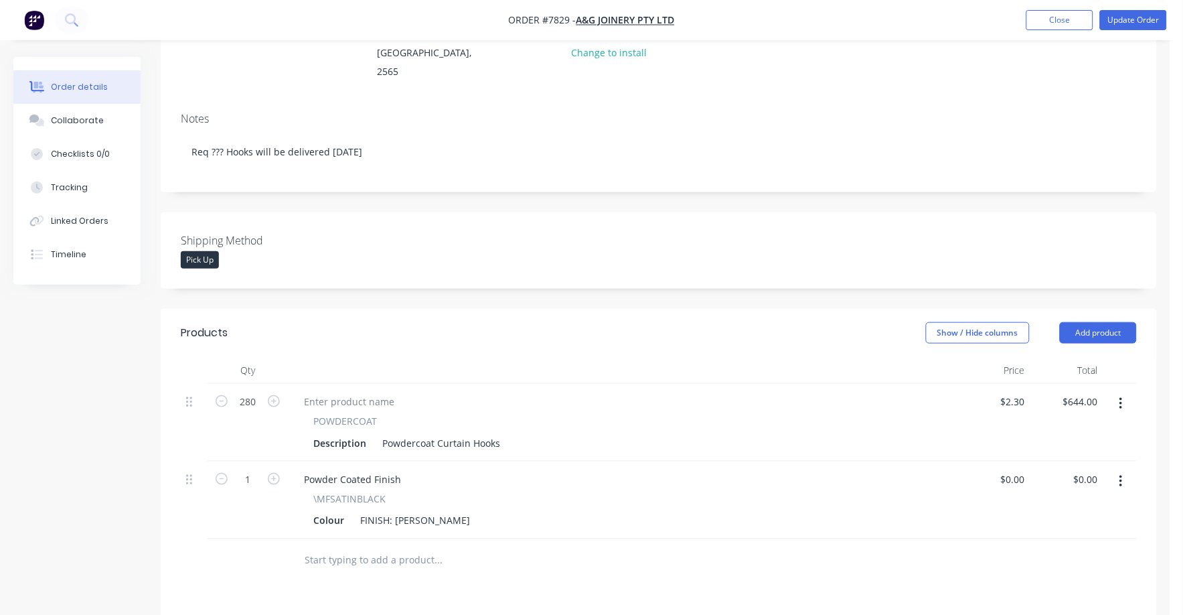
scroll to position [107, 0]
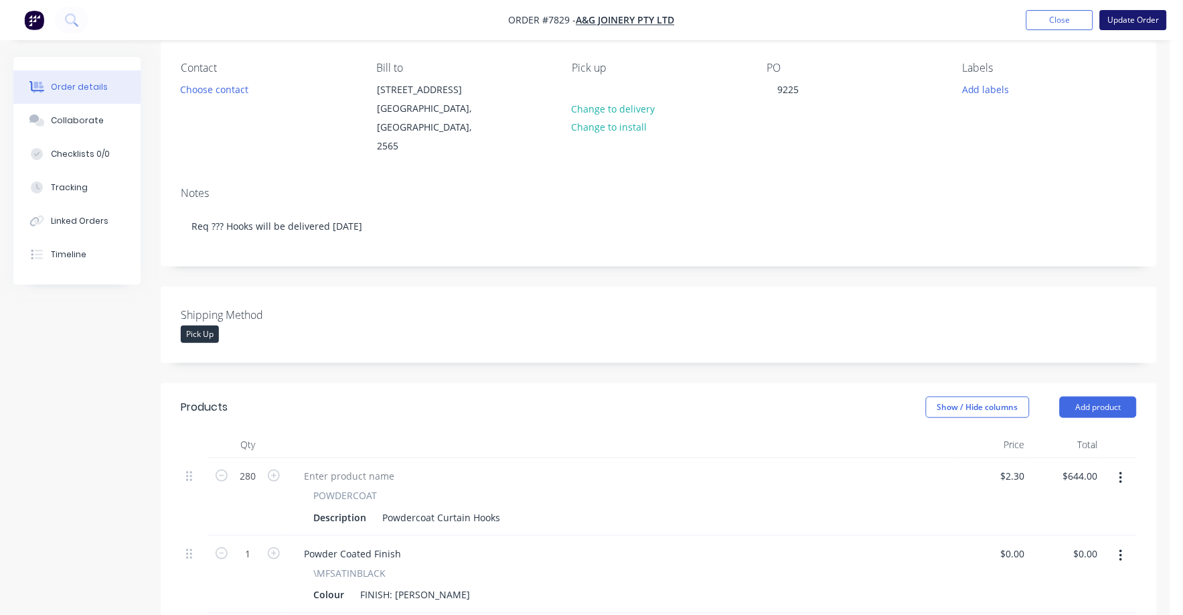
click at [1145, 19] on button "Update Order" at bounding box center [1133, 20] width 67 height 20
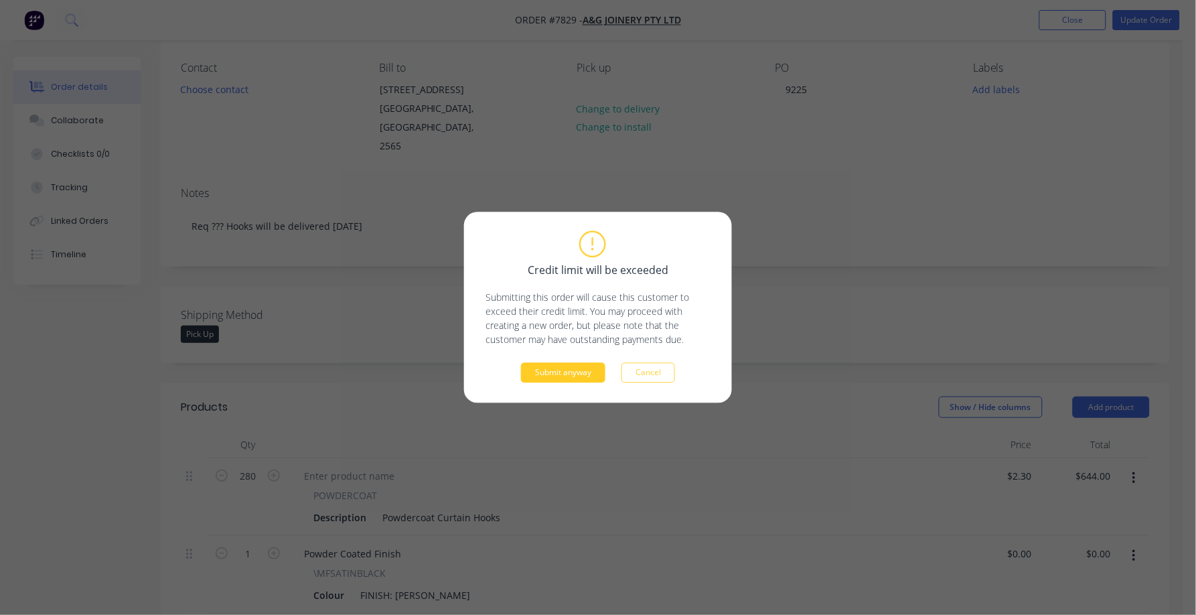
click at [551, 376] on button "Submit anyway" at bounding box center [563, 373] width 84 height 20
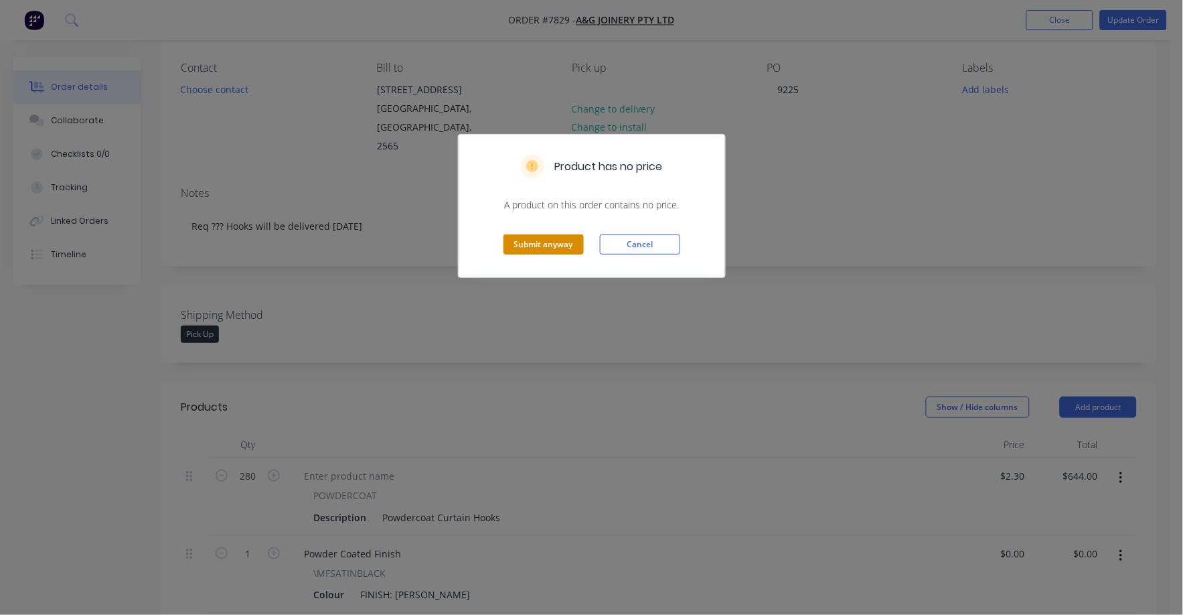
click at [546, 246] on button "Submit anyway" at bounding box center [543, 244] width 80 height 20
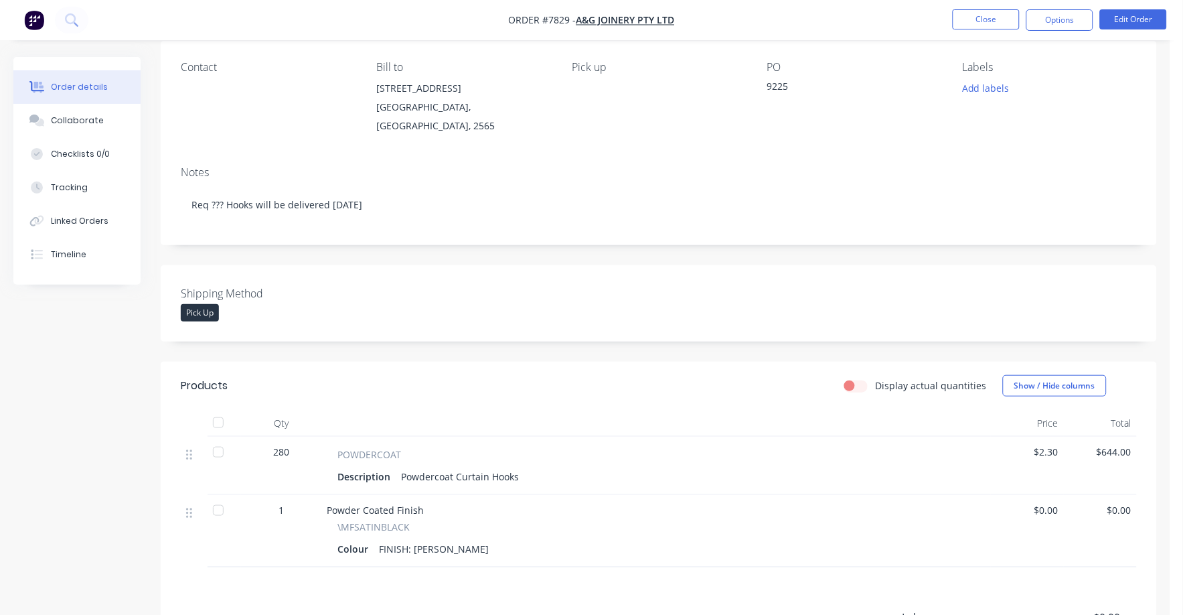
scroll to position [191, 0]
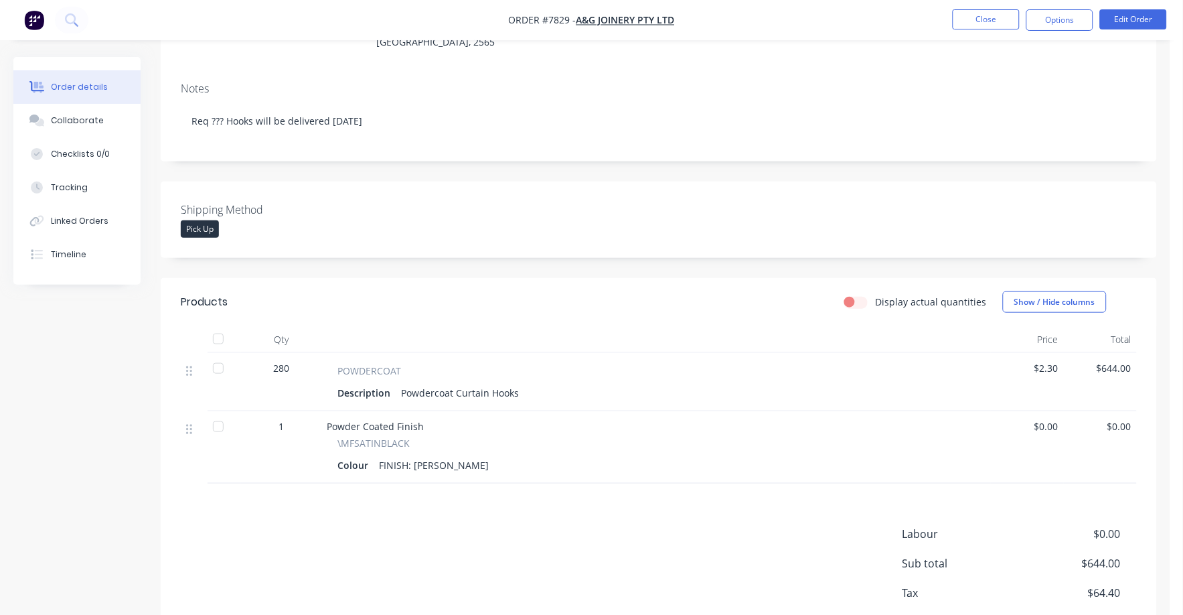
click at [1056, 361] on span "$2.30" at bounding box center [1027, 368] width 62 height 14
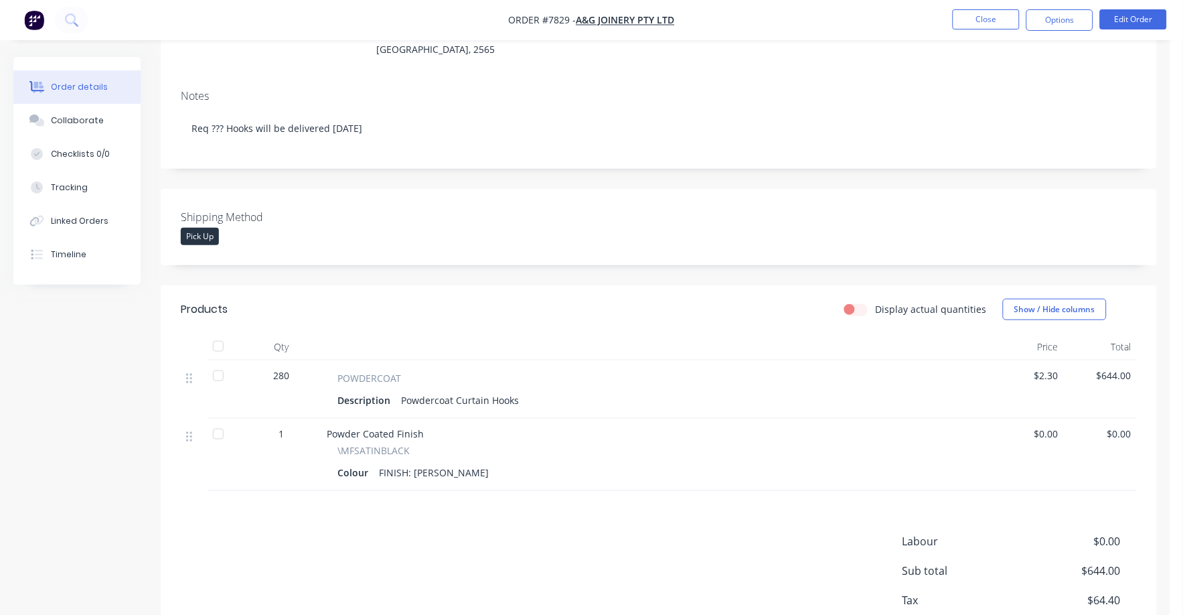
scroll to position [0, 0]
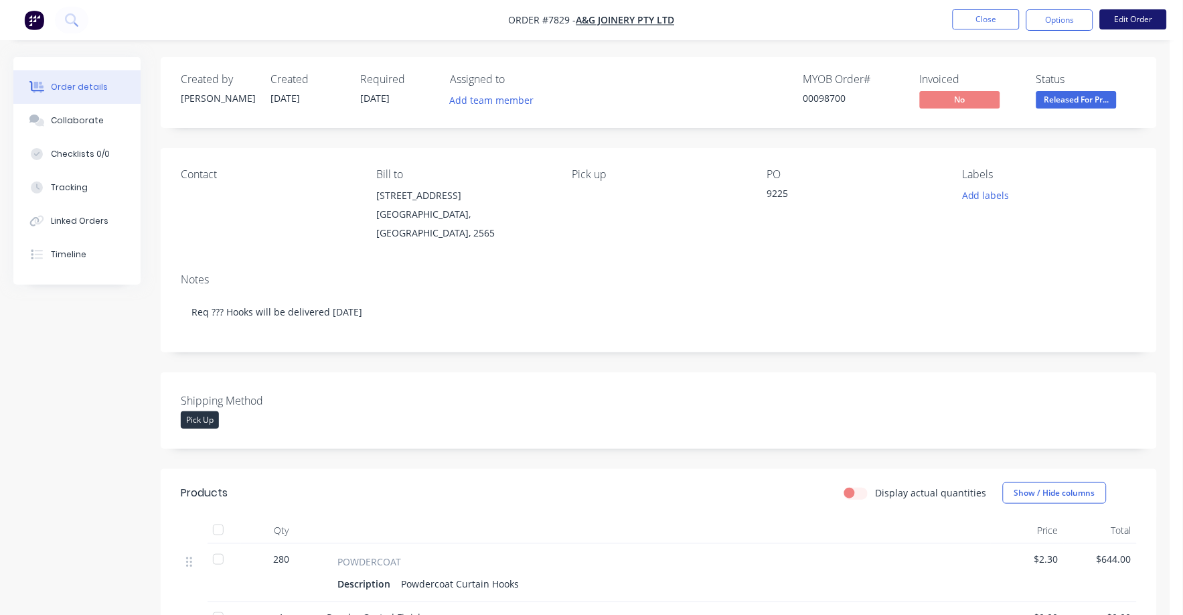
click at [1119, 15] on button "Edit Order" at bounding box center [1133, 19] width 67 height 20
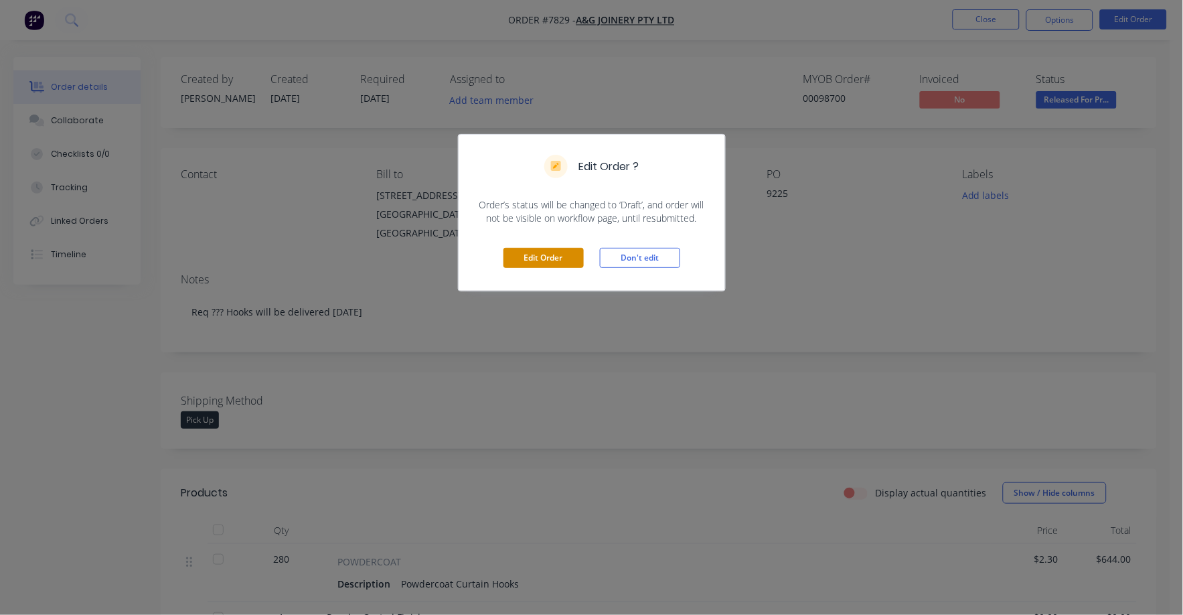
click at [536, 256] on button "Edit Order" at bounding box center [543, 258] width 80 height 20
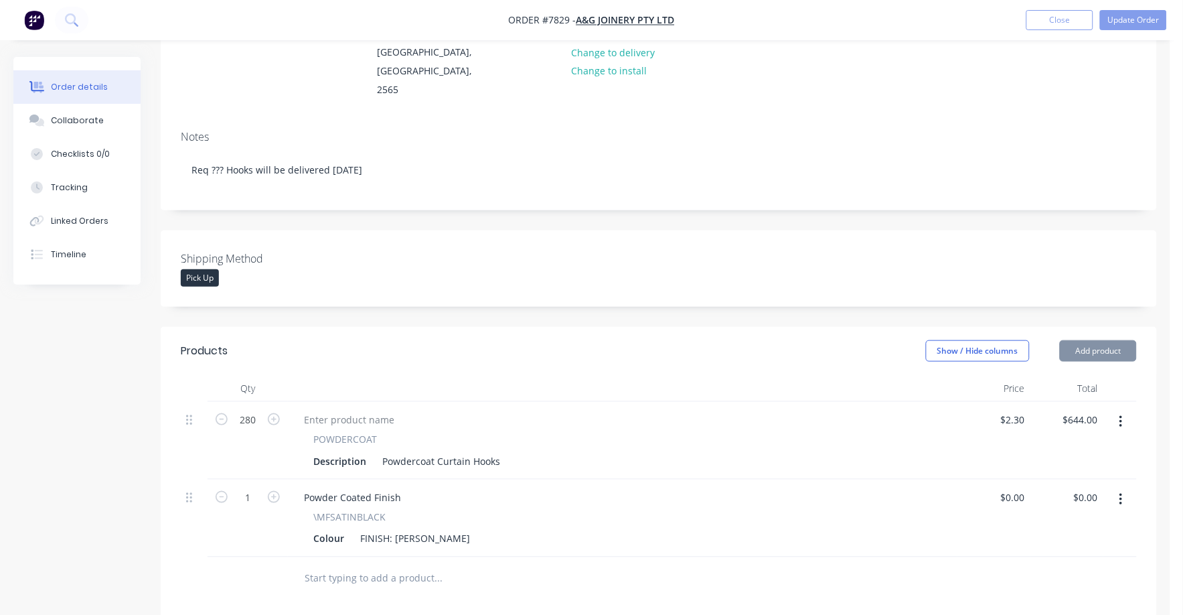
scroll to position [418, 0]
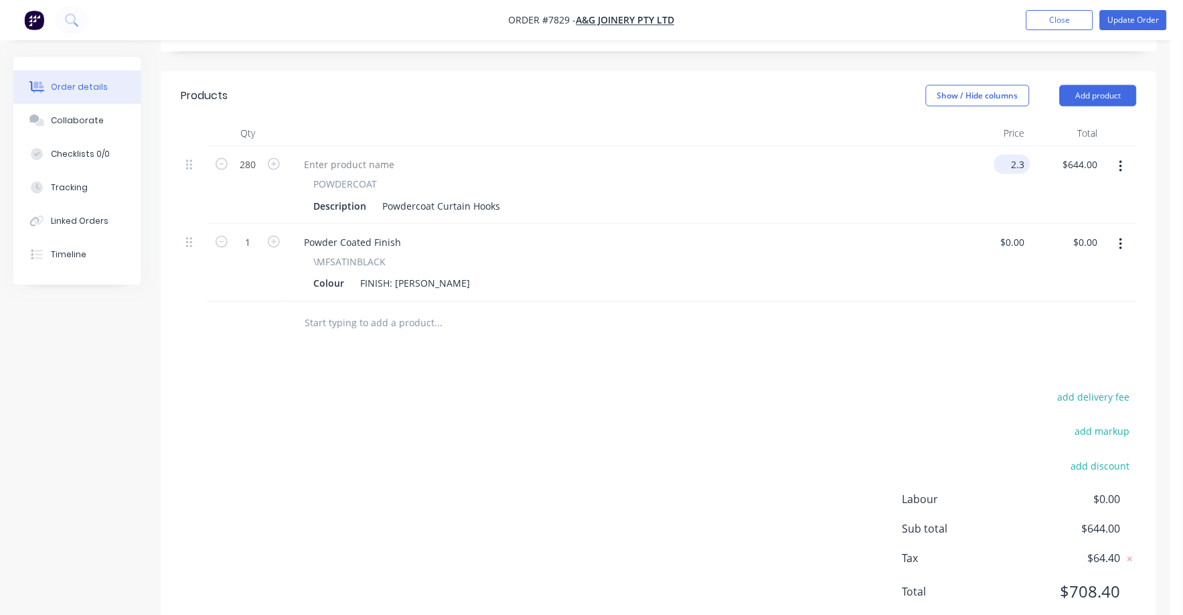
click at [1005, 155] on div "2.3 $2.30" at bounding box center [1012, 164] width 36 height 19
type input "$2.40"
type input "$672.00"
click at [821, 274] on div "Colour FINISH: Satin Black" at bounding box center [620, 283] width 624 height 19
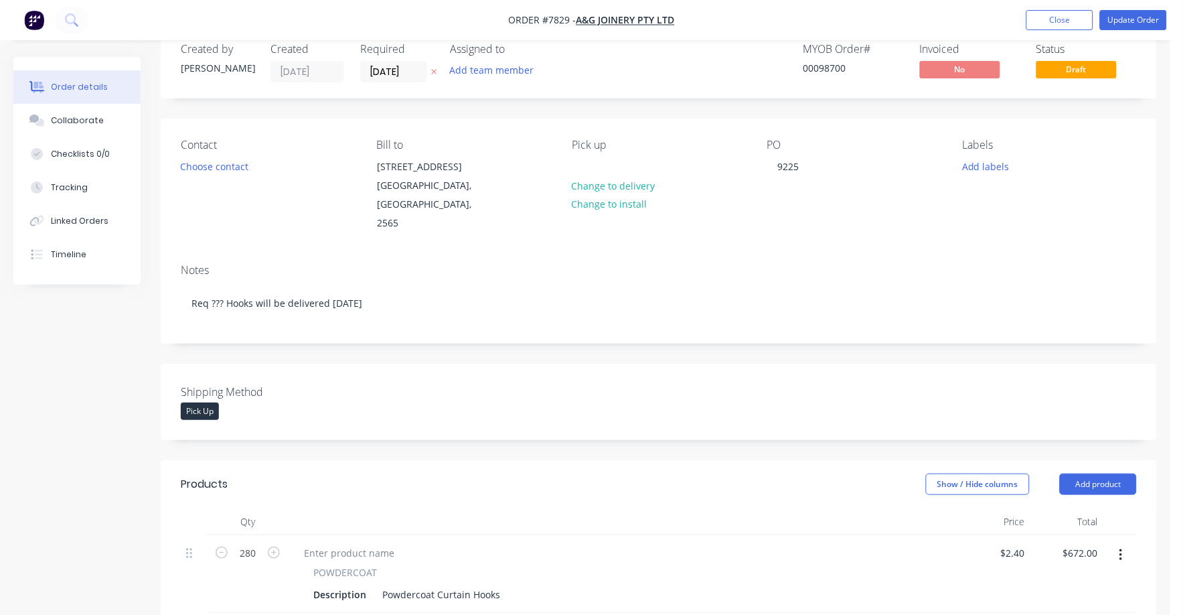
scroll to position [0, 0]
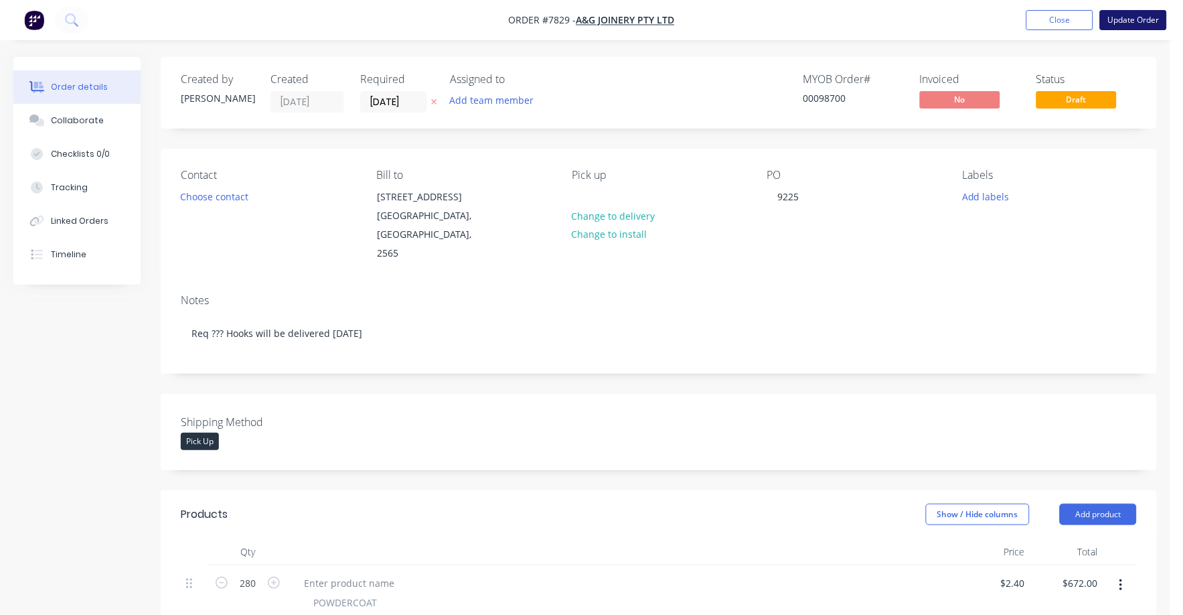
click at [1163, 17] on button "Update Order" at bounding box center [1133, 20] width 67 height 20
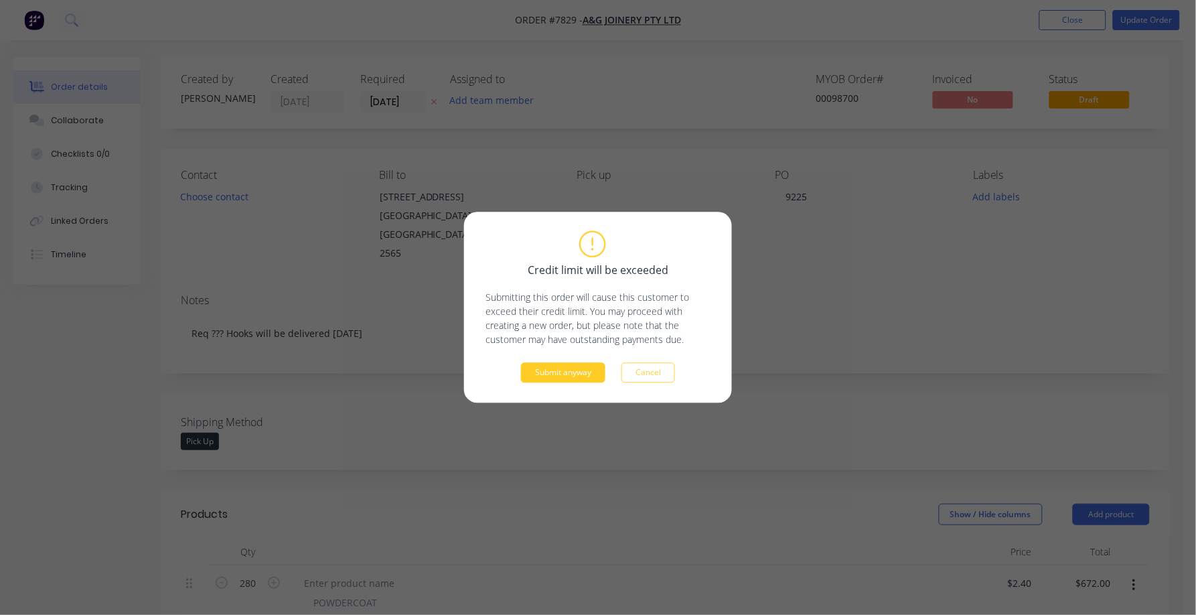
click at [572, 374] on button "Submit anyway" at bounding box center [563, 373] width 84 height 20
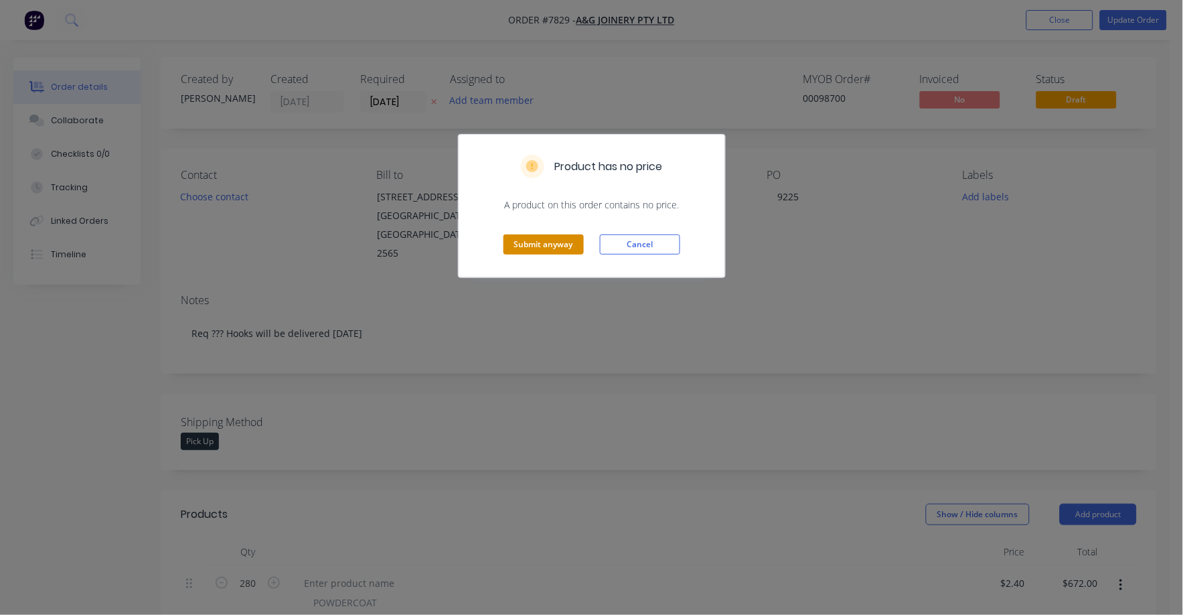
click at [554, 246] on button "Submit anyway" at bounding box center [543, 244] width 80 height 20
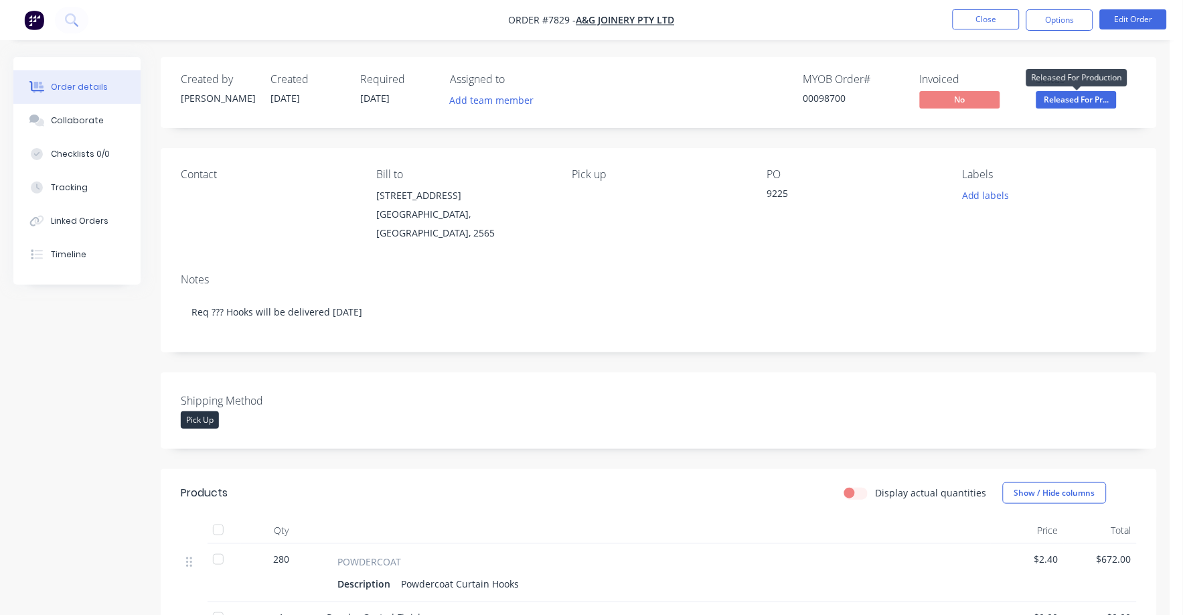
click at [1073, 100] on span "Released For Pr..." at bounding box center [1076, 99] width 80 height 17
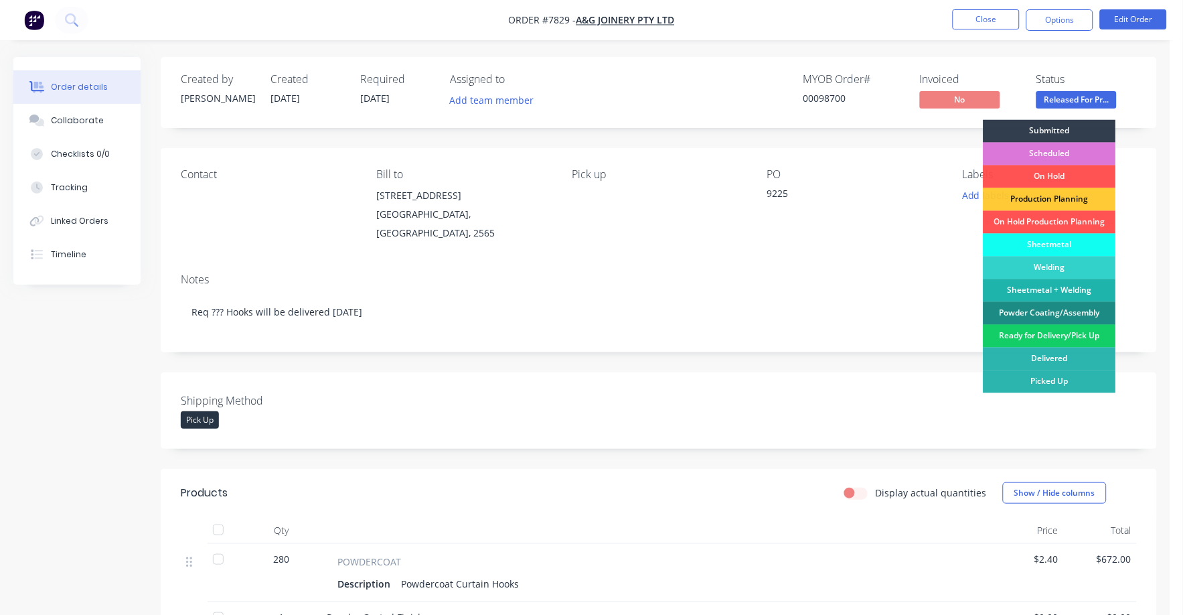
click at [1048, 334] on div "Ready for Delivery/Pick Up" at bounding box center [1050, 336] width 133 height 23
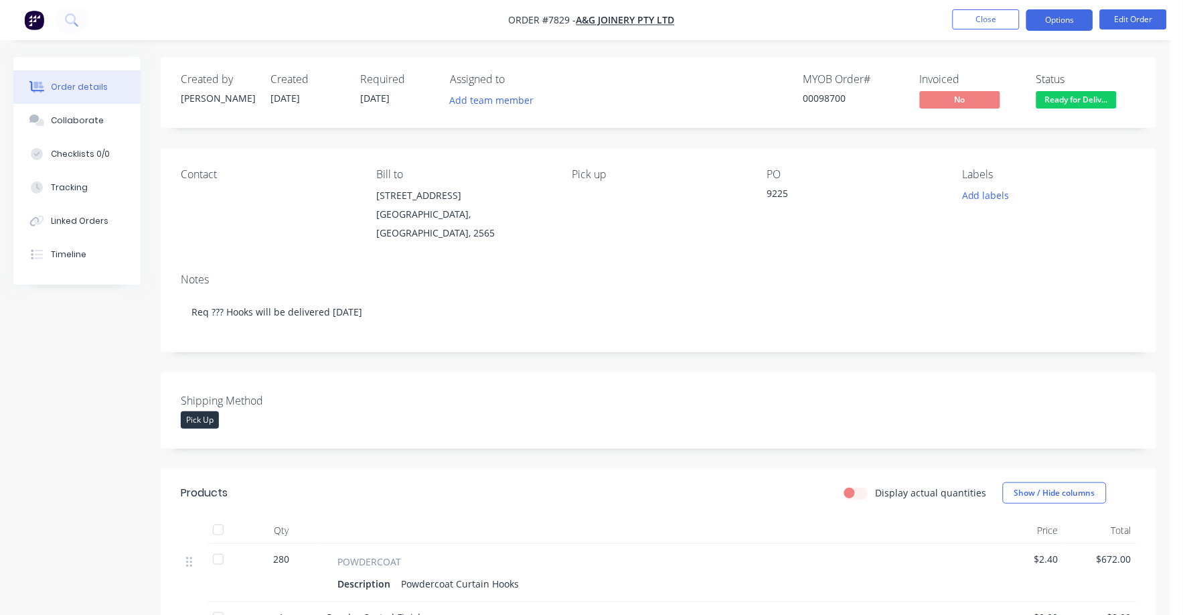
click at [1048, 16] on button "Options" at bounding box center [1059, 19] width 67 height 21
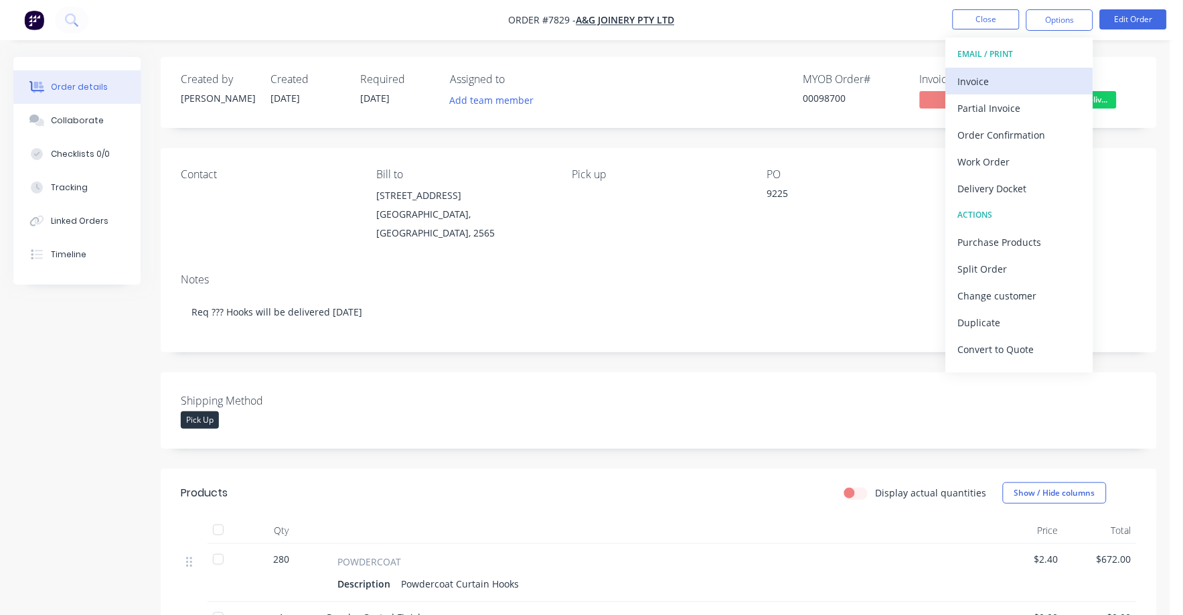
click at [970, 80] on div "Invoice" at bounding box center [1019, 81] width 123 height 19
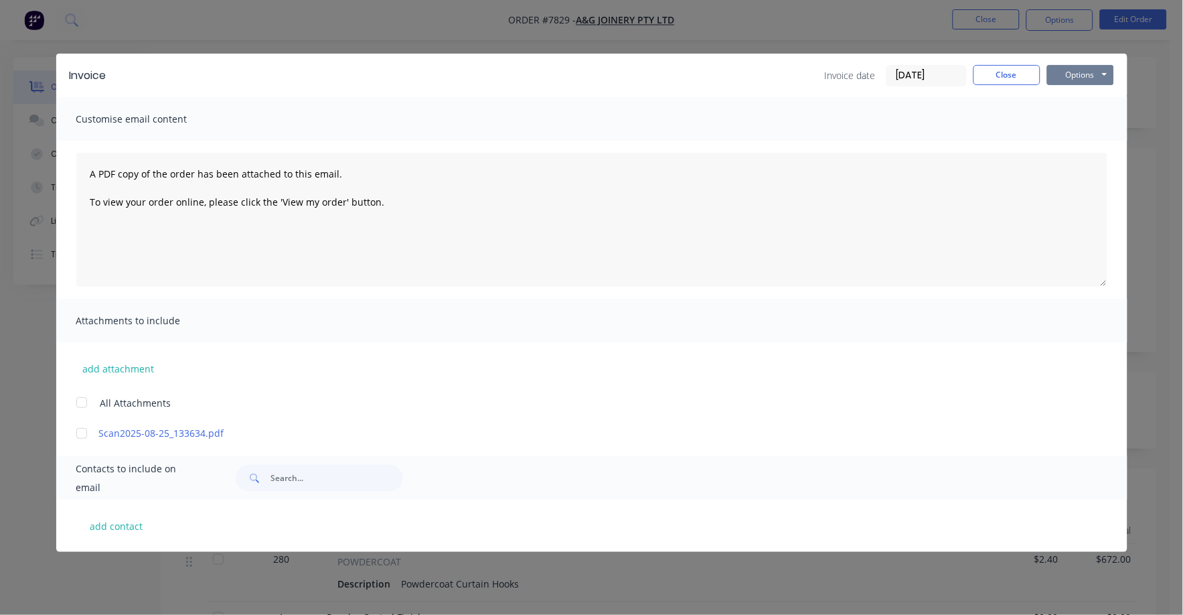
click at [1061, 73] on button "Options" at bounding box center [1080, 75] width 67 height 20
click at [1061, 125] on button "Print" at bounding box center [1090, 121] width 86 height 22
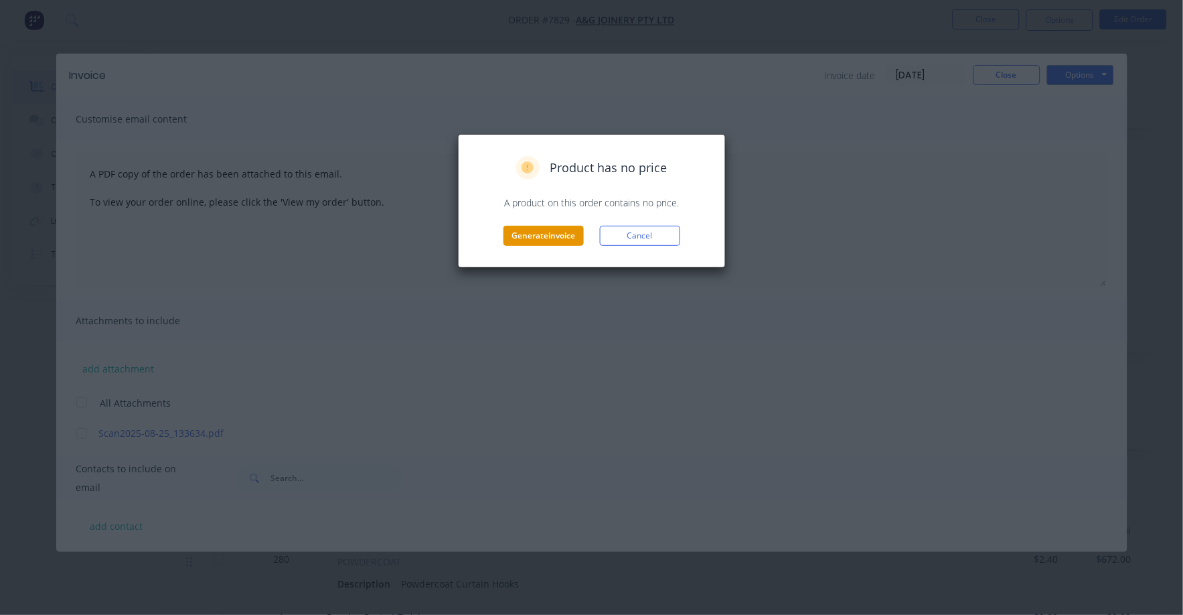
click at [535, 231] on button "Generate invoice" at bounding box center [543, 236] width 80 height 20
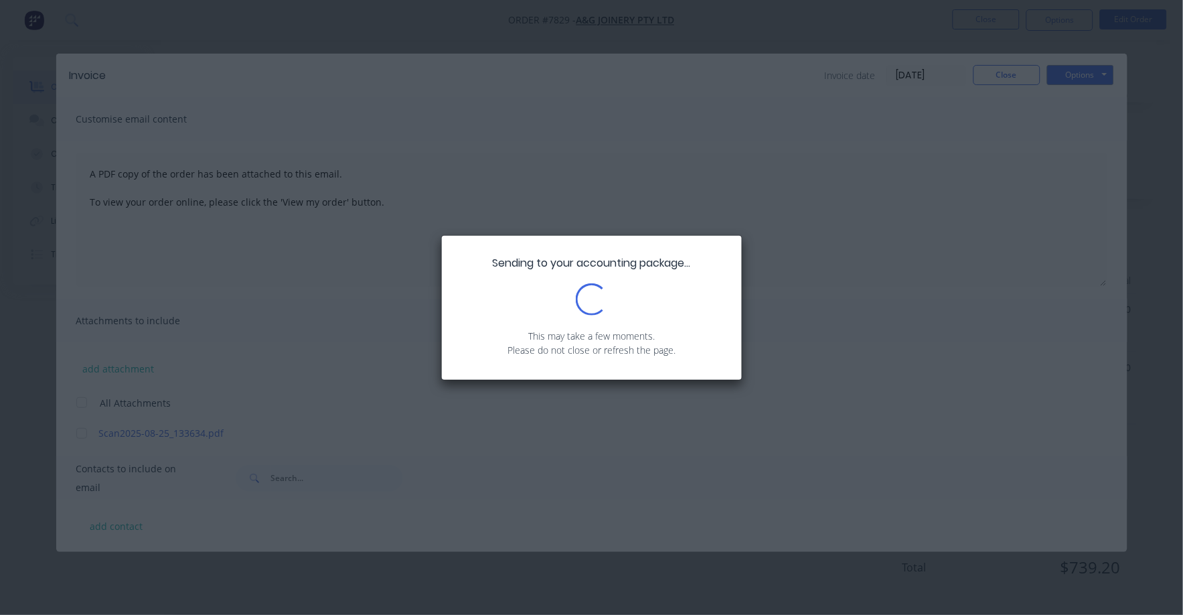
scroll to position [251, 0]
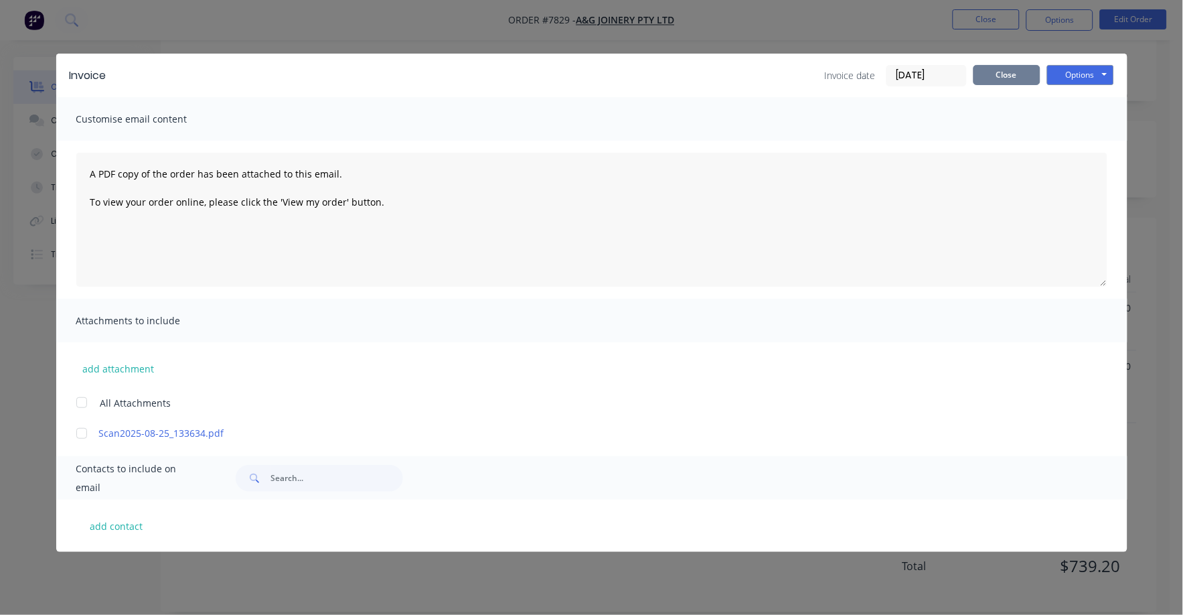
click at [976, 81] on button "Close" at bounding box center [1006, 75] width 67 height 20
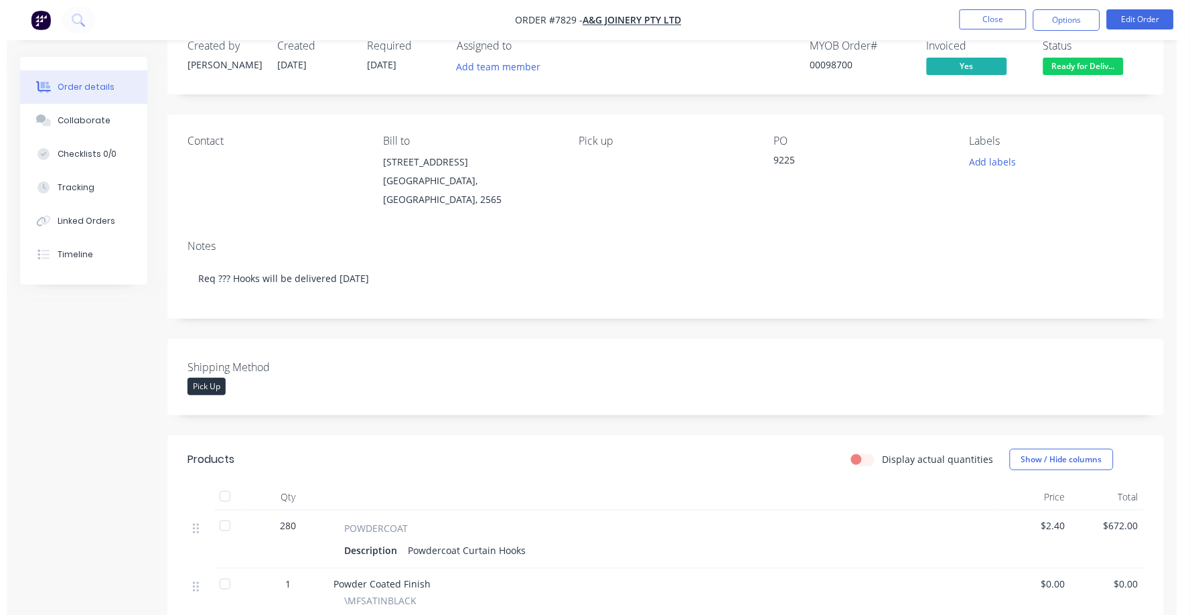
scroll to position [0, 0]
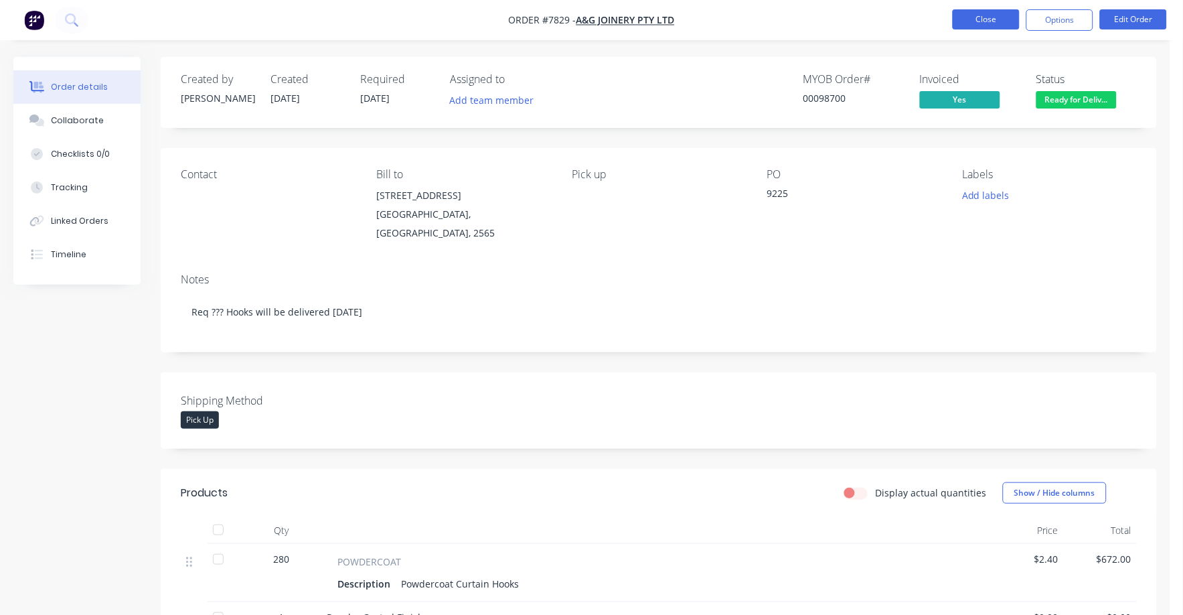
click at [987, 16] on button "Close" at bounding box center [986, 19] width 67 height 20
